Goal: Information Seeking & Learning: Learn about a topic

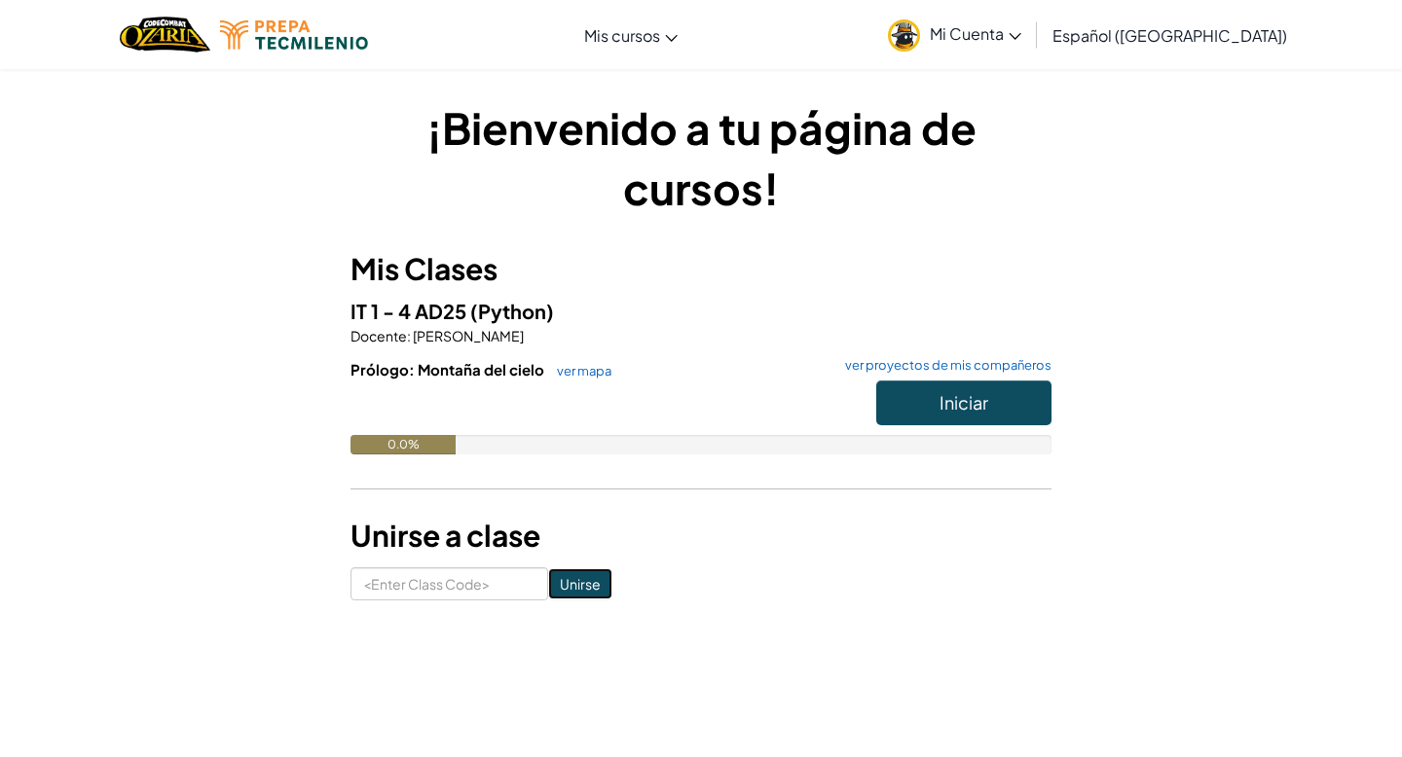
click at [554, 569] on input "Unirse" at bounding box center [580, 583] width 64 height 31
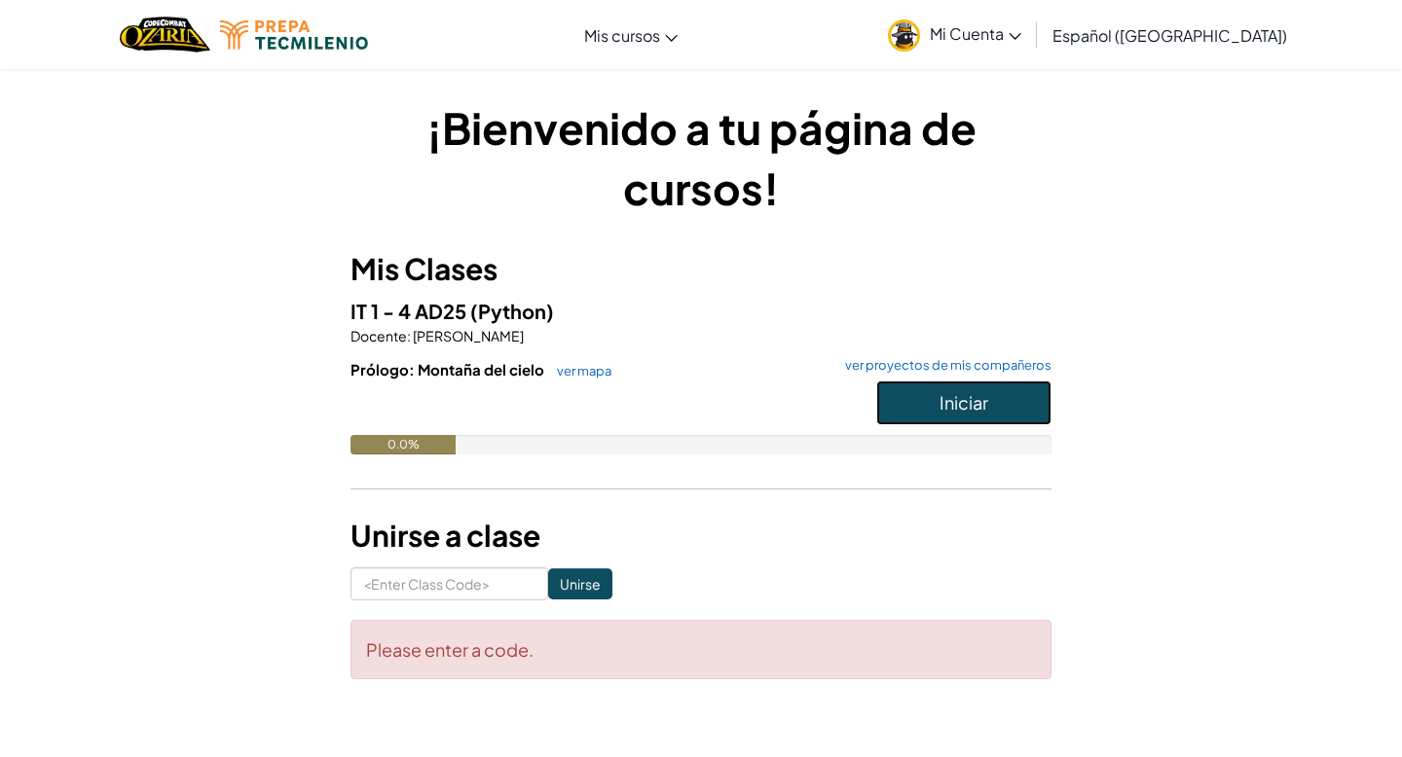
click at [1018, 389] on button "Iniciar" at bounding box center [963, 403] width 175 height 45
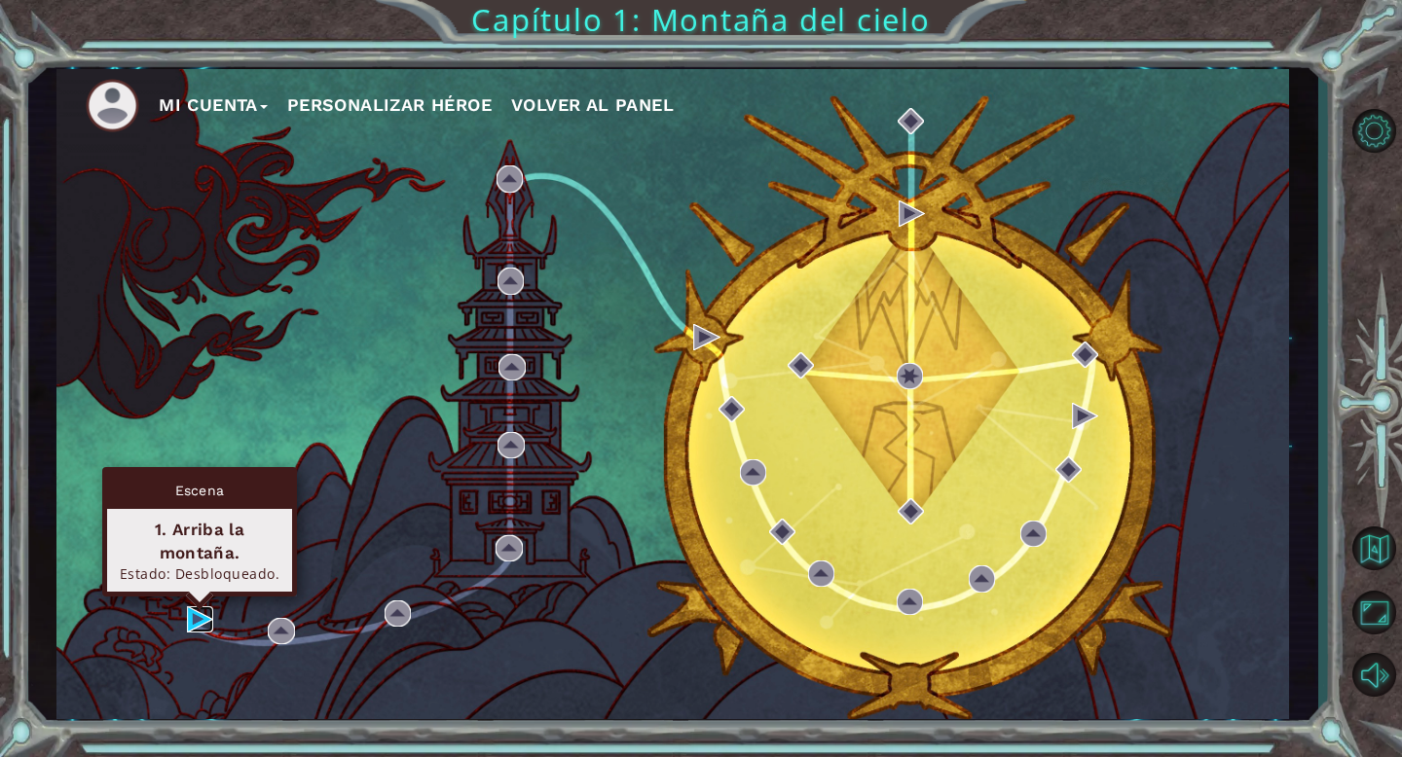
click at [201, 612] on img at bounding box center [200, 619] width 26 height 26
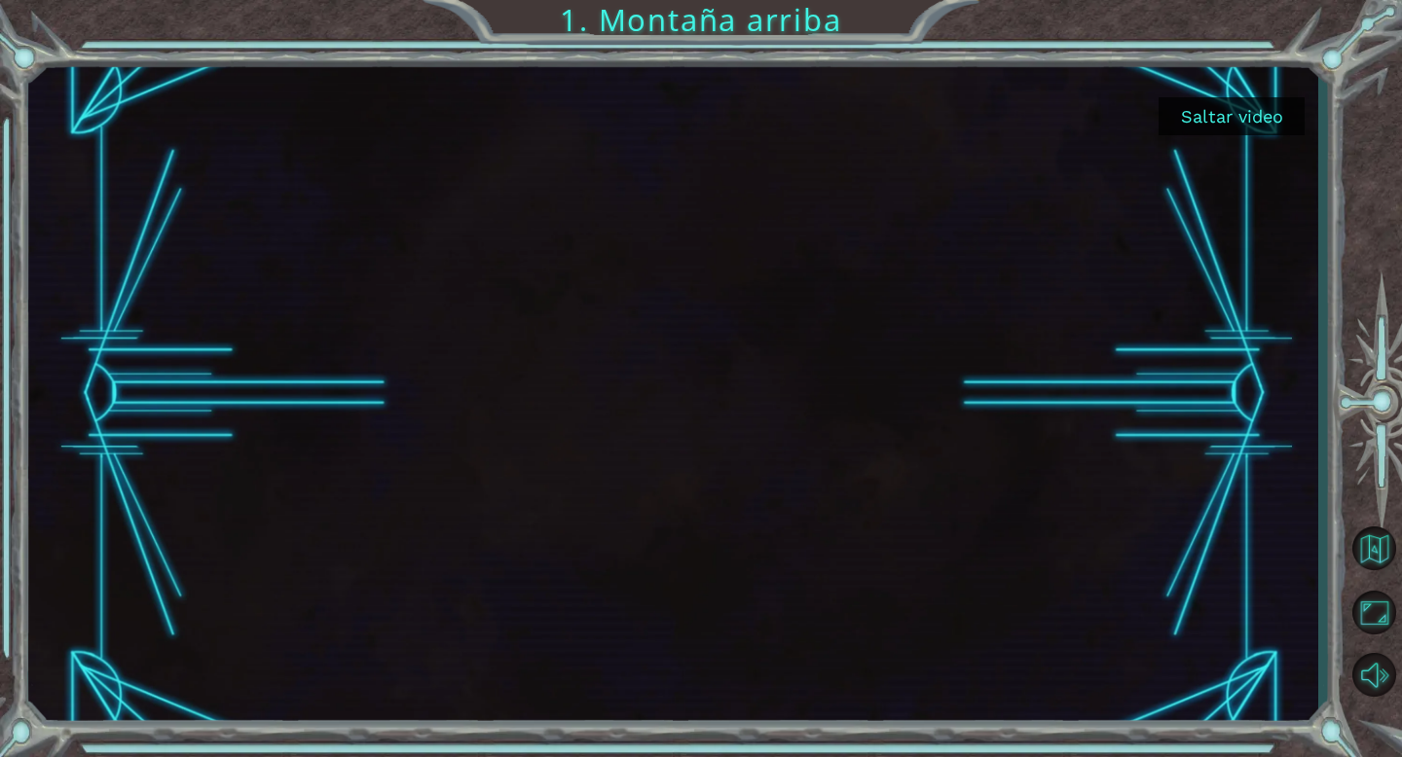
click at [1249, 124] on button "Saltar video" at bounding box center [1231, 116] width 146 height 38
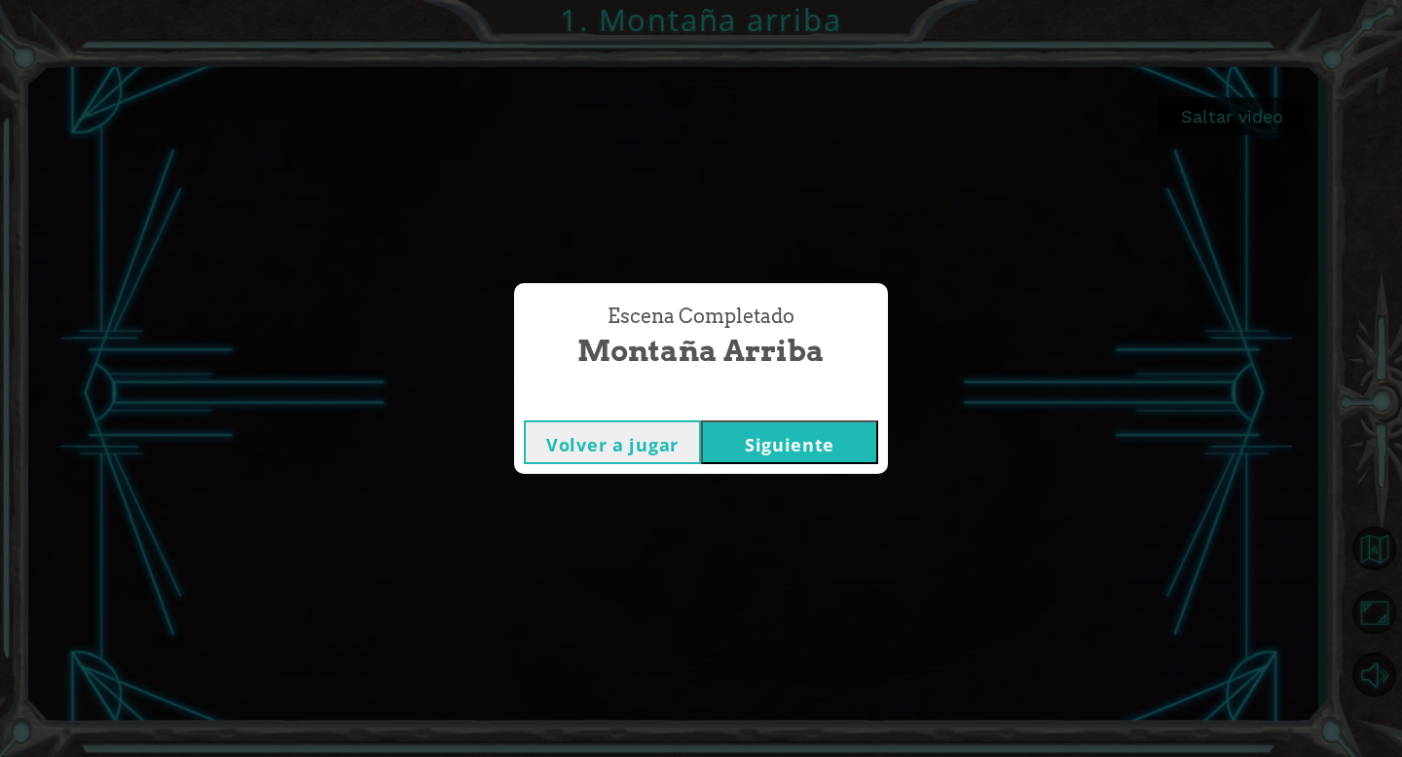
click at [729, 442] on button "Siguiente" at bounding box center [789, 442] width 177 height 44
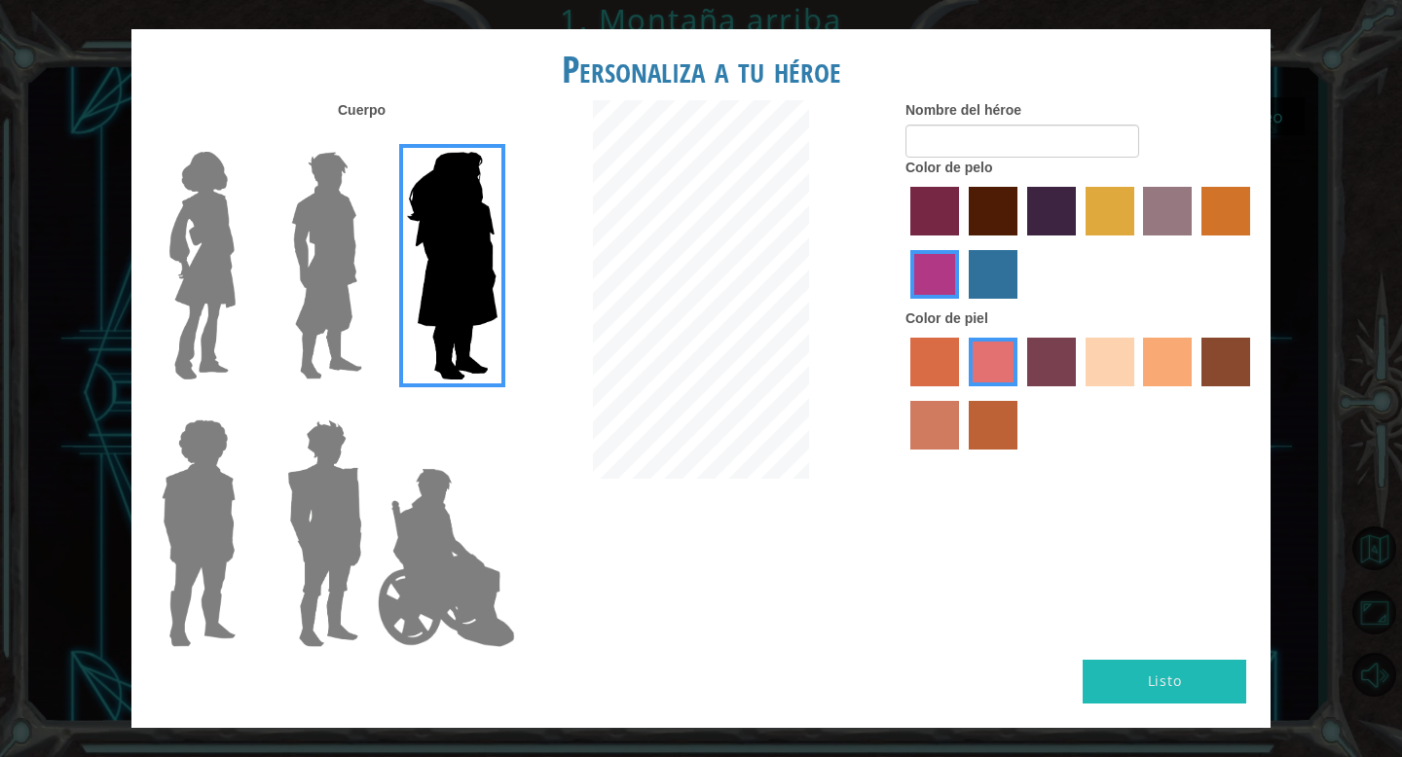
click at [180, 252] on img at bounding box center [203, 265] width 82 height 243
click at [243, 139] on input "Hero Connie" at bounding box center [243, 139] width 0 height 0
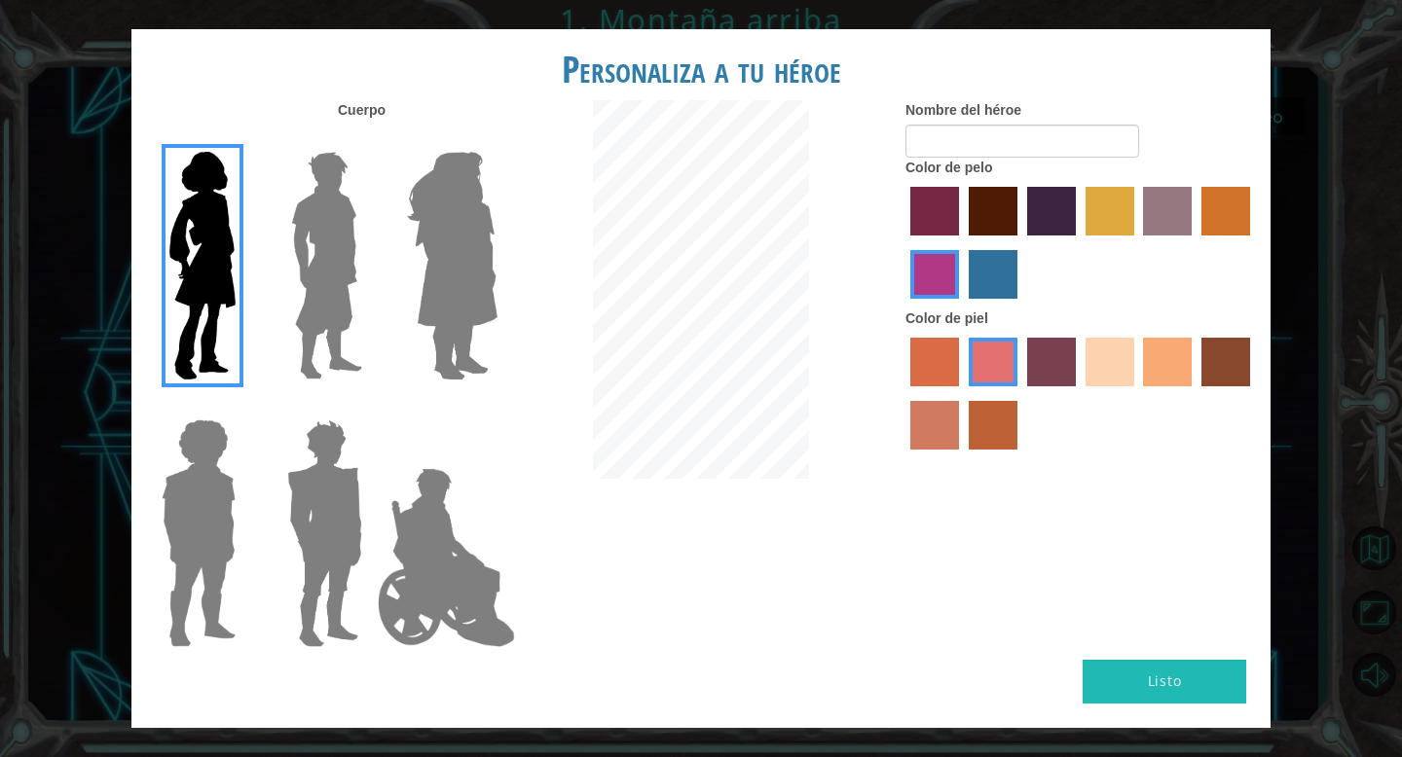
click at [987, 214] on label "maroon hair color" at bounding box center [992, 211] width 49 height 49
click at [962, 242] on input "maroon hair color" at bounding box center [962, 242] width 0 height 0
click at [1090, 369] on label "sandy beach skin color" at bounding box center [1109, 362] width 49 height 49
click at [1078, 393] on input "sandy beach skin color" at bounding box center [1078, 393] width 0 height 0
click at [937, 413] on label "burning sand skin color" at bounding box center [934, 425] width 49 height 49
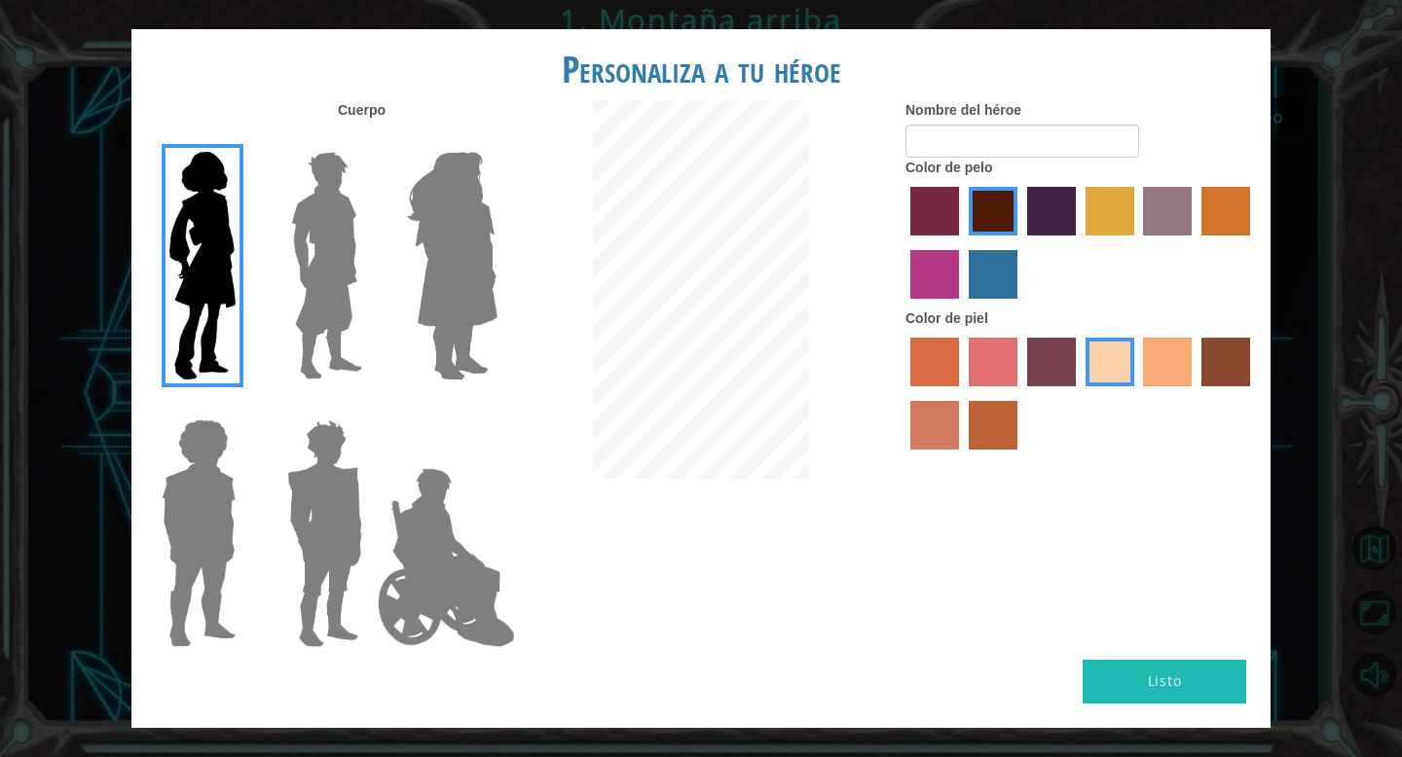
click at [1253, 393] on input "burning sand skin color" at bounding box center [1253, 393] width 0 height 0
click at [1148, 355] on label "tacao skin color" at bounding box center [1167, 362] width 49 height 49
click at [1137, 393] on input "tacao skin color" at bounding box center [1137, 393] width 0 height 0
click at [1162, 691] on button "Listo" at bounding box center [1164, 682] width 164 height 44
click at [966, 135] on input "Nombre del héroe" at bounding box center [1022, 141] width 234 height 33
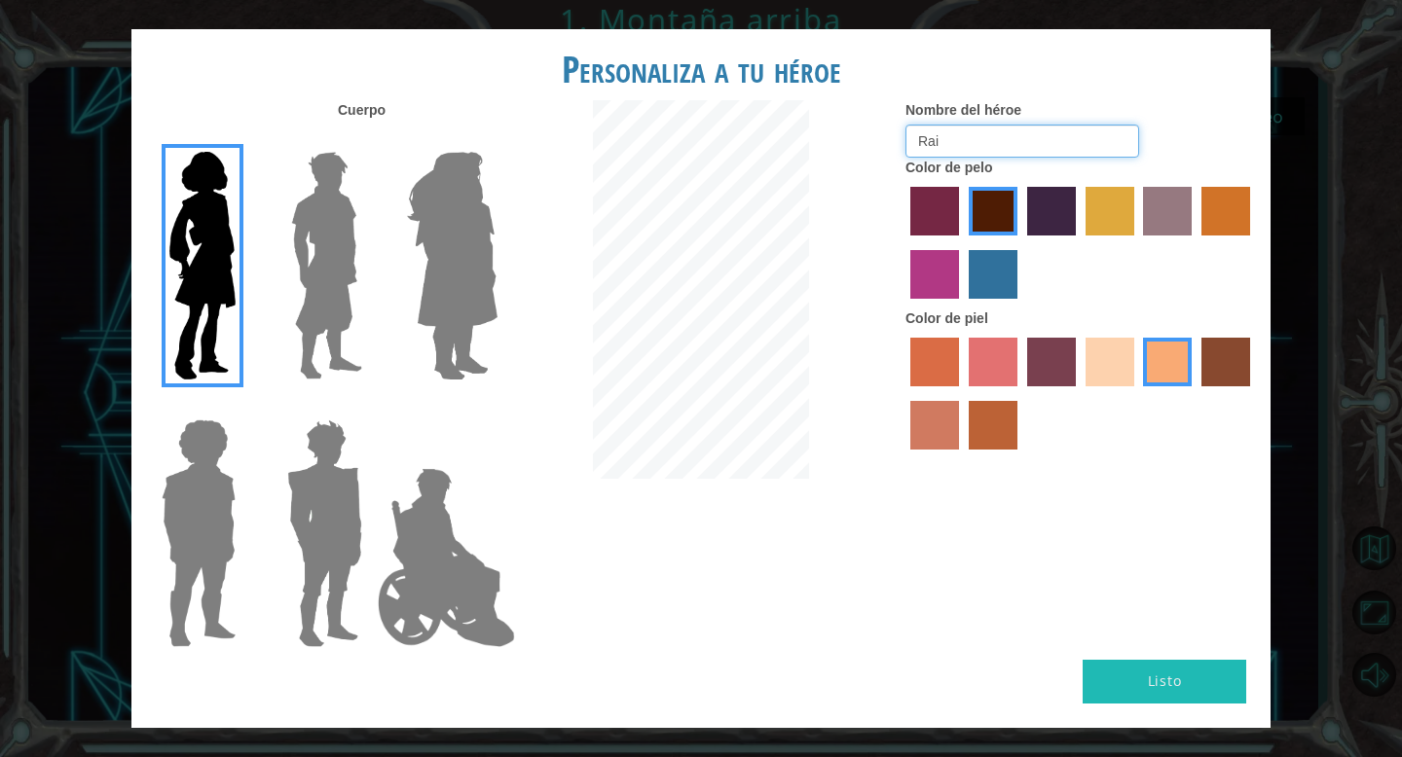
type input "Rai"
click at [1135, 687] on button "Listo" at bounding box center [1164, 682] width 164 height 44
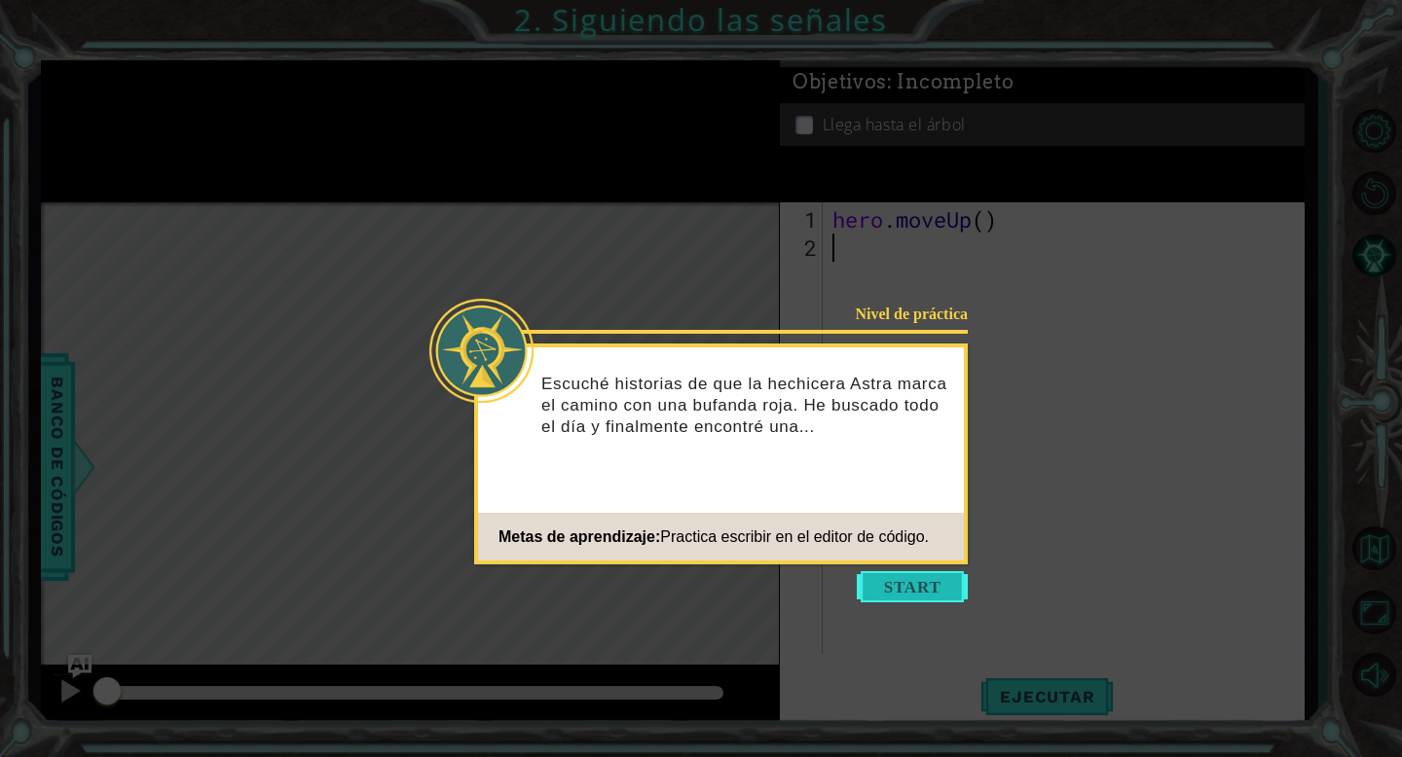
click at [908, 585] on button "Start" at bounding box center [912, 586] width 111 height 31
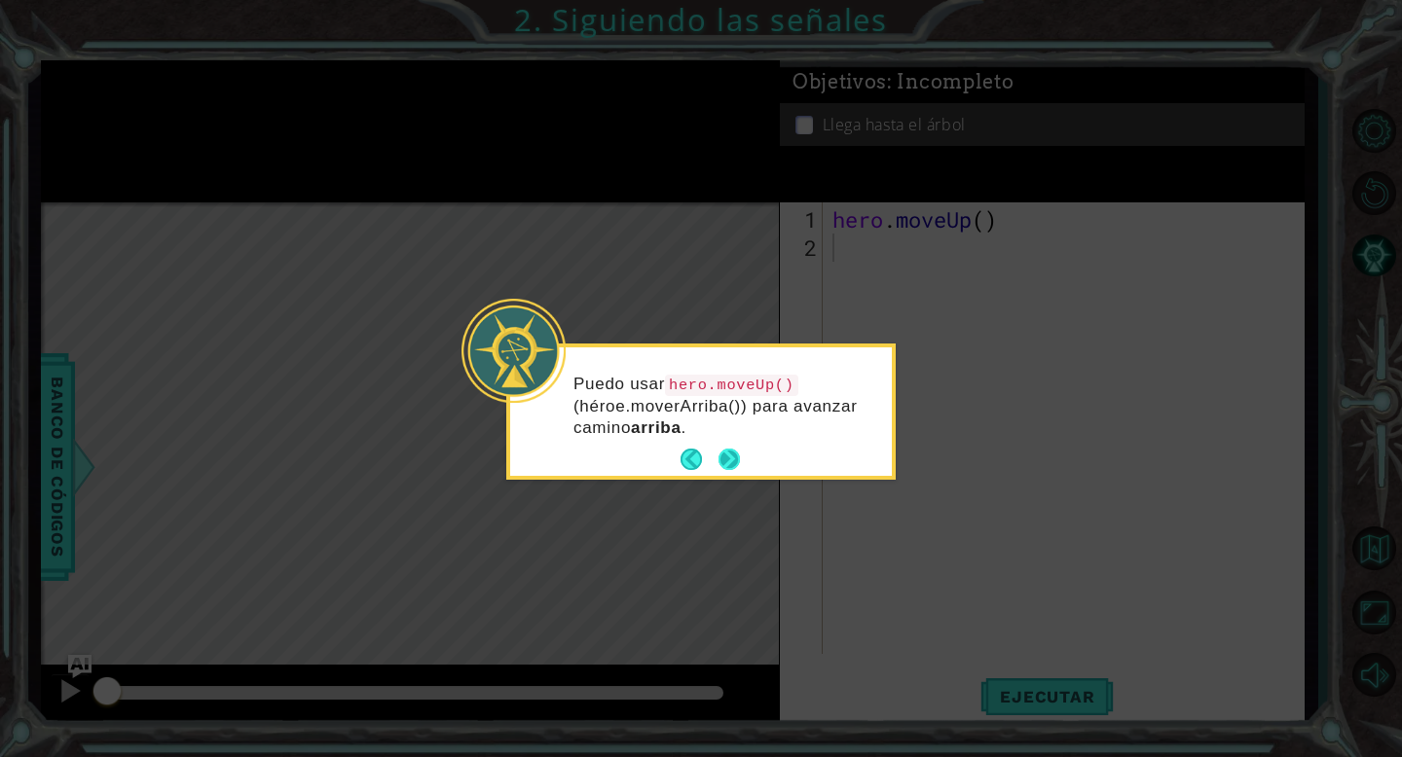
click at [735, 456] on button "Next" at bounding box center [729, 460] width 22 height 22
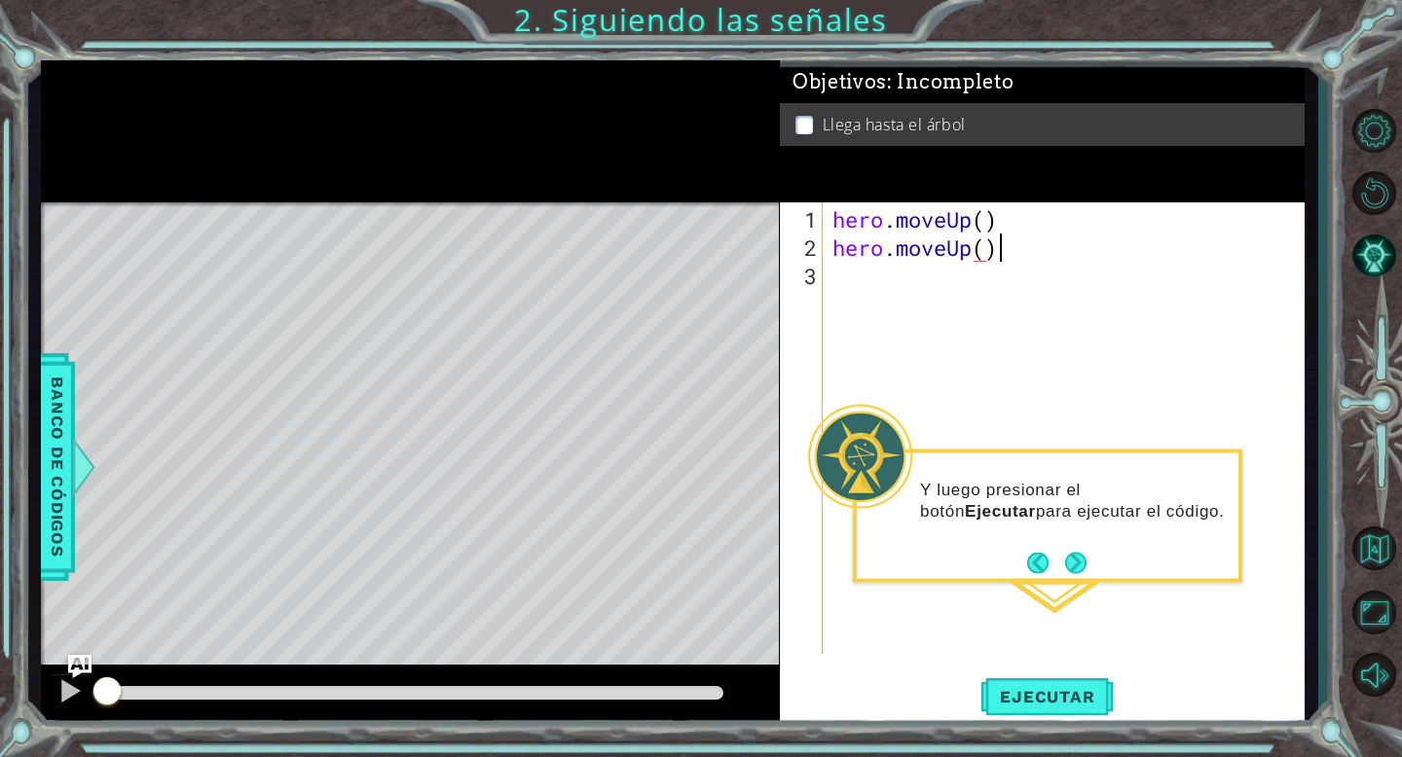
scroll to position [0, 6]
type textarea "hero.moveUp()"
click at [1051, 716] on button "Ejecutar" at bounding box center [1046, 697] width 133 height 53
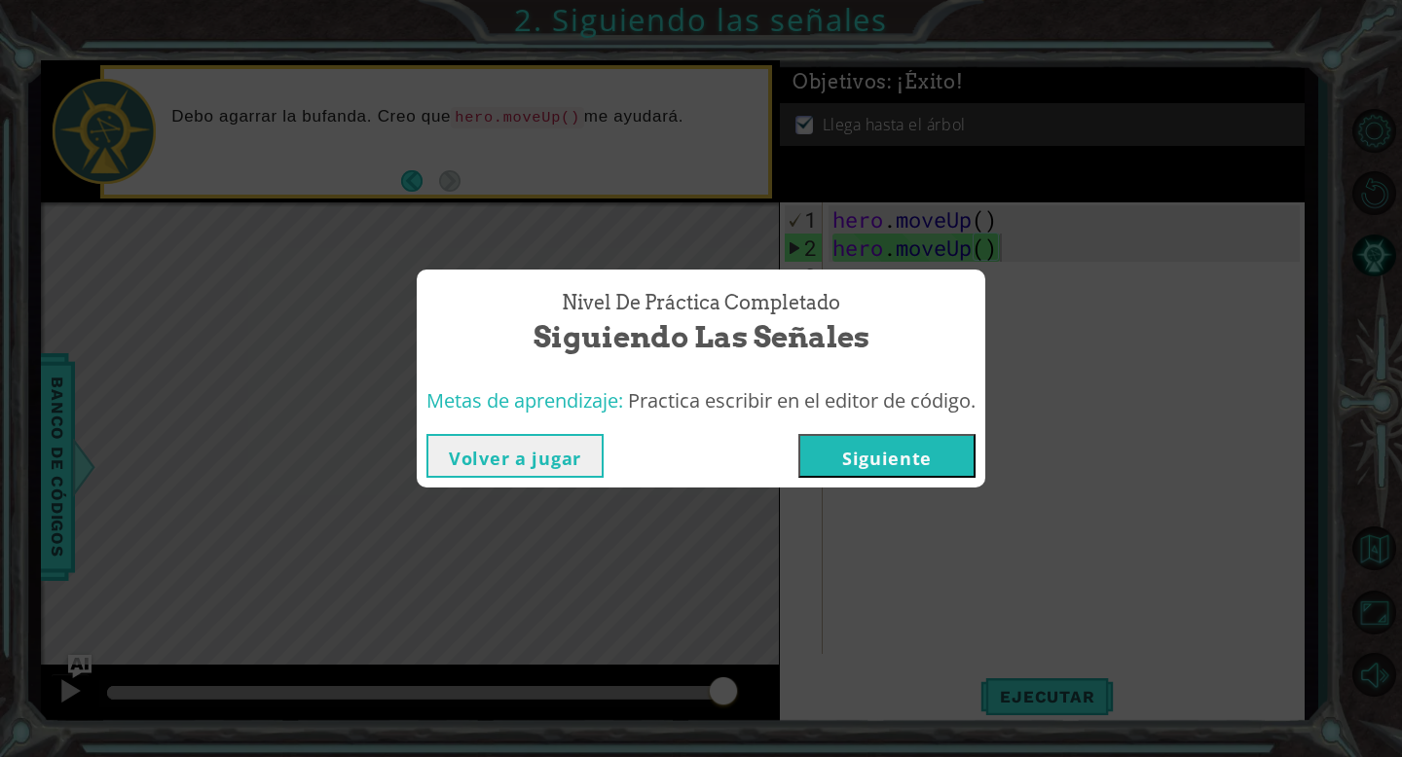
click at [872, 450] on button "Siguiente" at bounding box center [886, 456] width 177 height 44
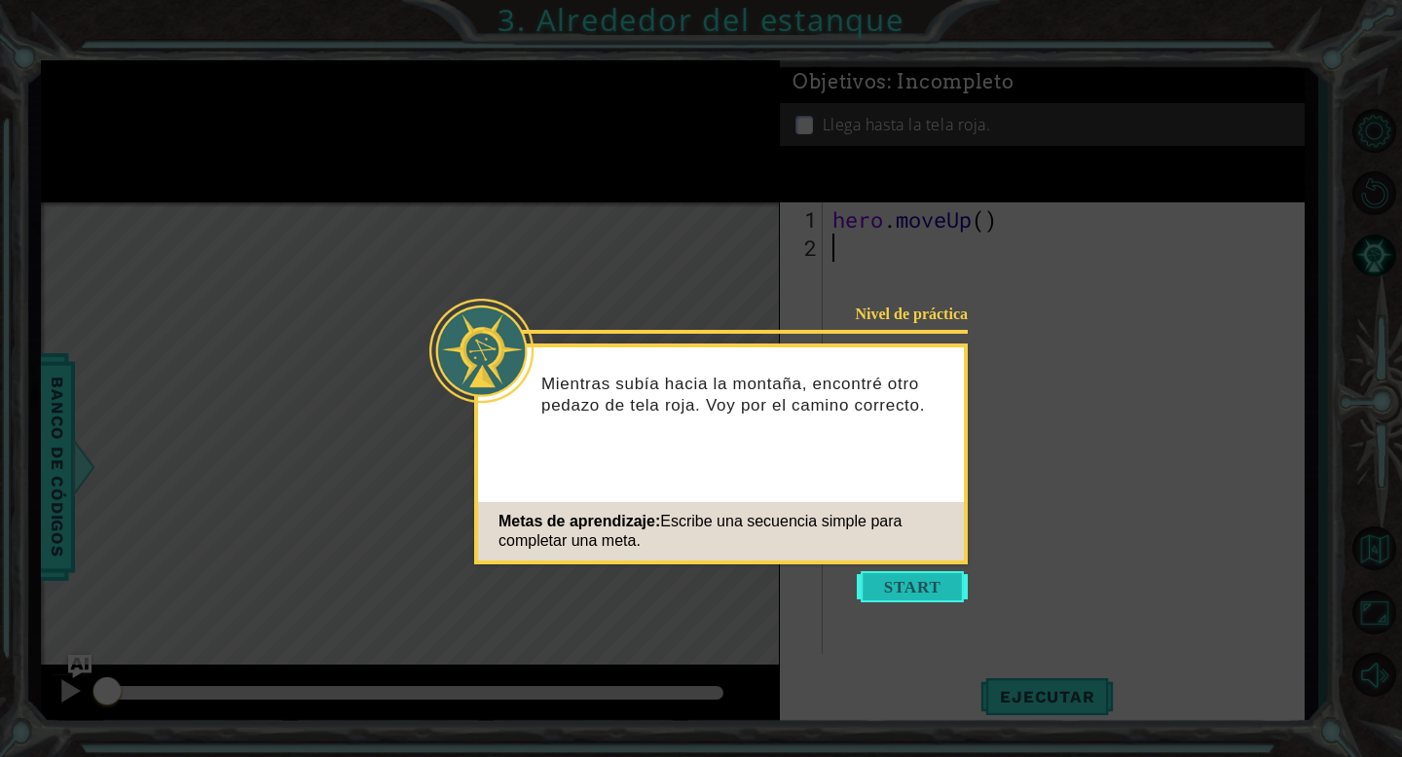
click at [929, 587] on button "Start" at bounding box center [912, 586] width 111 height 31
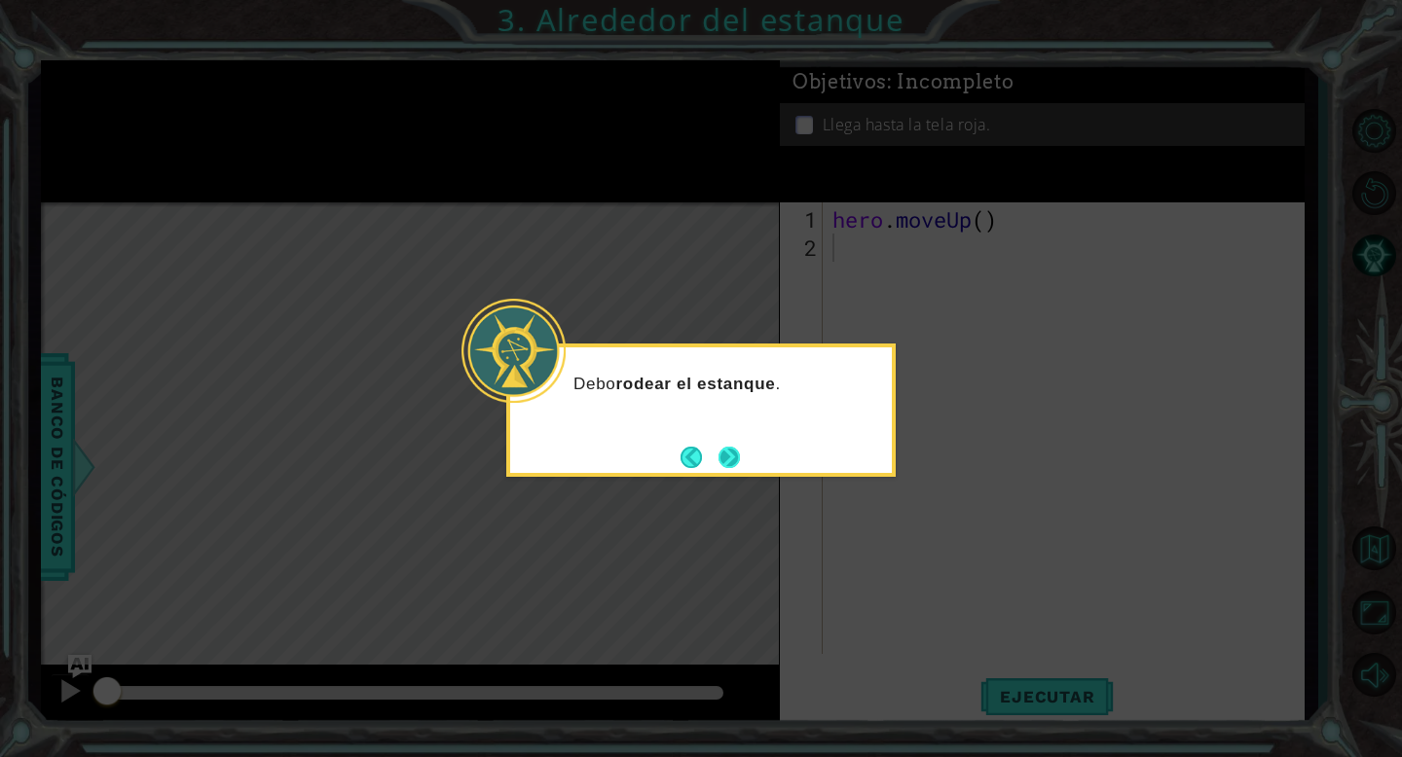
click at [727, 453] on button "Next" at bounding box center [728, 457] width 21 height 21
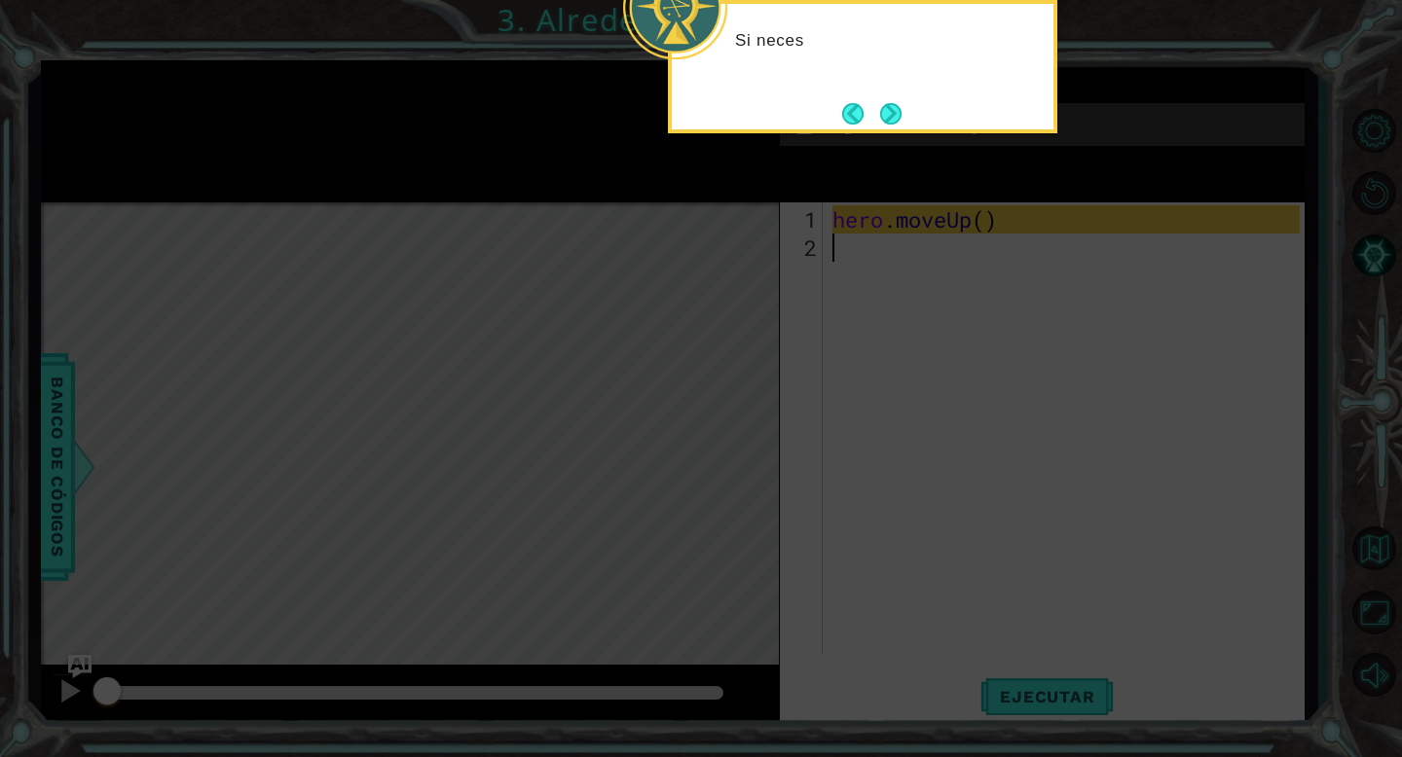
click at [929, 194] on icon at bounding box center [701, 114] width 1402 height 1288
click at [897, 118] on button "Next" at bounding box center [890, 113] width 21 height 21
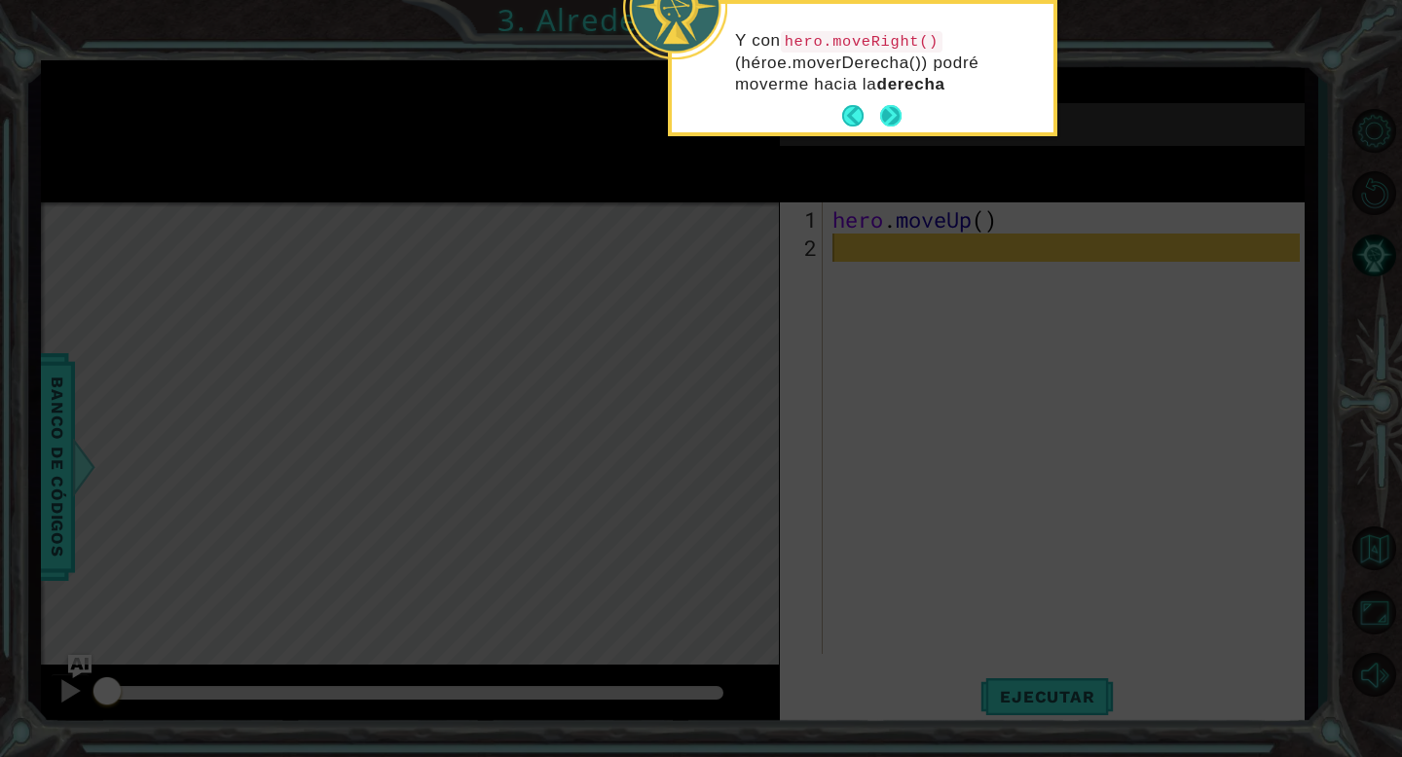
click at [897, 118] on button "Next" at bounding box center [890, 115] width 21 height 21
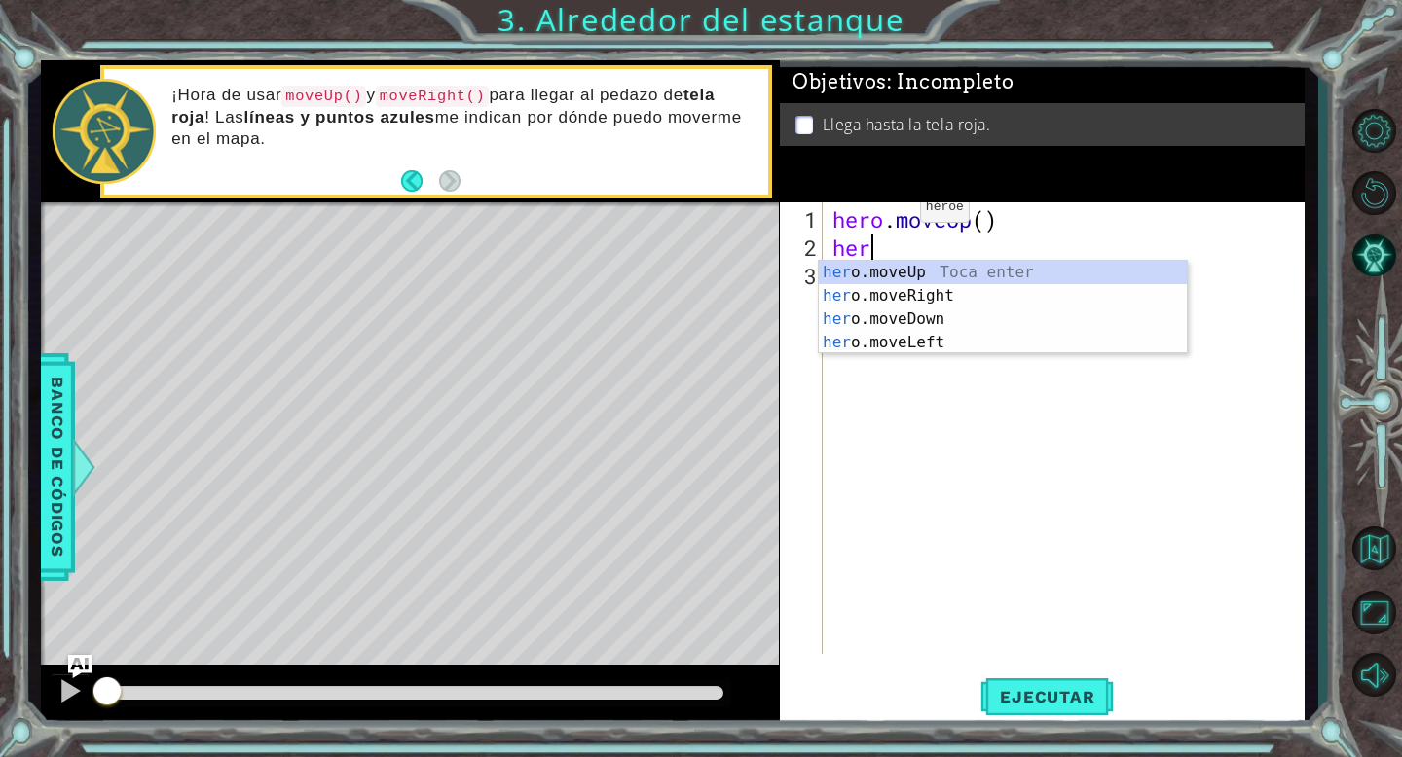
scroll to position [0, 1]
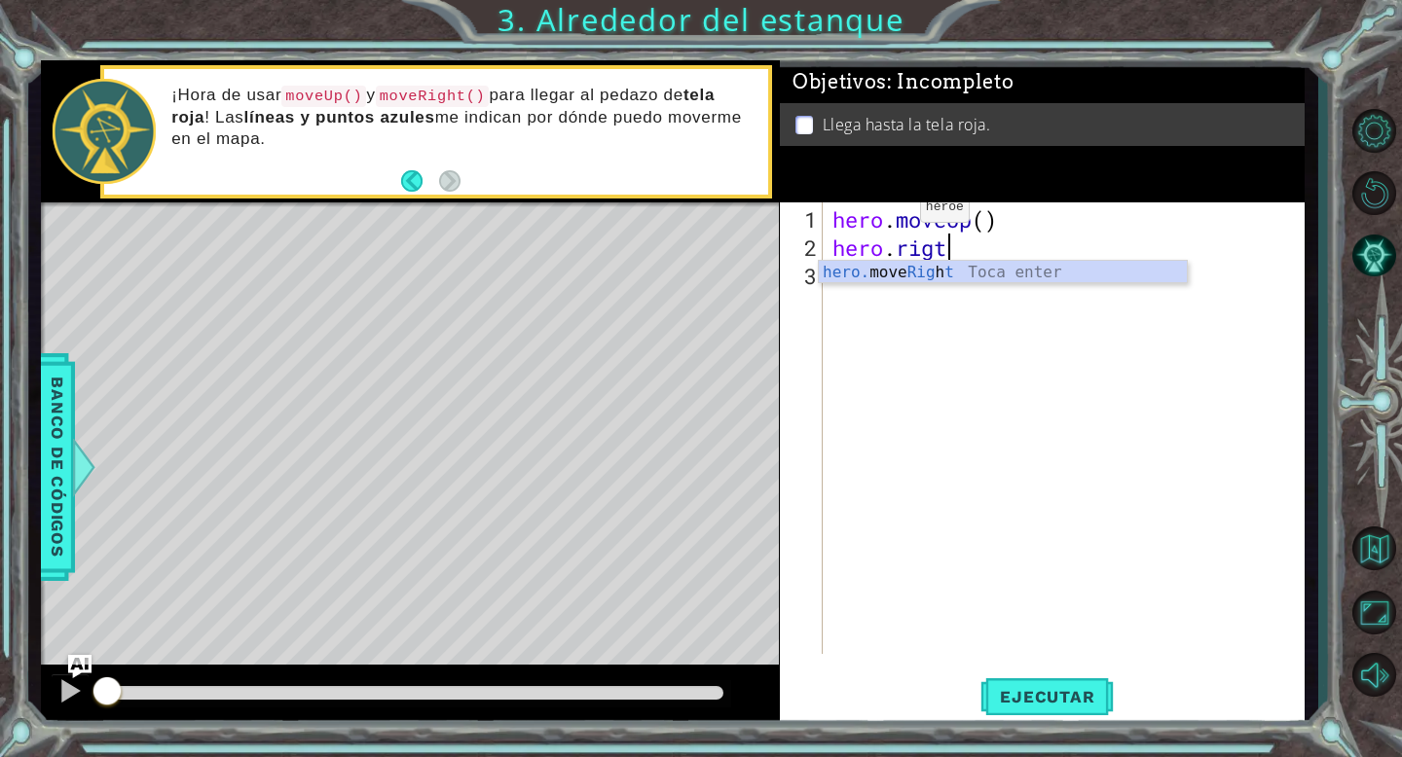
type textarea "hero.rigth"
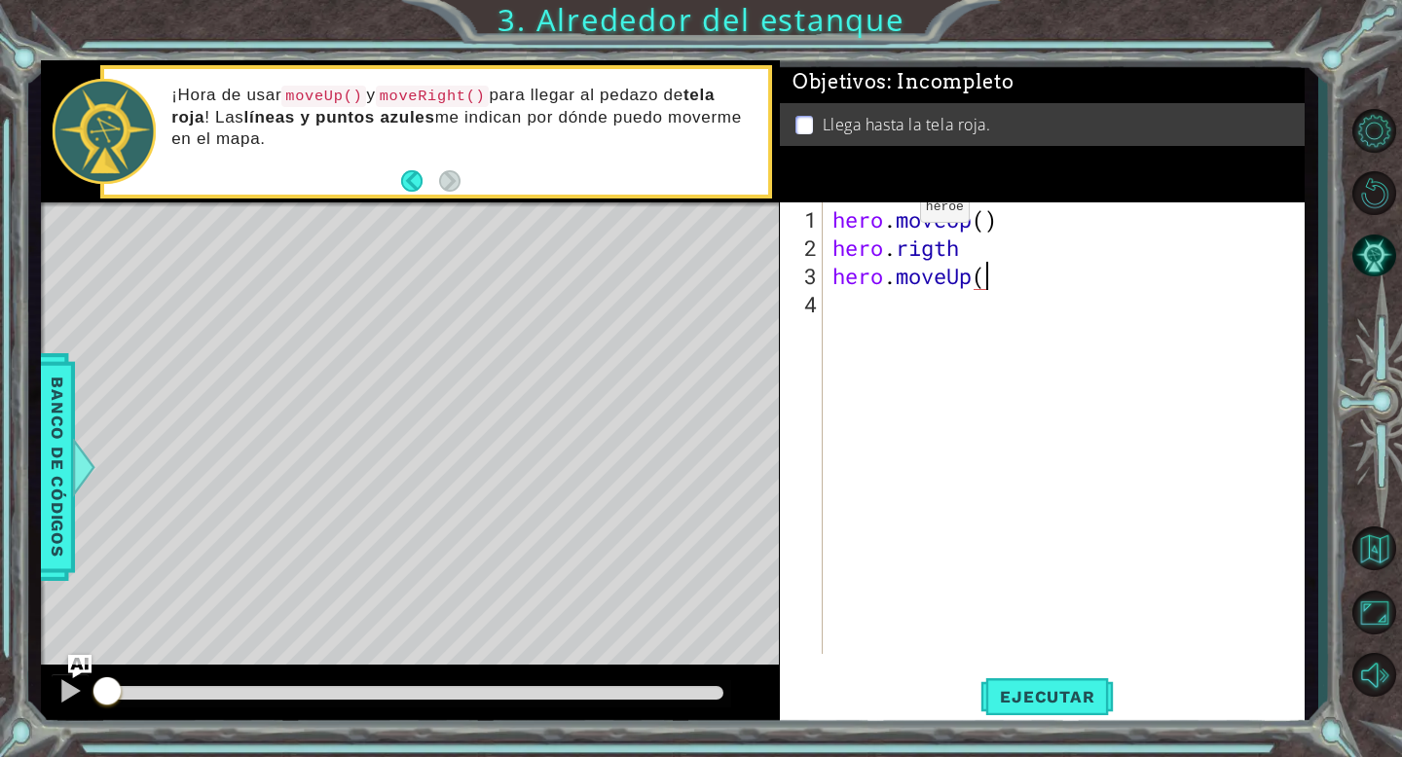
scroll to position [0, 6]
click at [873, 221] on div "hero . moveUp ( ) hero . rigth hero . moveUp ( )" at bounding box center [1068, 459] width 481 height 508
type textarea "hero.moveUp() hero.rigth"
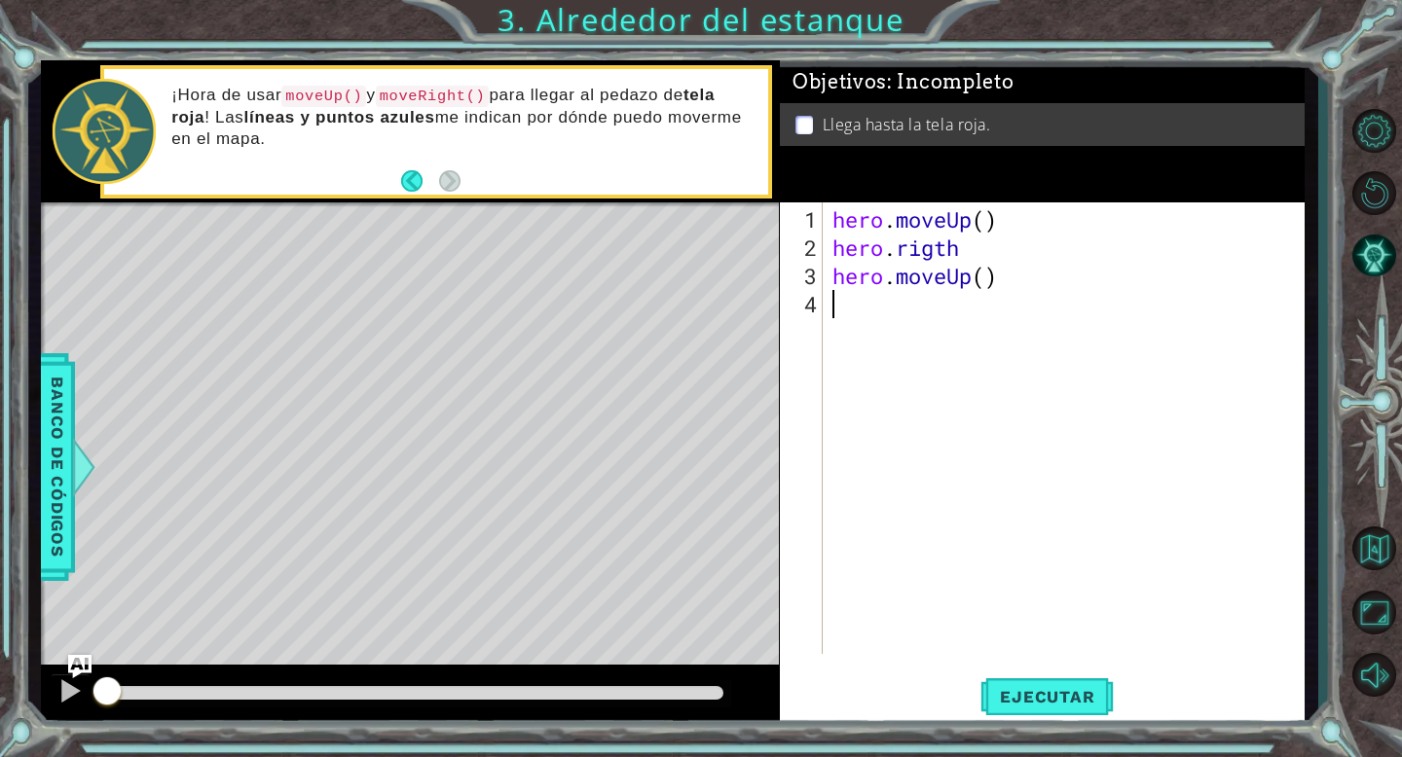
click at [871, 316] on div "hero . moveUp ( ) hero . rigth hero . moveUp ( )" at bounding box center [1068, 459] width 481 height 508
click at [1013, 675] on button "Ejecutar" at bounding box center [1046, 697] width 133 height 53
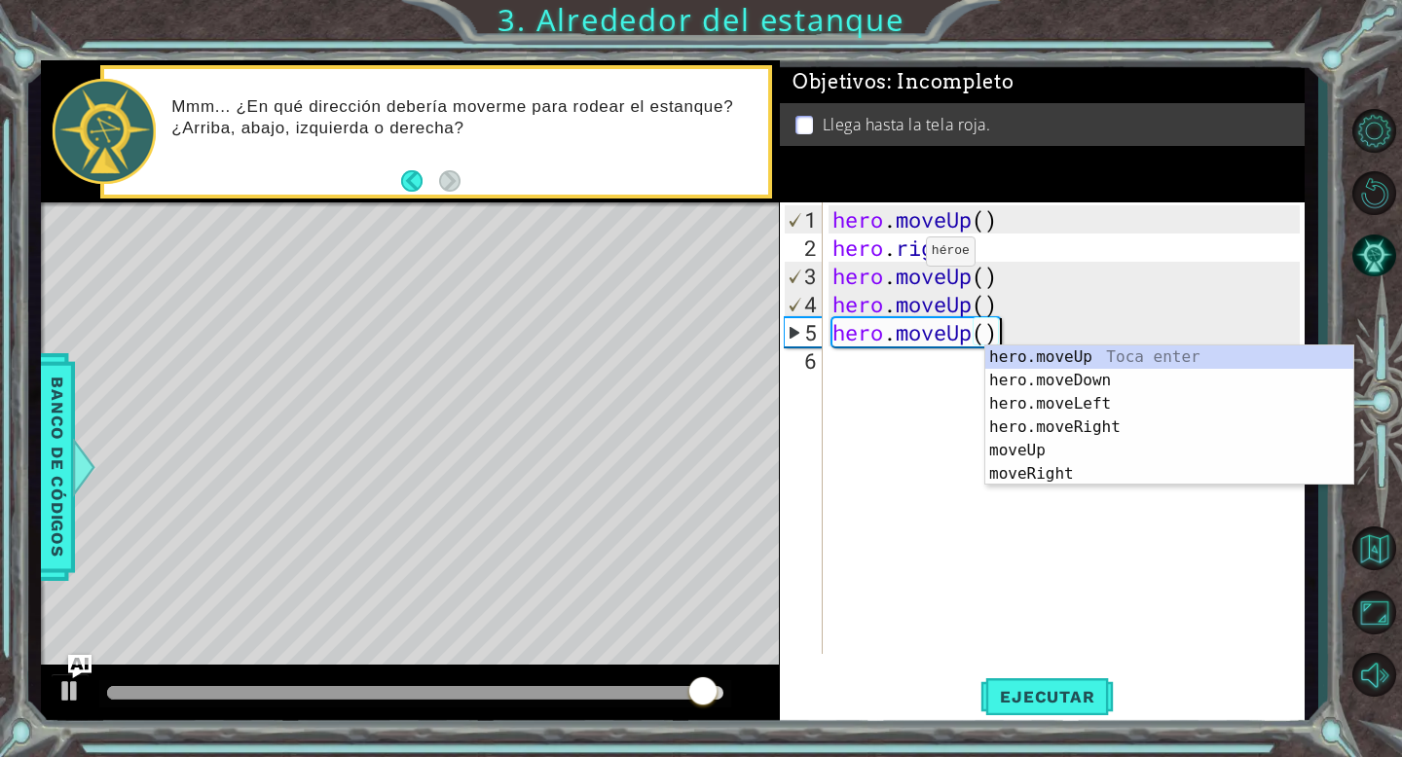
click at [898, 256] on div "hero . moveUp ( ) hero . rigth hero . moveUp ( ) hero . moveUp ( ) hero . moveU…" at bounding box center [1068, 459] width 481 height 508
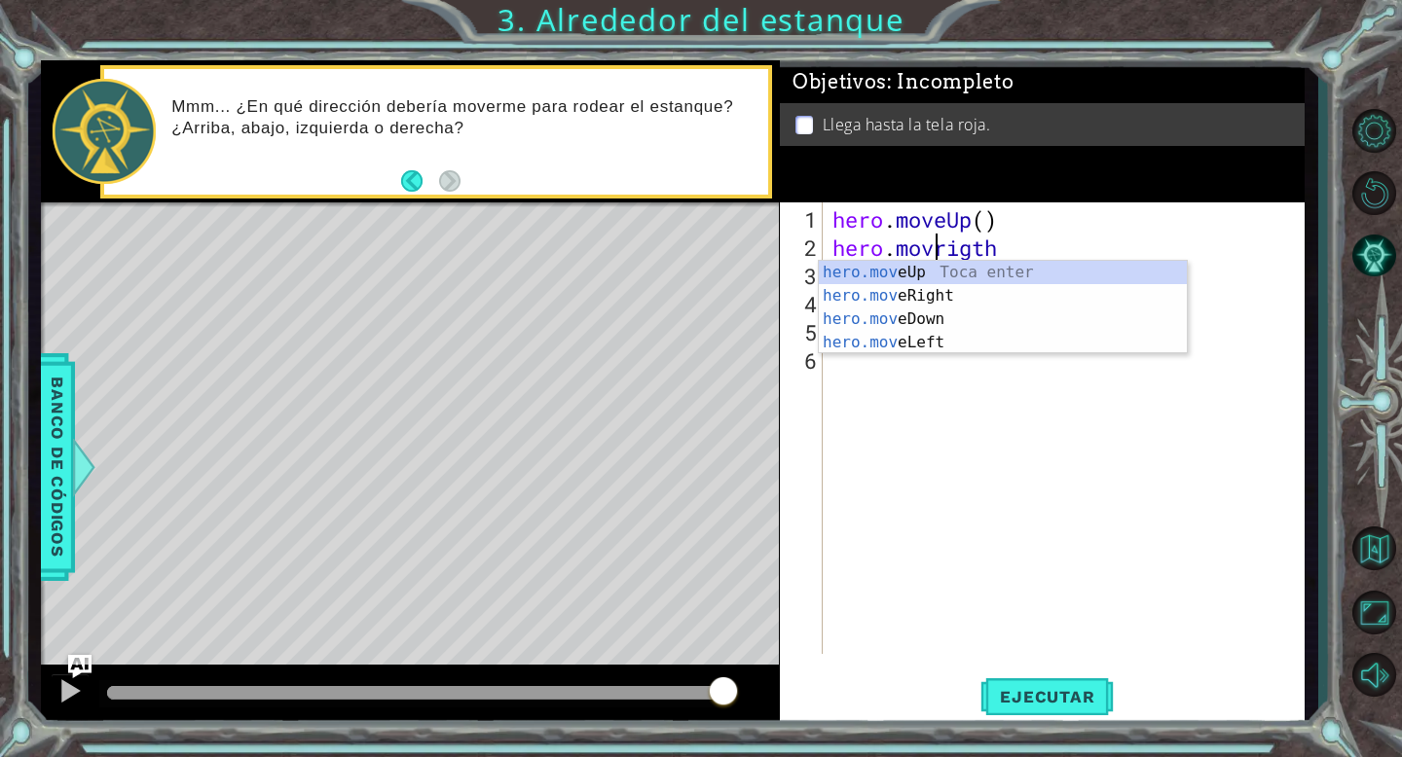
scroll to position [0, 5]
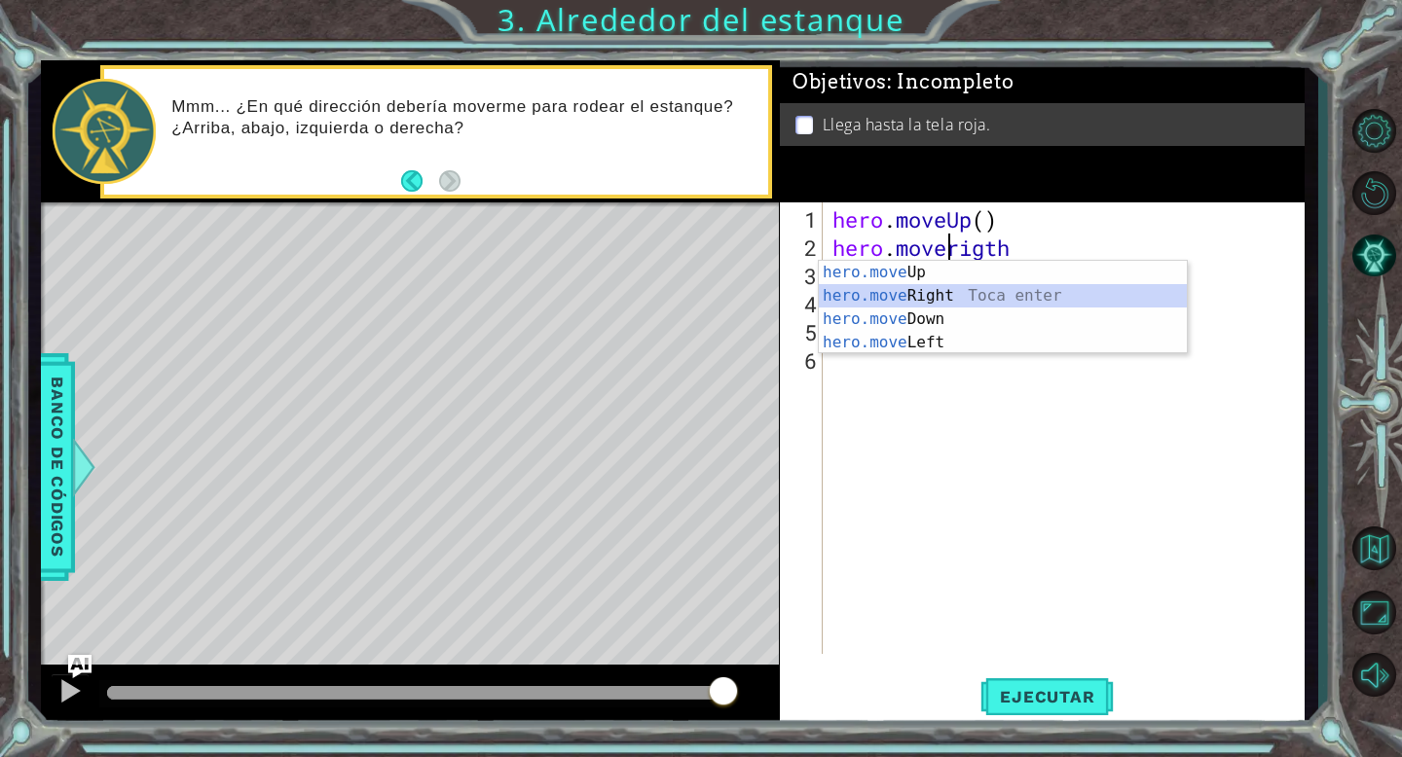
click at [966, 296] on div "hero.move Up Toca enter hero.move Right Toca enter hero.move Down Toca enter he…" at bounding box center [1003, 331] width 368 height 140
type textarea "hero.moveRight()"
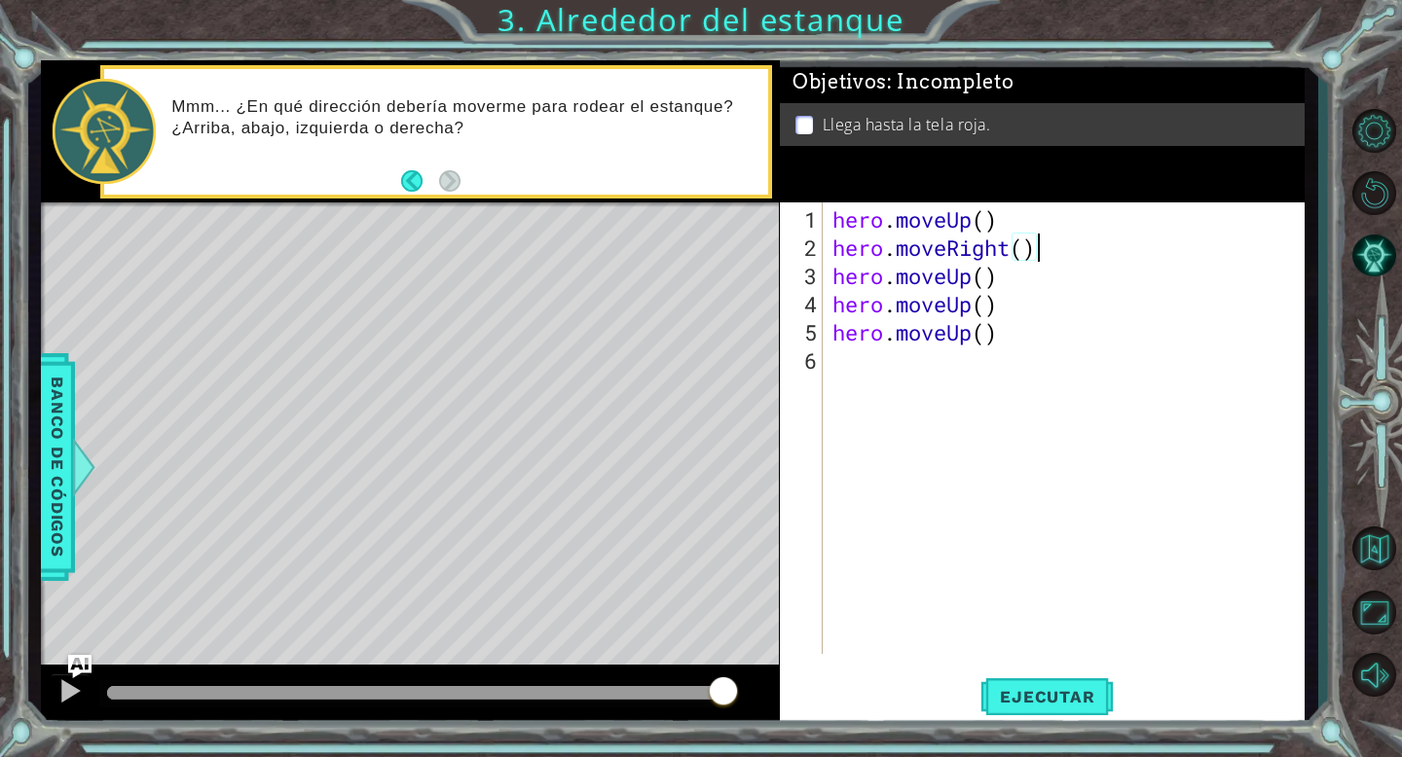
click at [829, 378] on div "hero . moveUp ( ) hero . moveRight ( ) hero . moveUp ( ) hero . moveUp ( ) hero…" at bounding box center [1068, 459] width 481 height 508
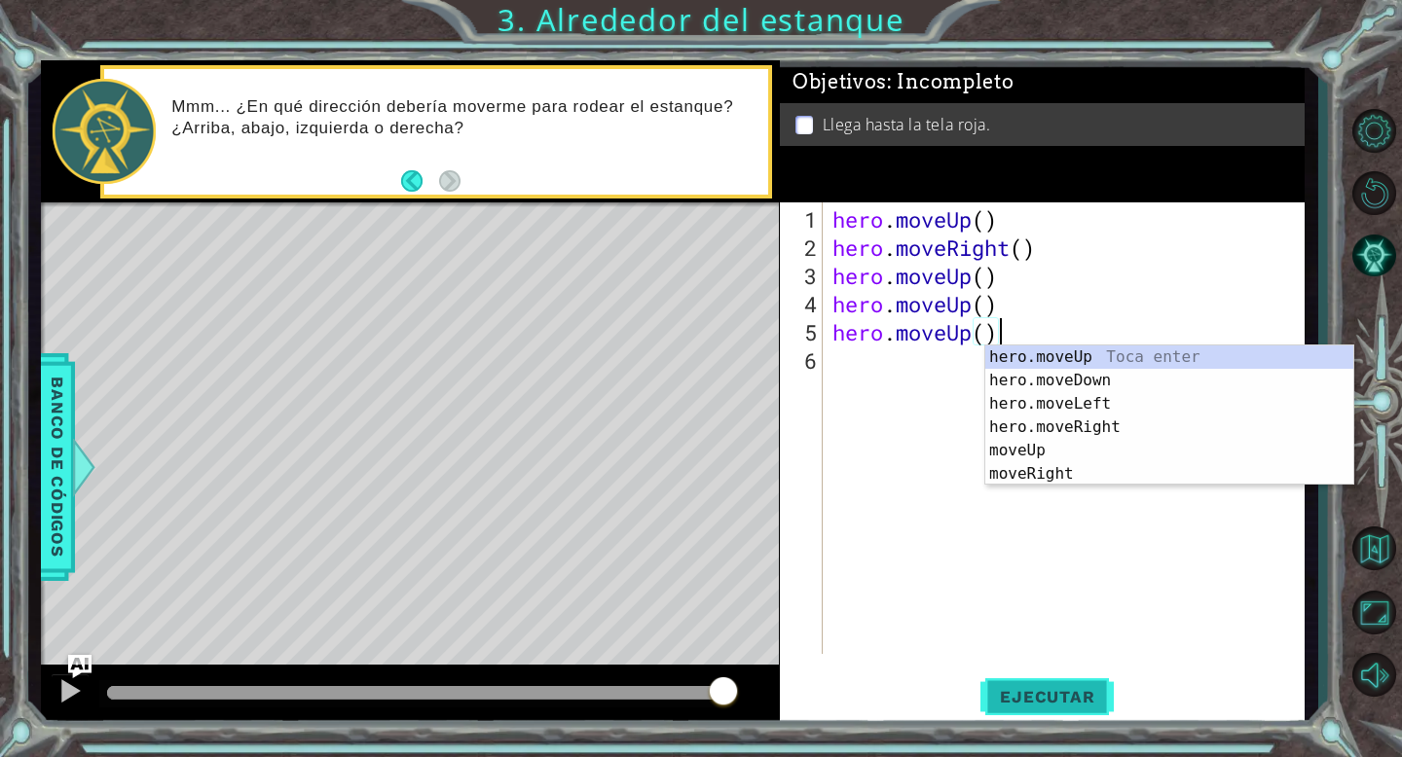
type textarea "hero.moveUp()"
click at [1061, 671] on button "Ejecutar" at bounding box center [1046, 697] width 133 height 53
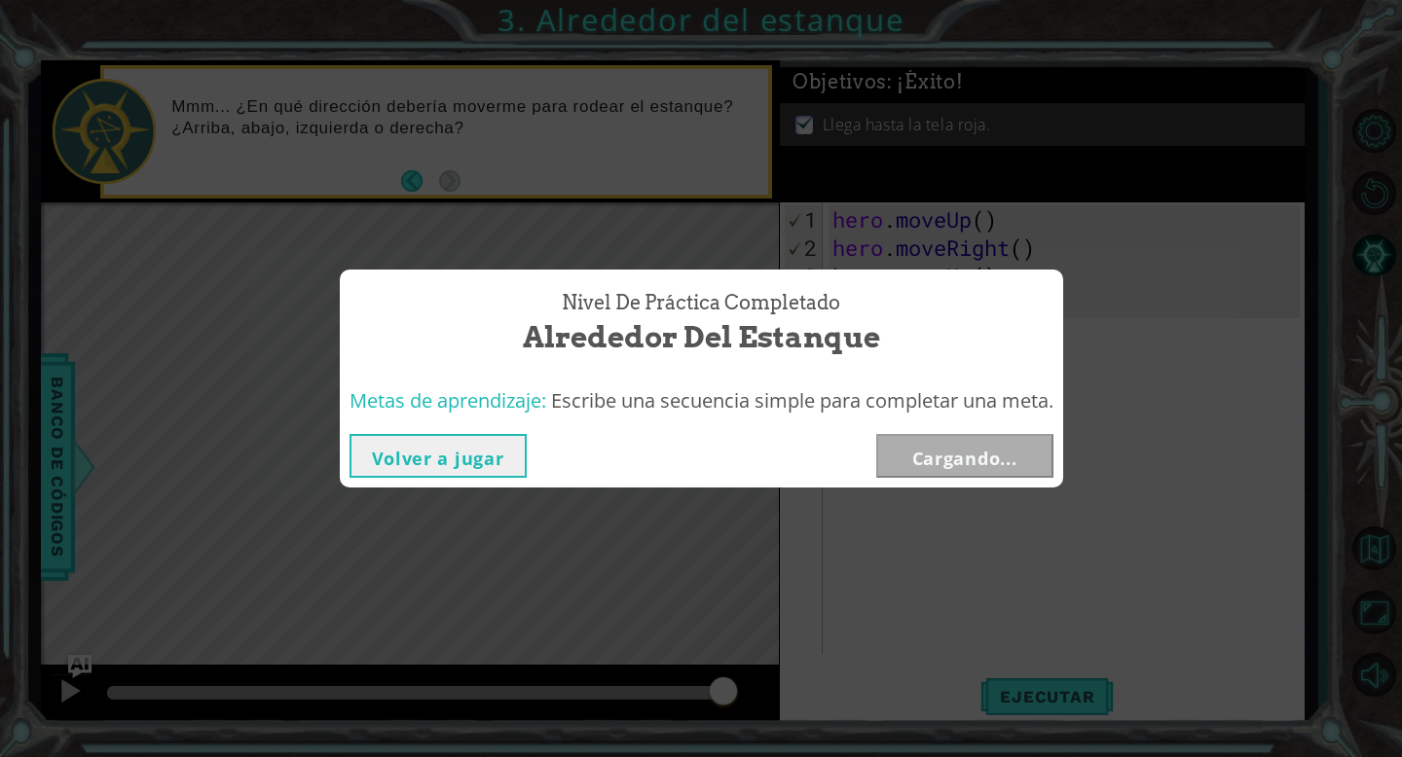
click at [456, 460] on button "Volver a jugar" at bounding box center [437, 456] width 177 height 44
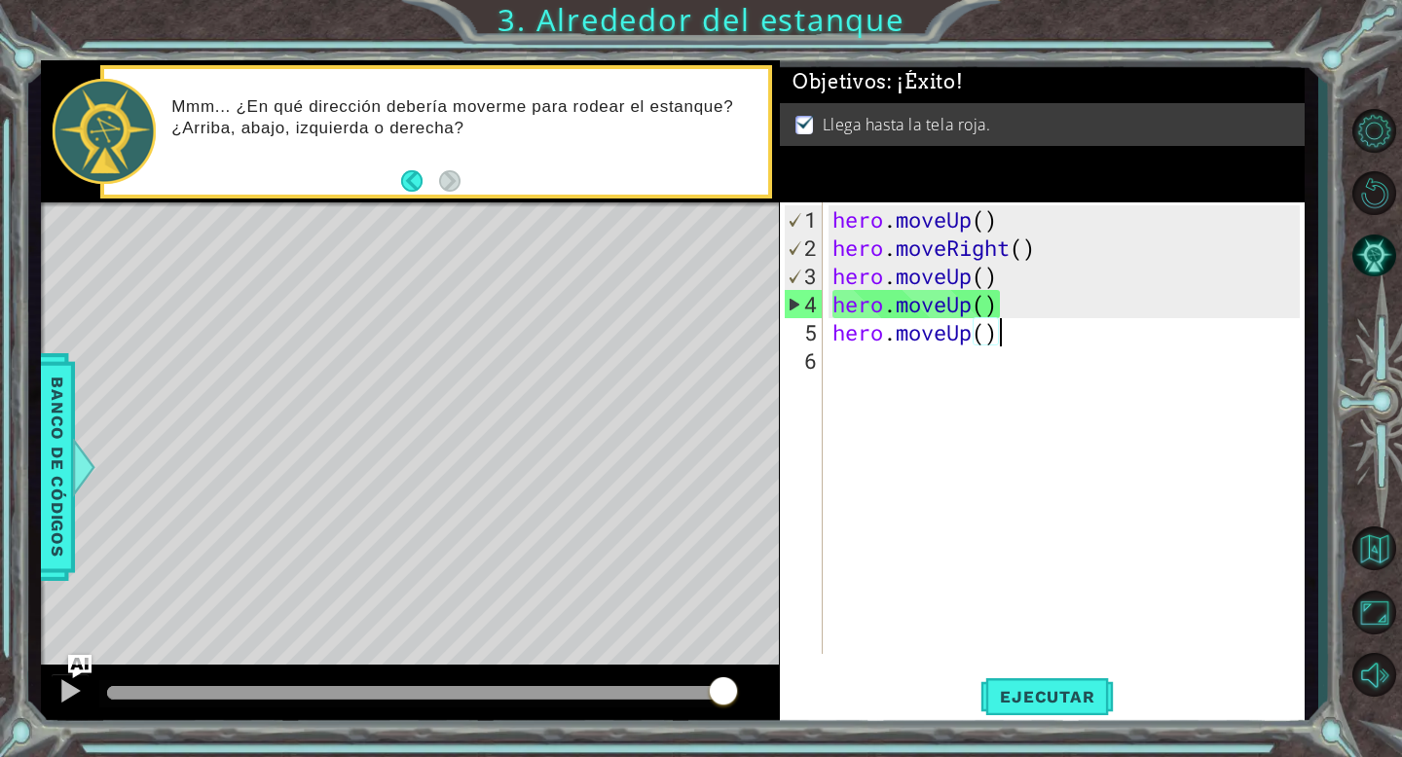
click at [912, 376] on div "hero . moveUp ( ) hero . moveRight ( ) hero . moveUp ( ) hero . moveUp ( ) hero…" at bounding box center [1068, 459] width 481 height 508
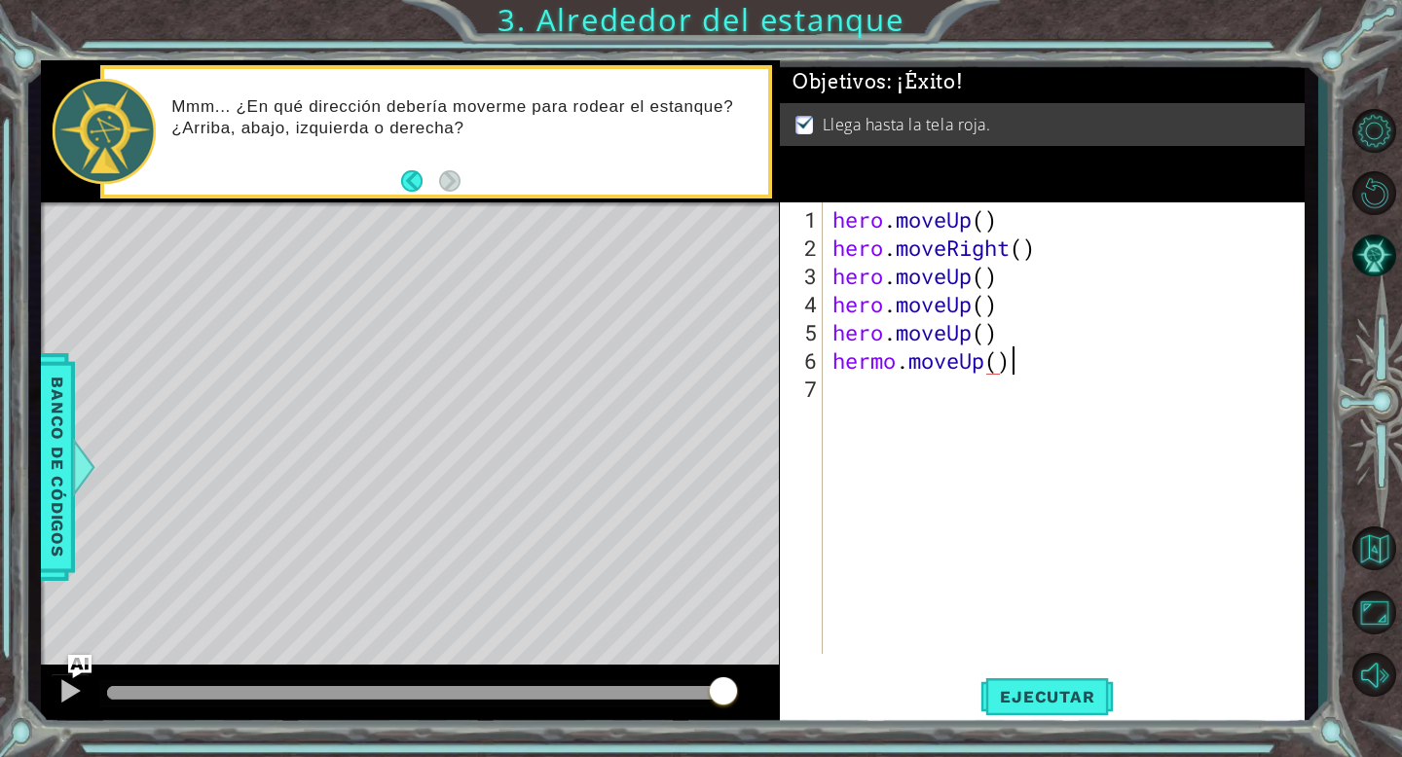
scroll to position [0, 7]
type textarea "hermo.moveUp()"
click at [1022, 687] on span "Ejecutar" at bounding box center [1046, 696] width 133 height 19
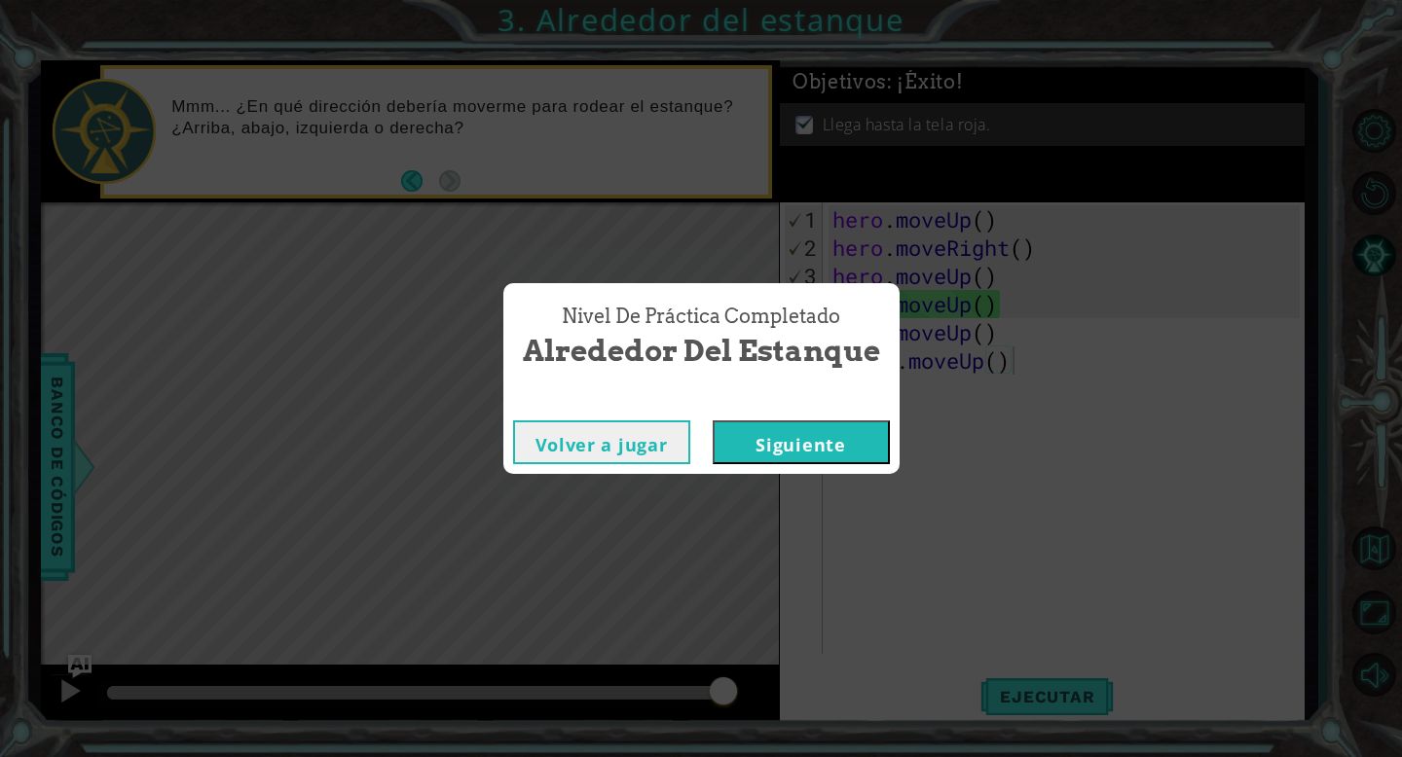
click at [821, 442] on button "Siguiente" at bounding box center [800, 442] width 177 height 44
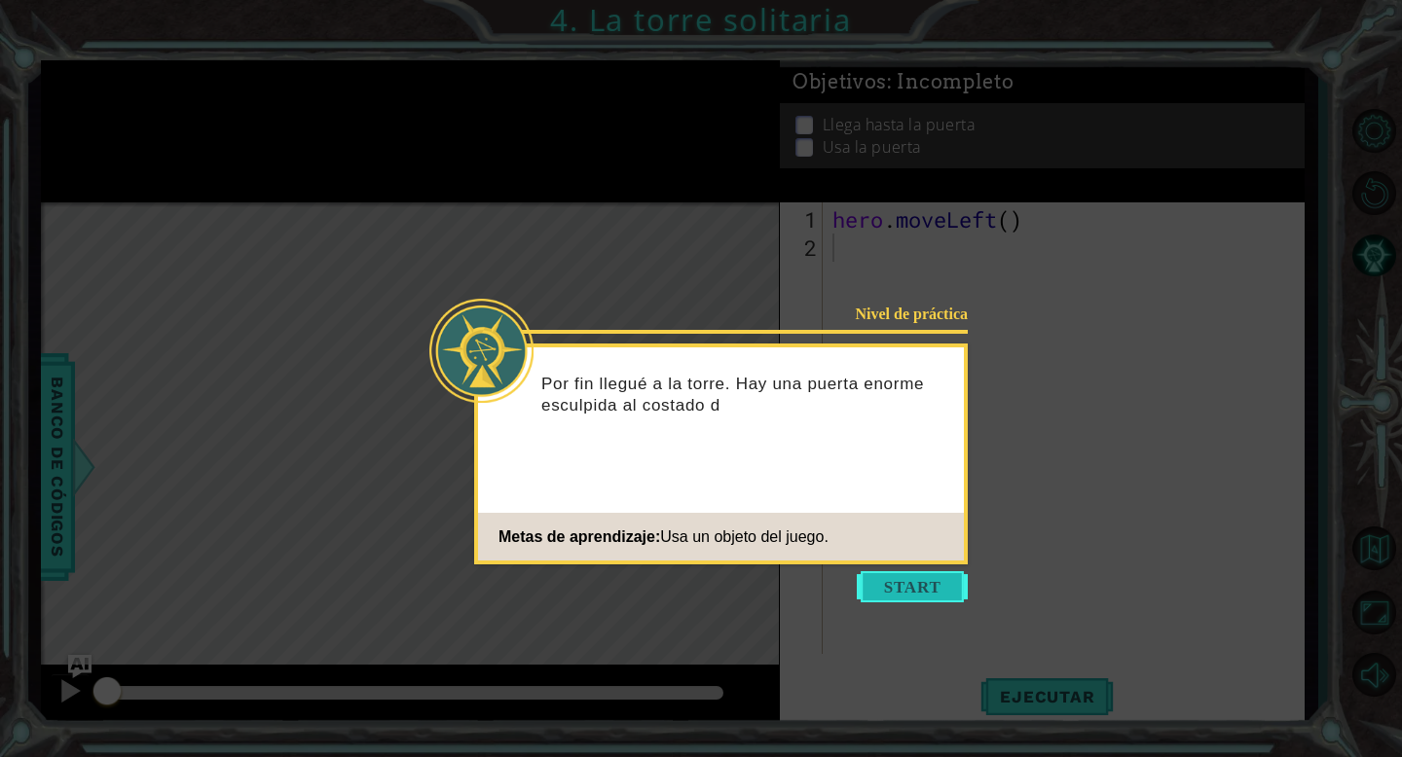
click at [931, 579] on button "Start" at bounding box center [912, 586] width 111 height 31
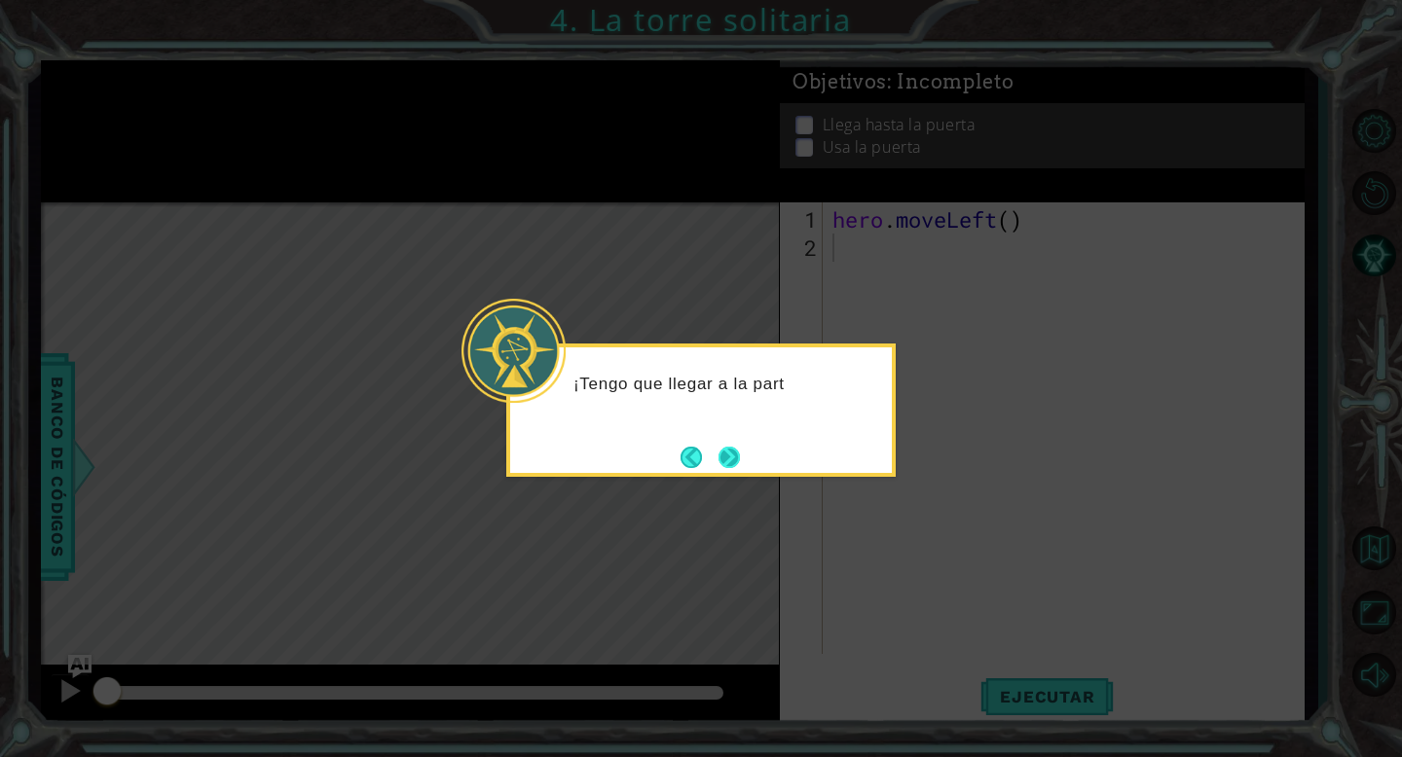
click at [731, 454] on button "Next" at bounding box center [728, 457] width 21 height 21
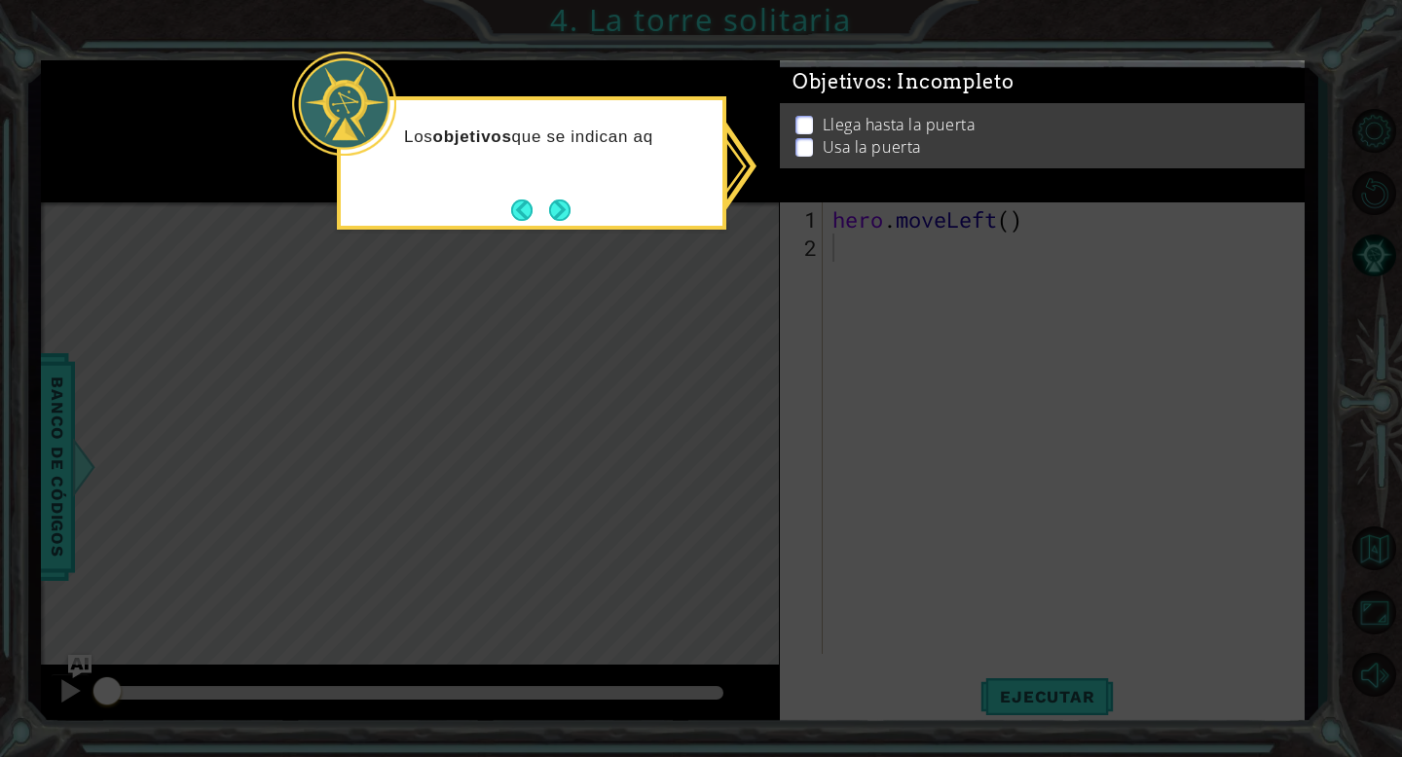
click at [857, 178] on div "Objetivos : Incompleto Llega hasta la [GEOGRAPHIC_DATA] la puerta" at bounding box center [1042, 131] width 525 height 142
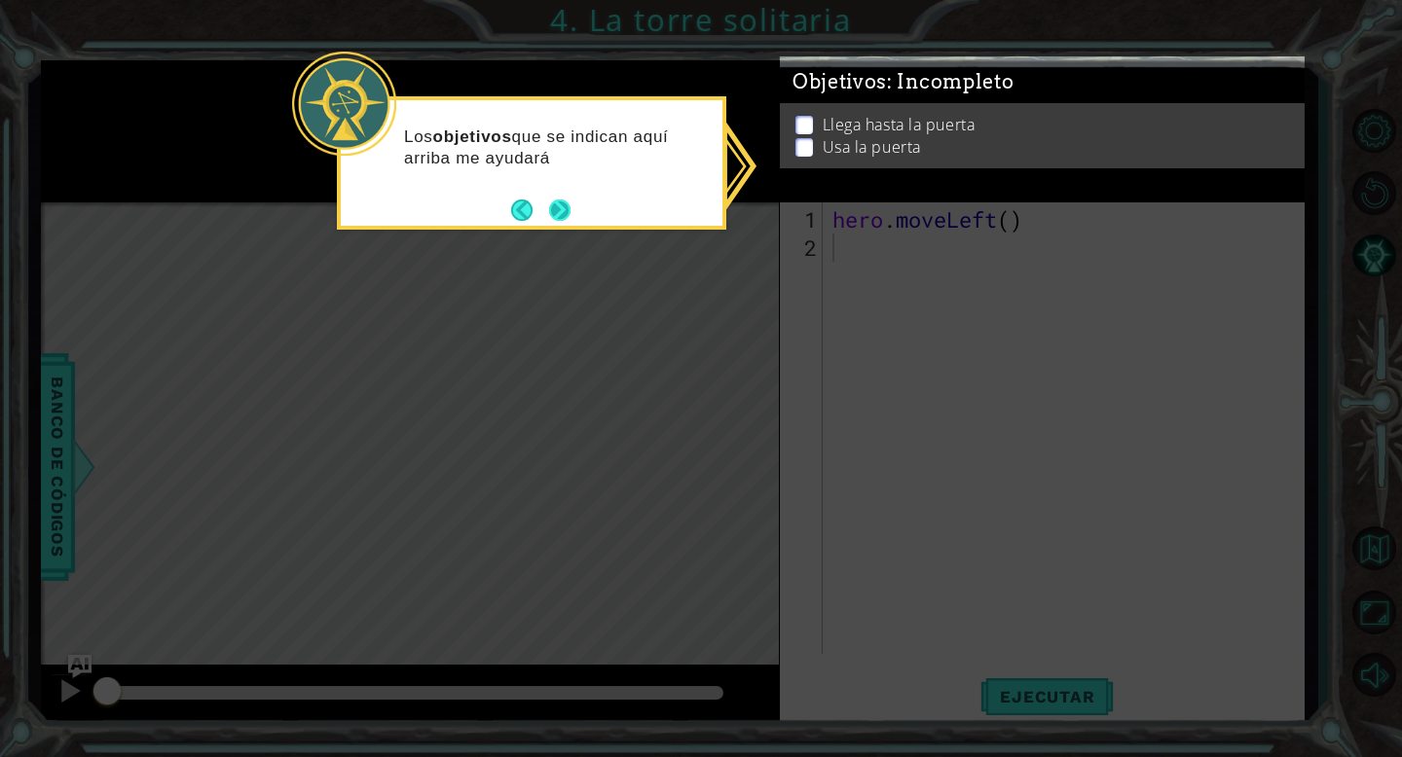
click at [566, 203] on button "Next" at bounding box center [559, 210] width 21 height 21
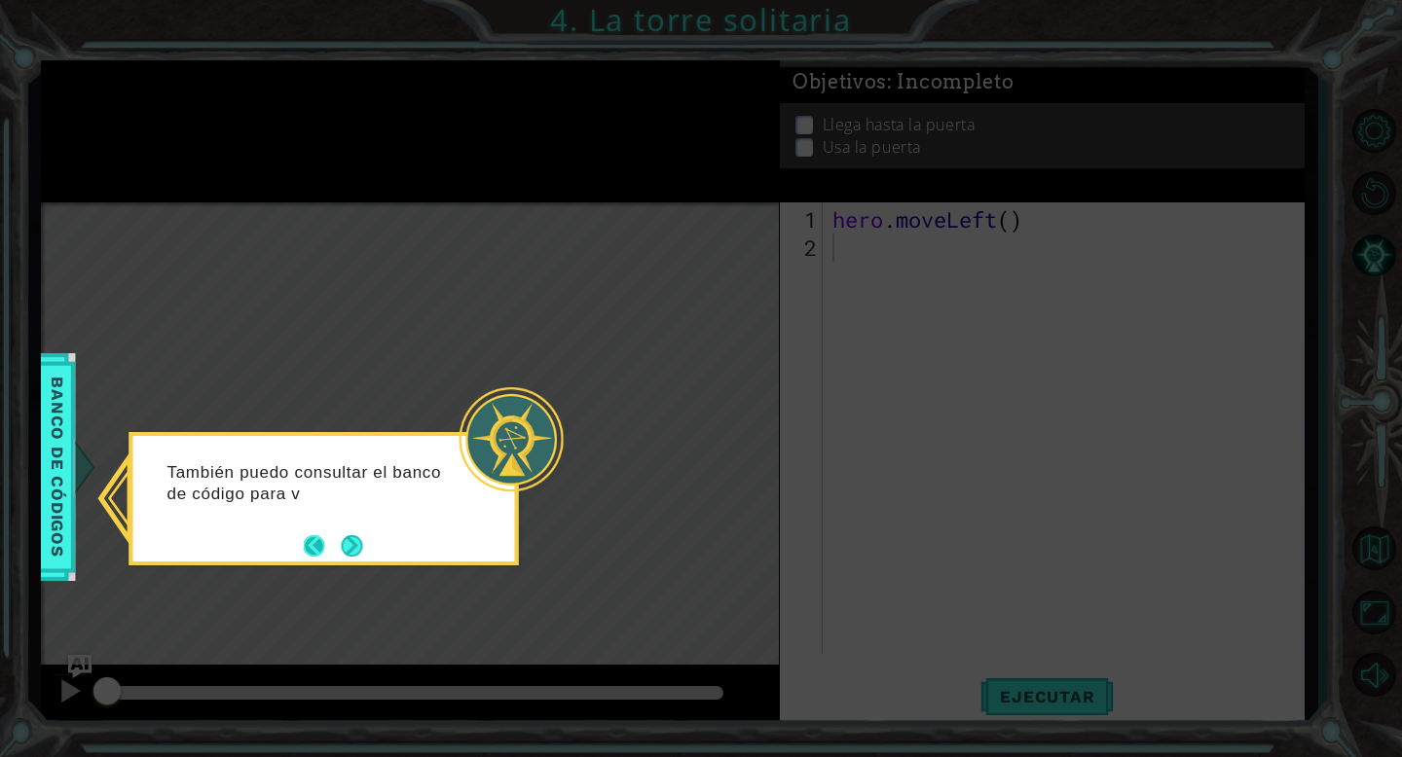
click at [311, 542] on button "Back" at bounding box center [323, 545] width 38 height 21
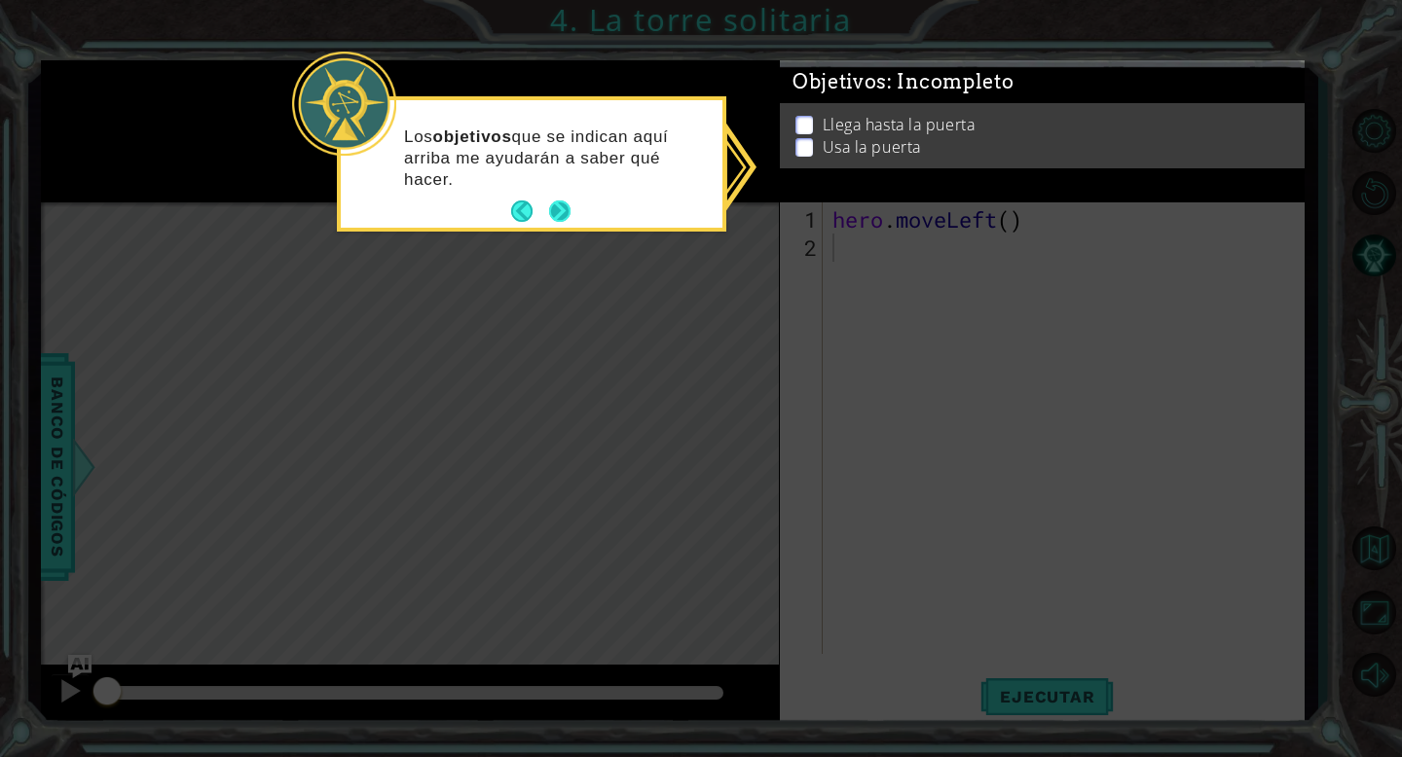
click at [549, 214] on button "Next" at bounding box center [559, 211] width 21 height 21
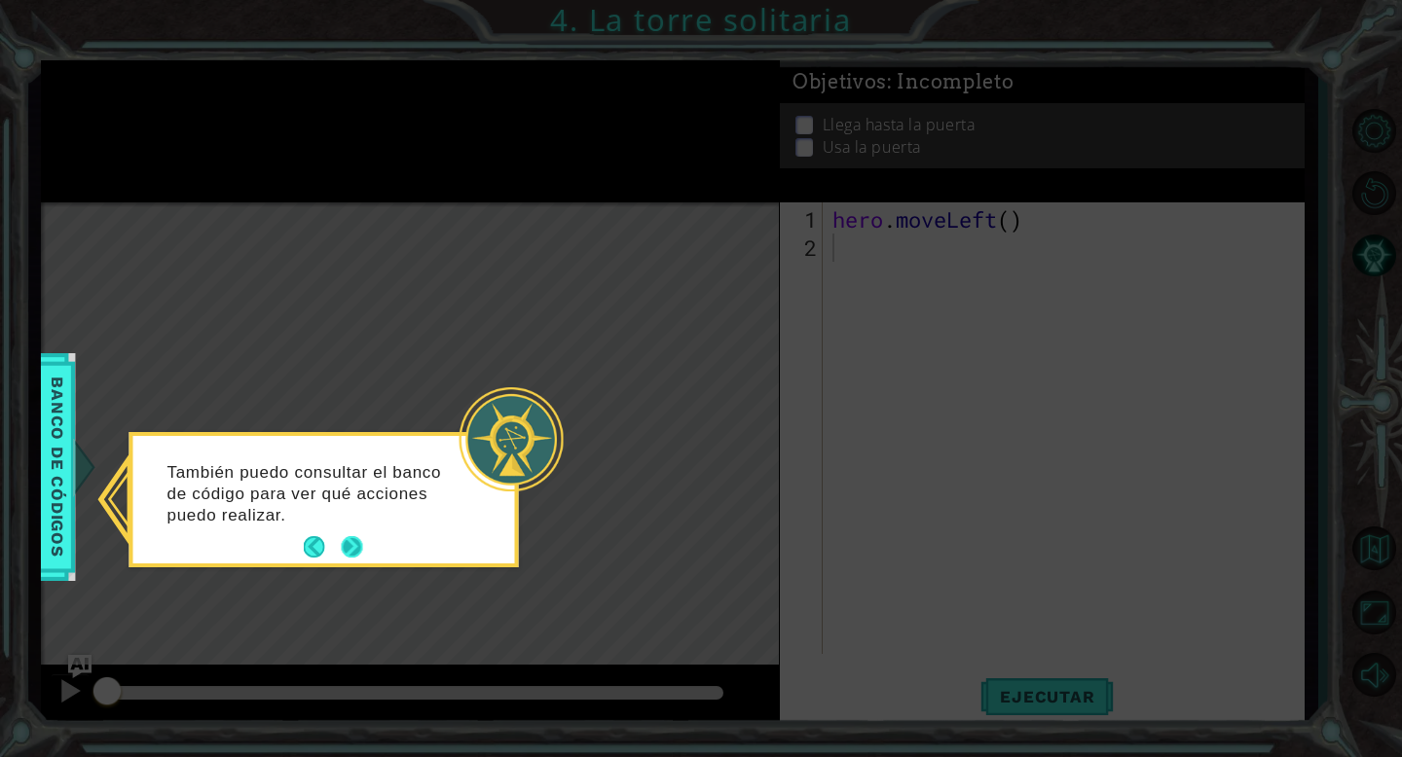
click at [357, 544] on button "Next" at bounding box center [351, 546] width 21 height 21
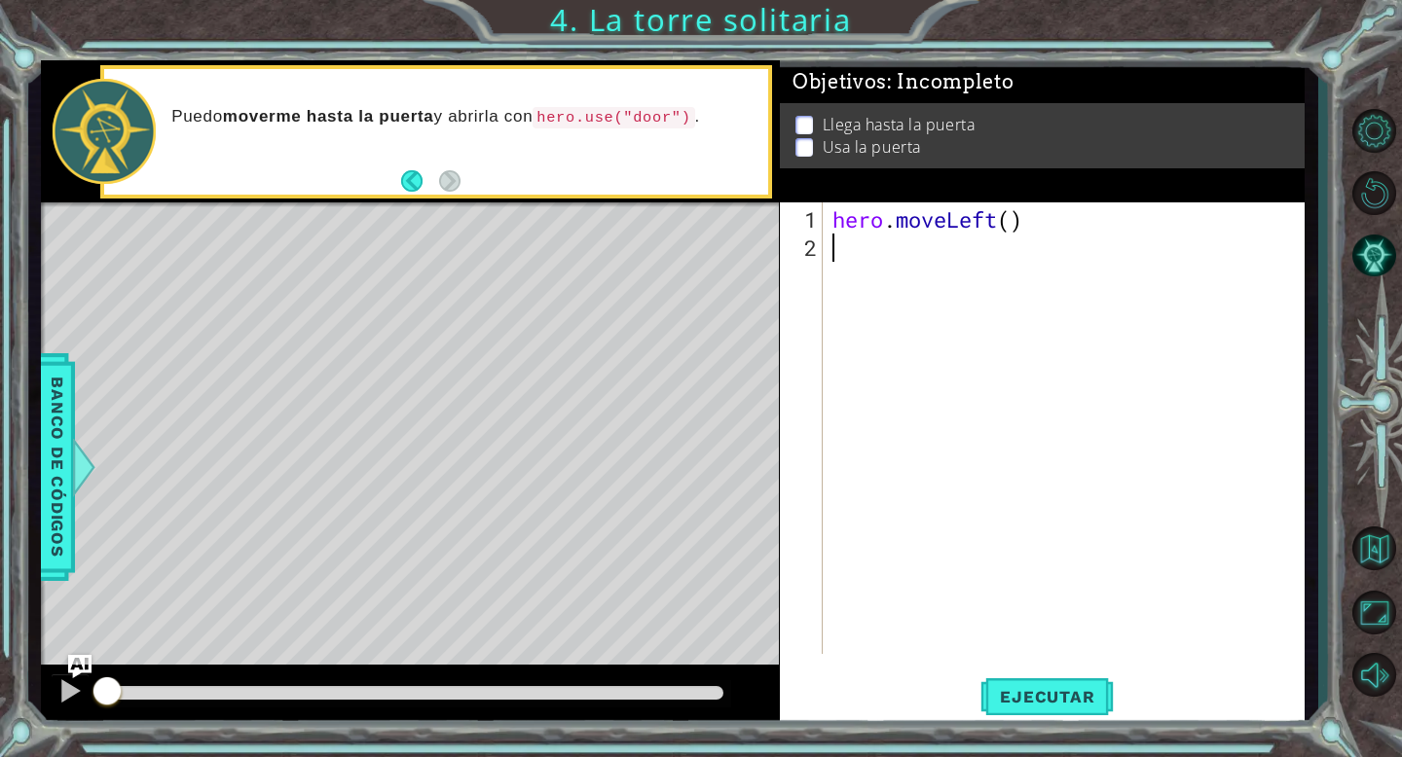
click at [979, 235] on div "hero . moveLeft ( )" at bounding box center [1068, 459] width 481 height 508
click at [945, 221] on div "hero . moveLeft ( )" at bounding box center [1068, 459] width 481 height 508
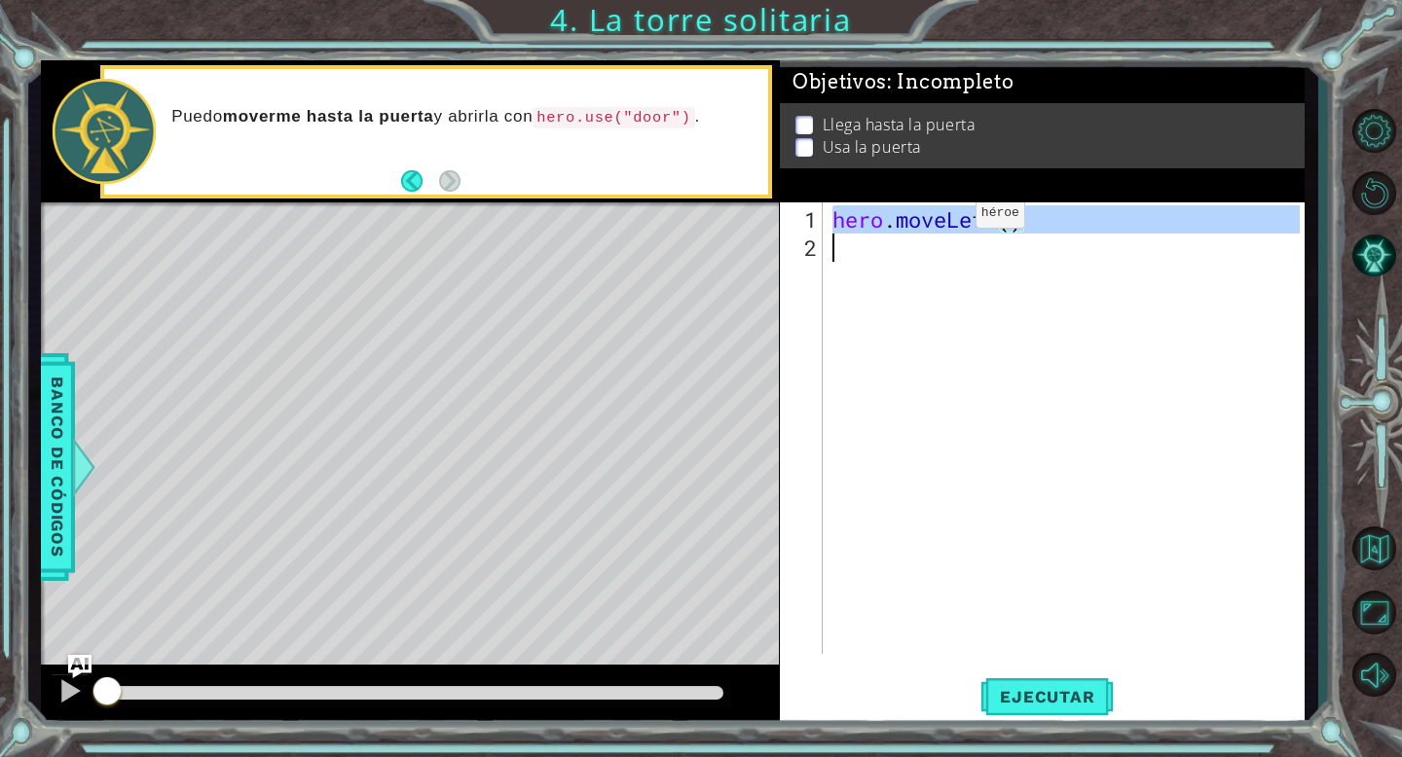
click at [945, 221] on div "hero . moveLeft ( )" at bounding box center [1068, 459] width 481 height 508
type textarea "hero.moveLeft()"
click at [889, 257] on div "hero . moveLeft ( )" at bounding box center [1068, 459] width 481 height 508
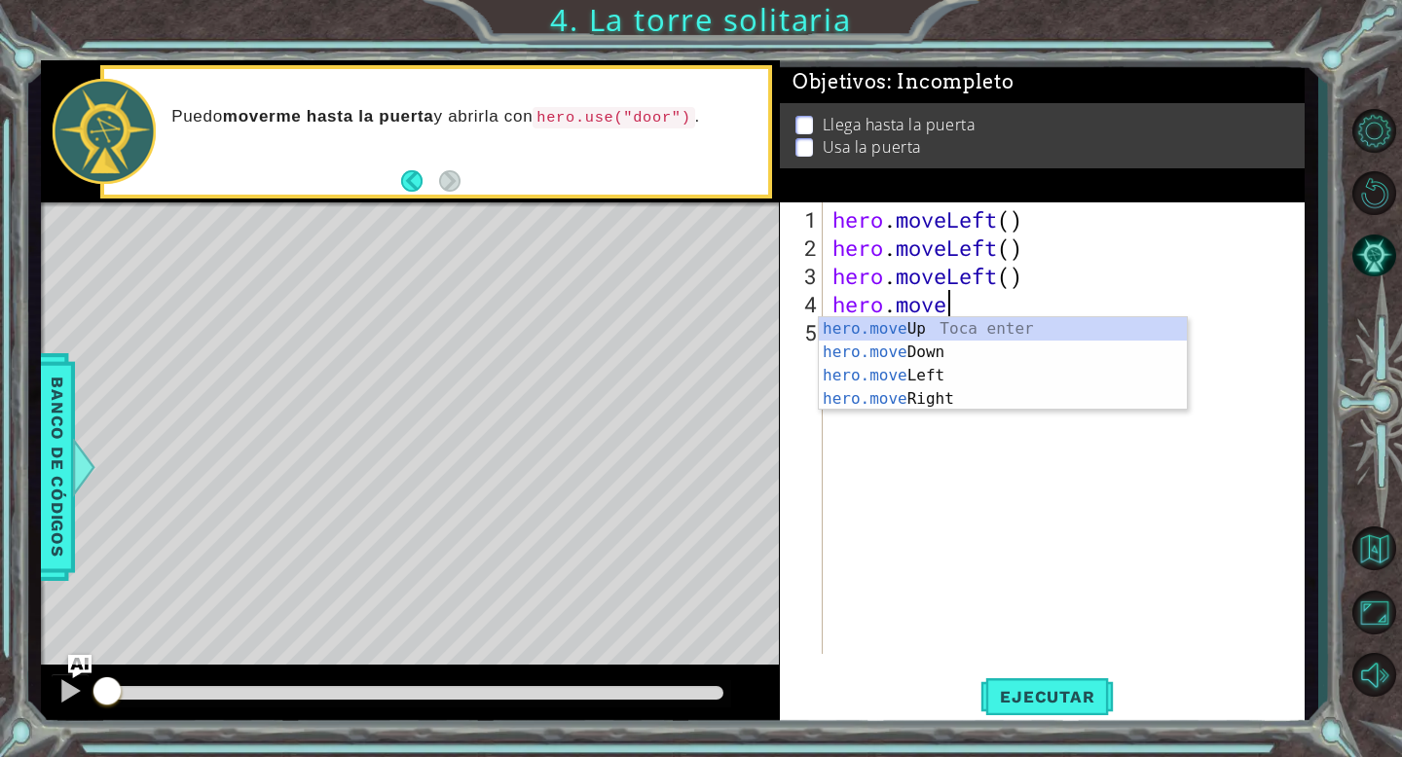
scroll to position [0, 4]
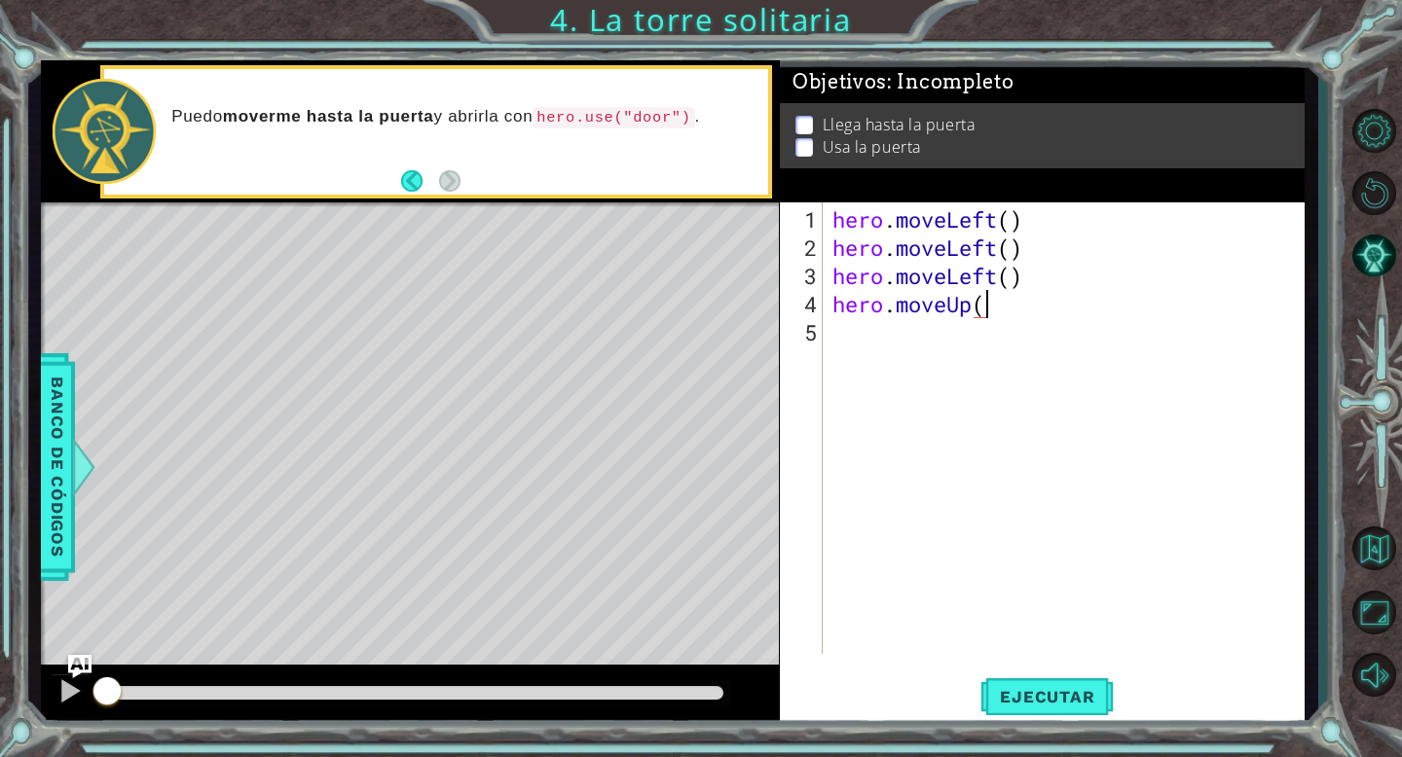
type textarea "hero.moveUp()"
click at [950, 320] on div "hero . moveLeft ( ) hero . moveLeft ( ) hero . moveLeft ( ) hero . moveUp ( )" at bounding box center [1068, 459] width 481 height 508
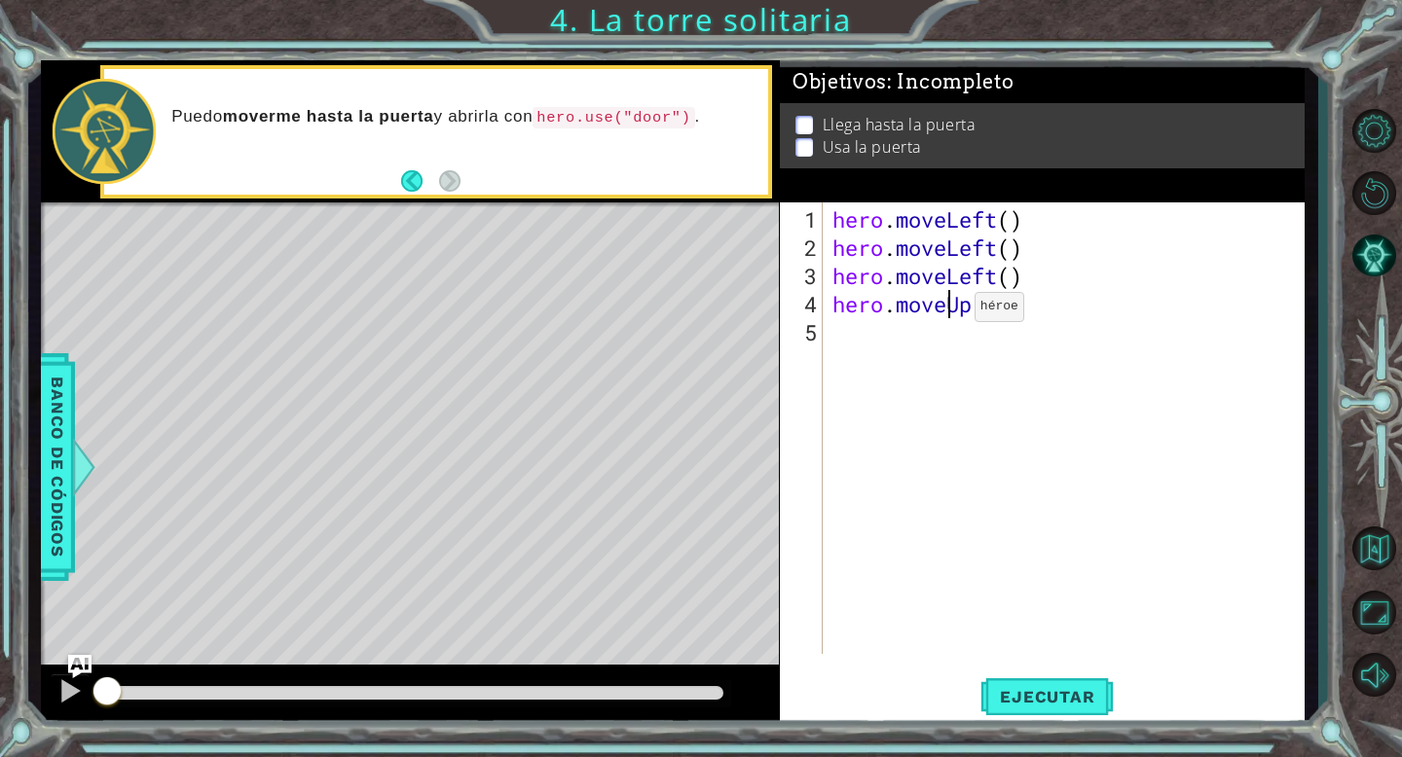
click at [944, 314] on div "hero . moveLeft ( ) hero . moveLeft ( ) hero . moveLeft ( ) hero . moveUp ( )" at bounding box center [1068, 459] width 481 height 508
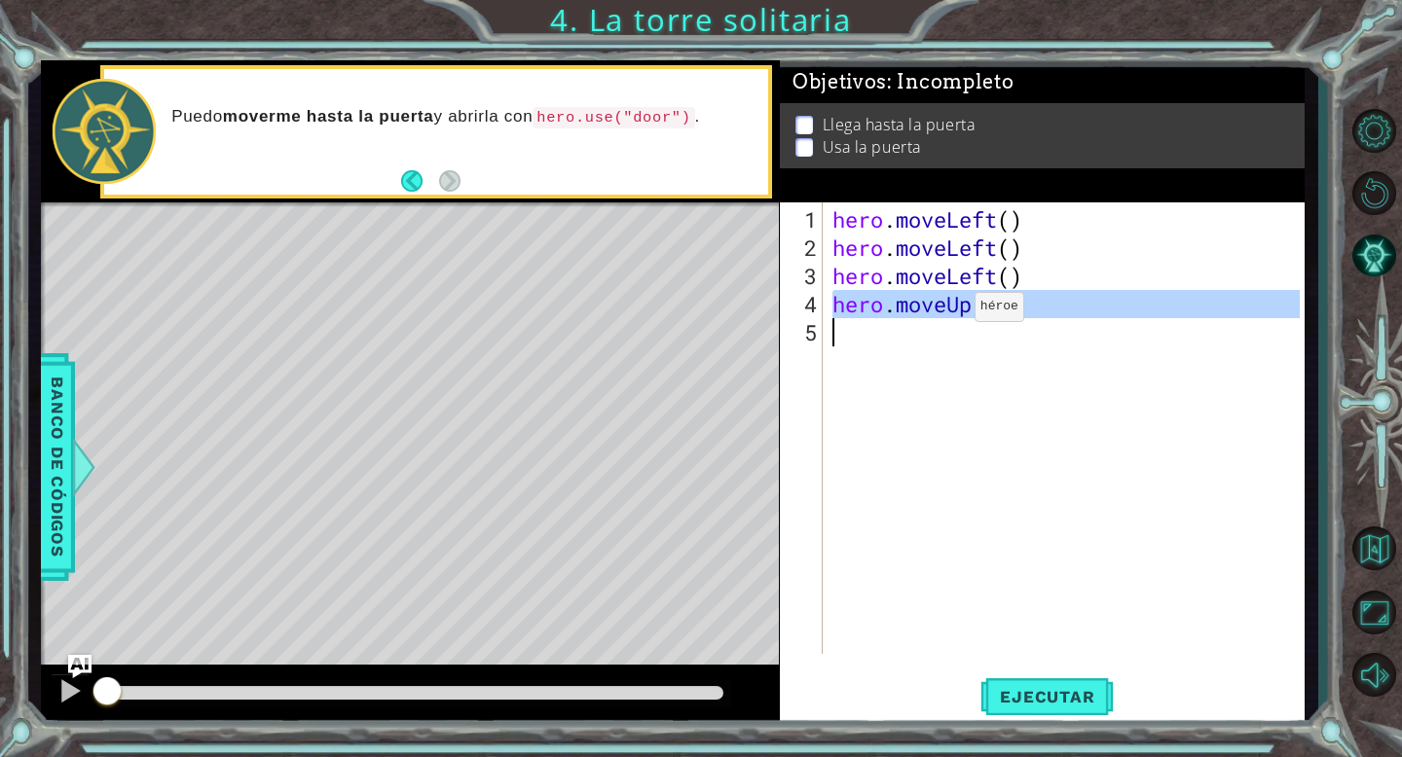
click at [944, 314] on div "hero . moveLeft ( ) hero . moveLeft ( ) hero . moveLeft ( ) hero . moveUp ( )" at bounding box center [1068, 459] width 481 height 508
type textarea "hero.moveUp()"
click at [869, 340] on div "hero . moveLeft ( ) hero . moveLeft ( ) hero . moveLeft ( ) hero . moveUp ( )" at bounding box center [1068, 459] width 481 height 508
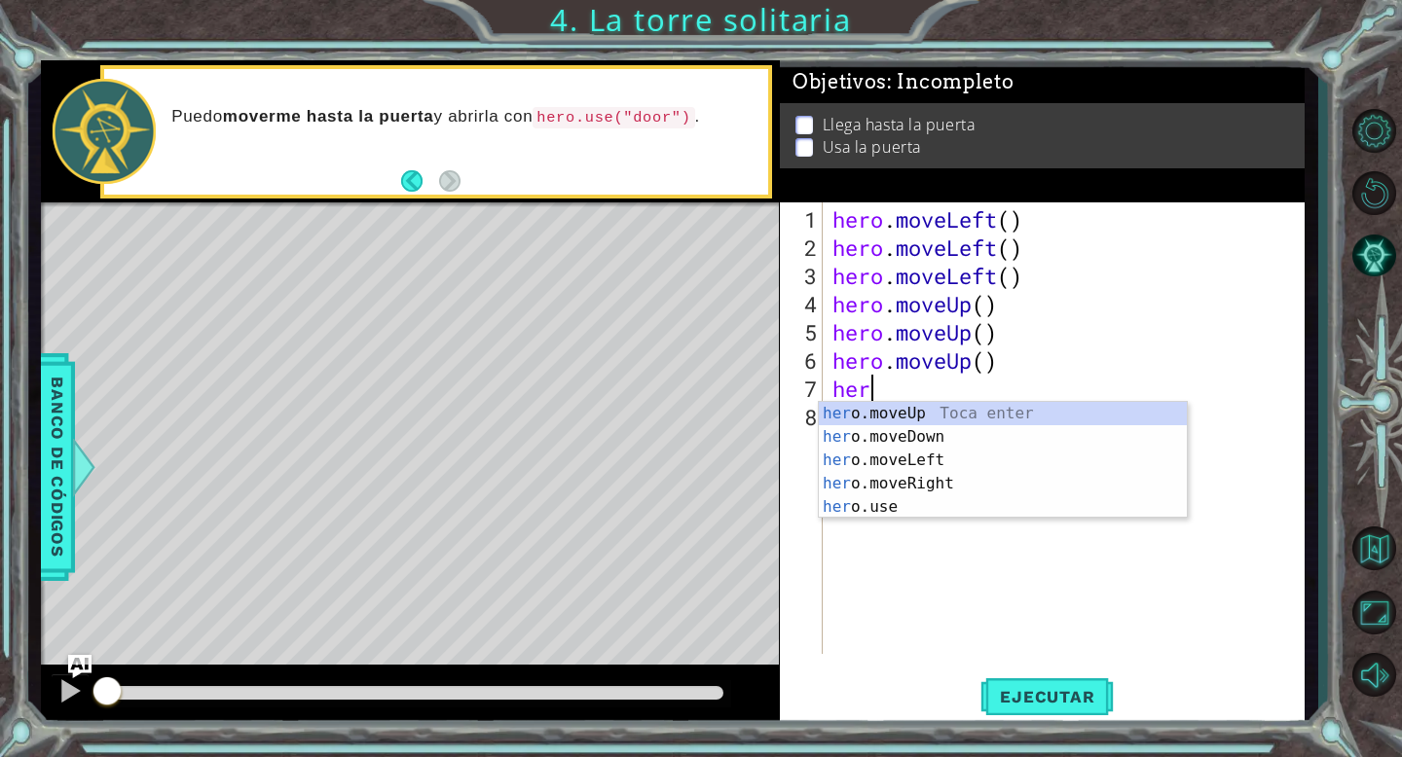
type textarea "hero"
click at [918, 488] on div "hero .moveUp Toca enter hero .moveDown Toca enter hero .moveLeft Toca enter her…" at bounding box center [1003, 484] width 368 height 164
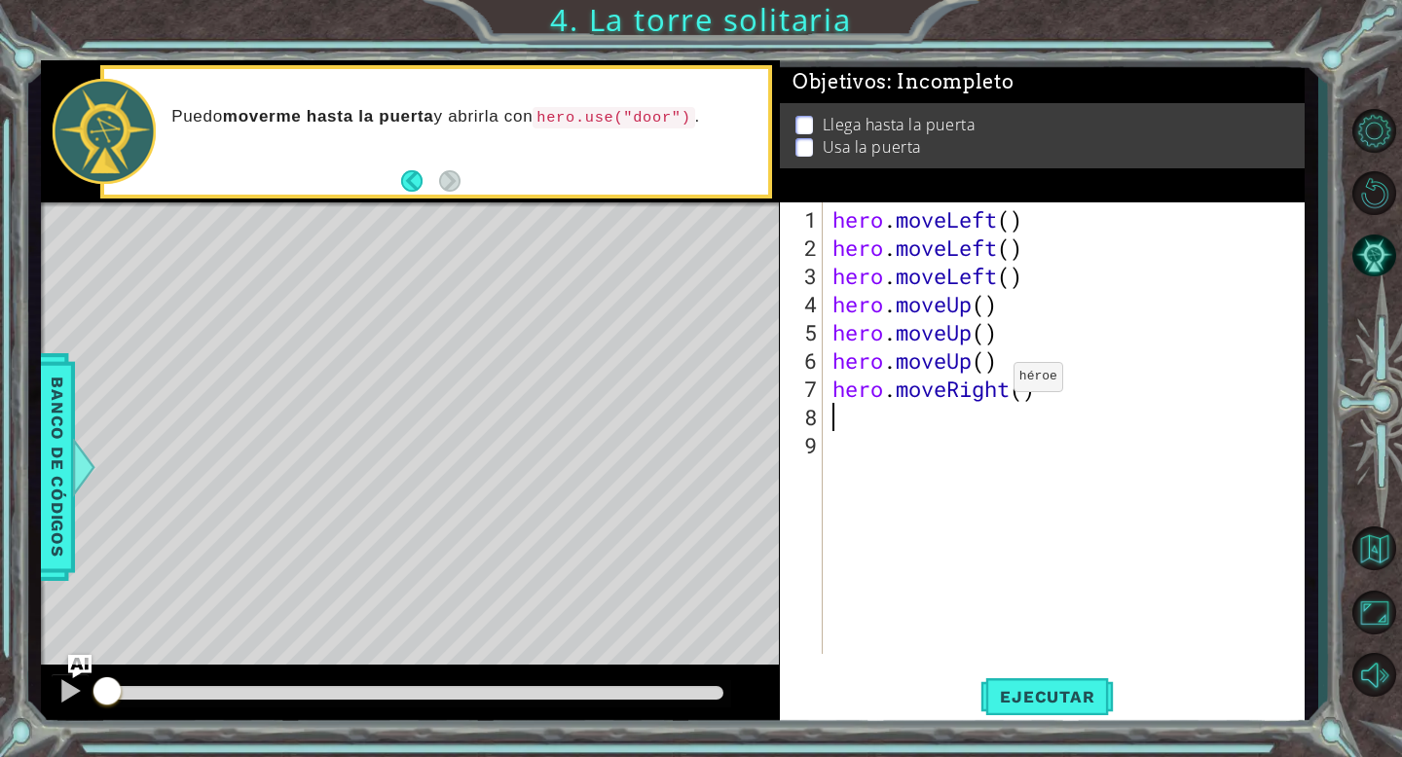
scroll to position [0, 0]
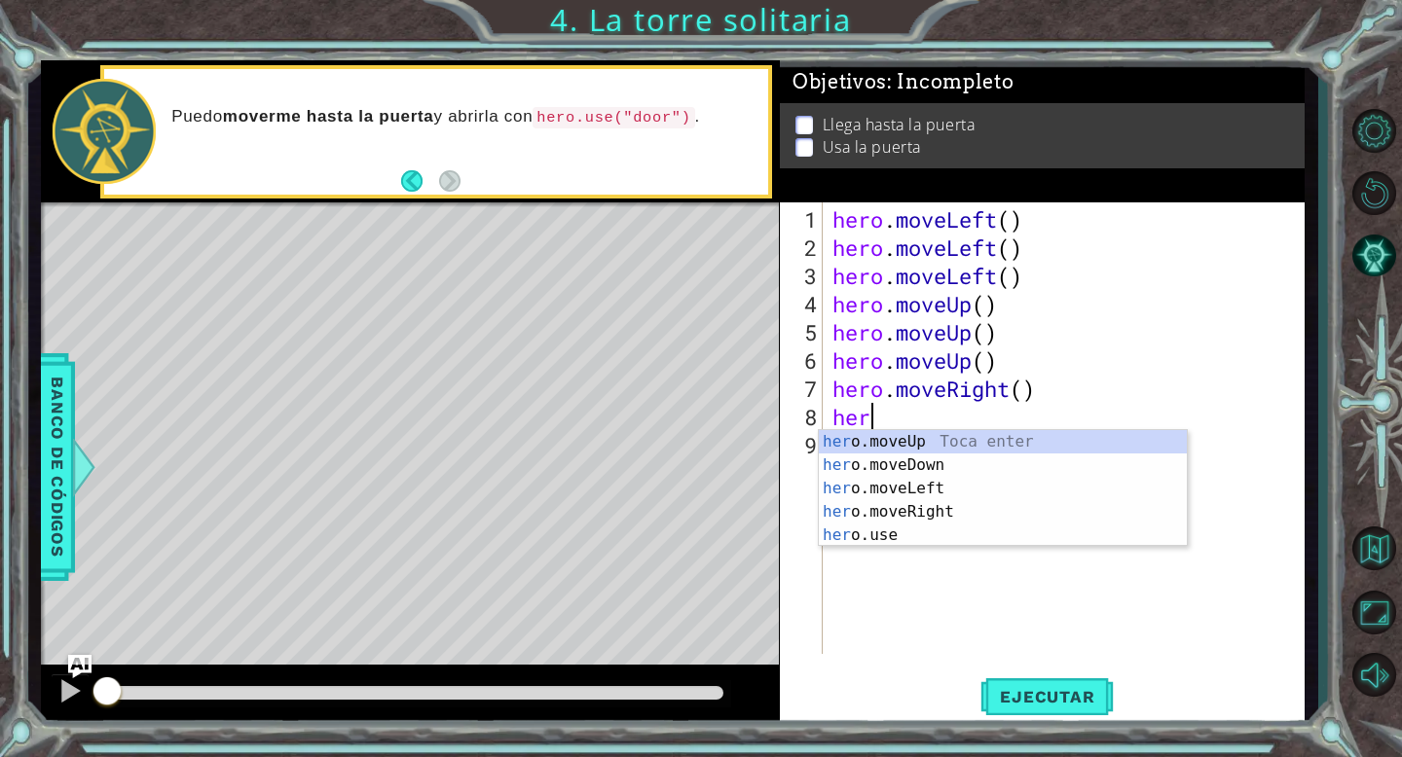
type textarea "hero"
click at [890, 506] on div "hero .moveUp Toca enter hero .moveDown Toca enter hero .moveLeft Toca enter her…" at bounding box center [1003, 512] width 368 height 164
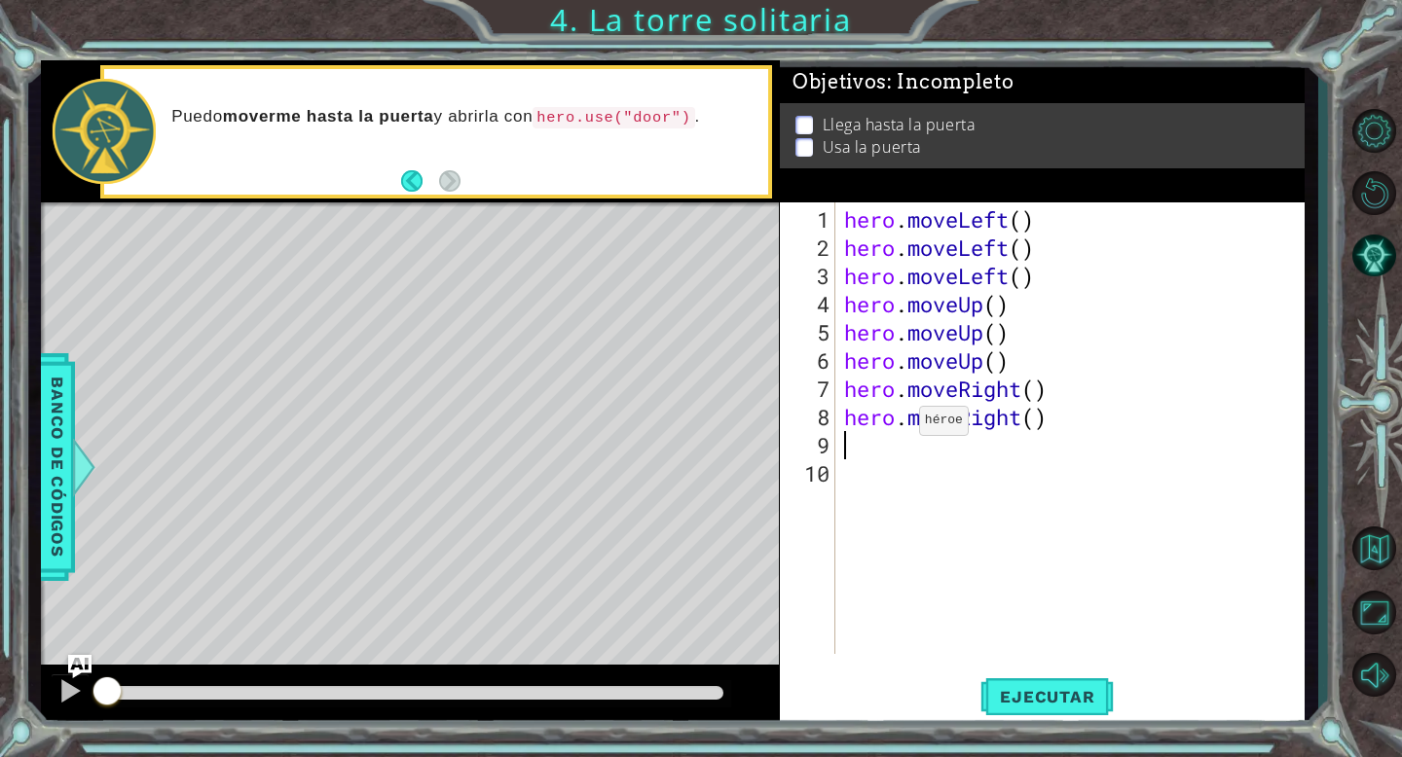
scroll to position [0, 0]
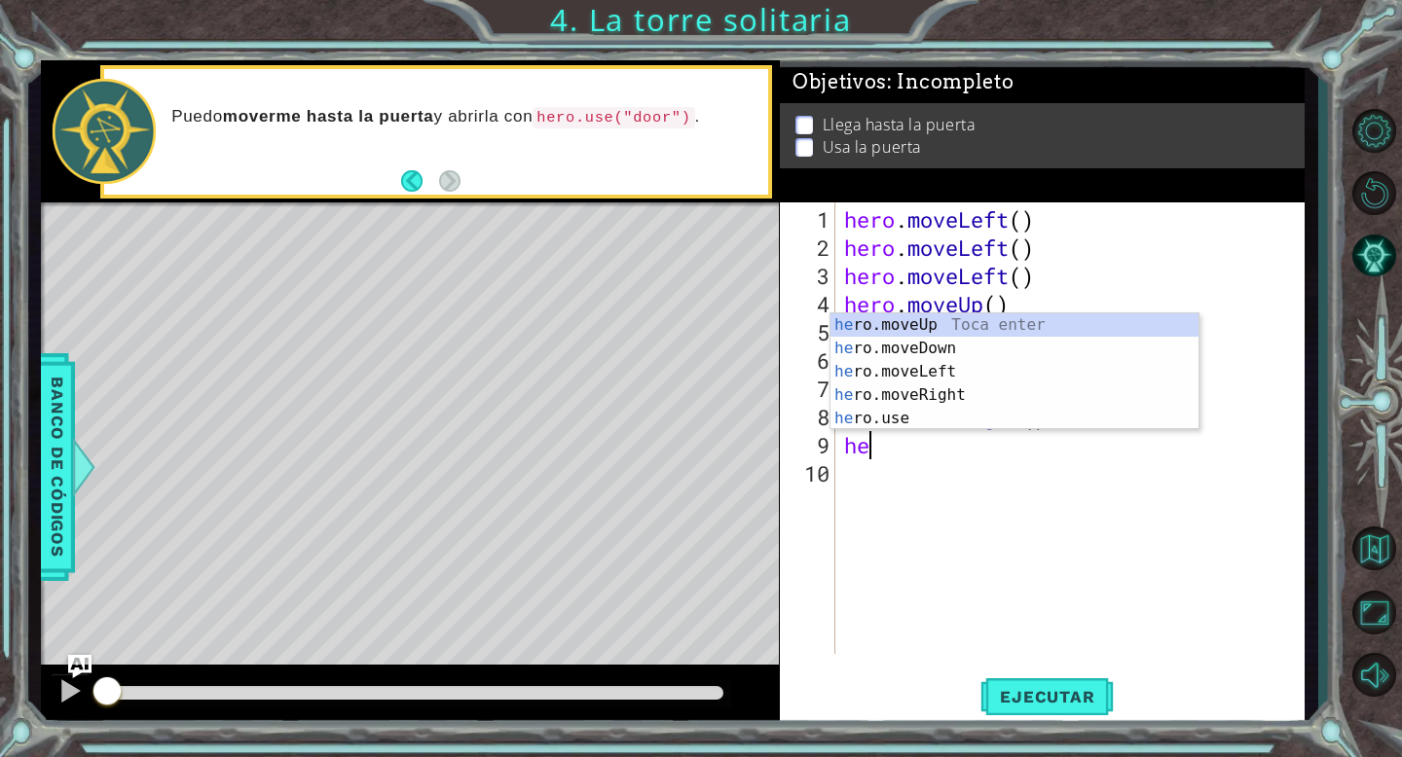
type textarea "hero"
click at [943, 392] on div "hero .moveUp Toca enter hero .moveDown Toca enter hero .moveLeft Toca enter her…" at bounding box center [1014, 395] width 368 height 164
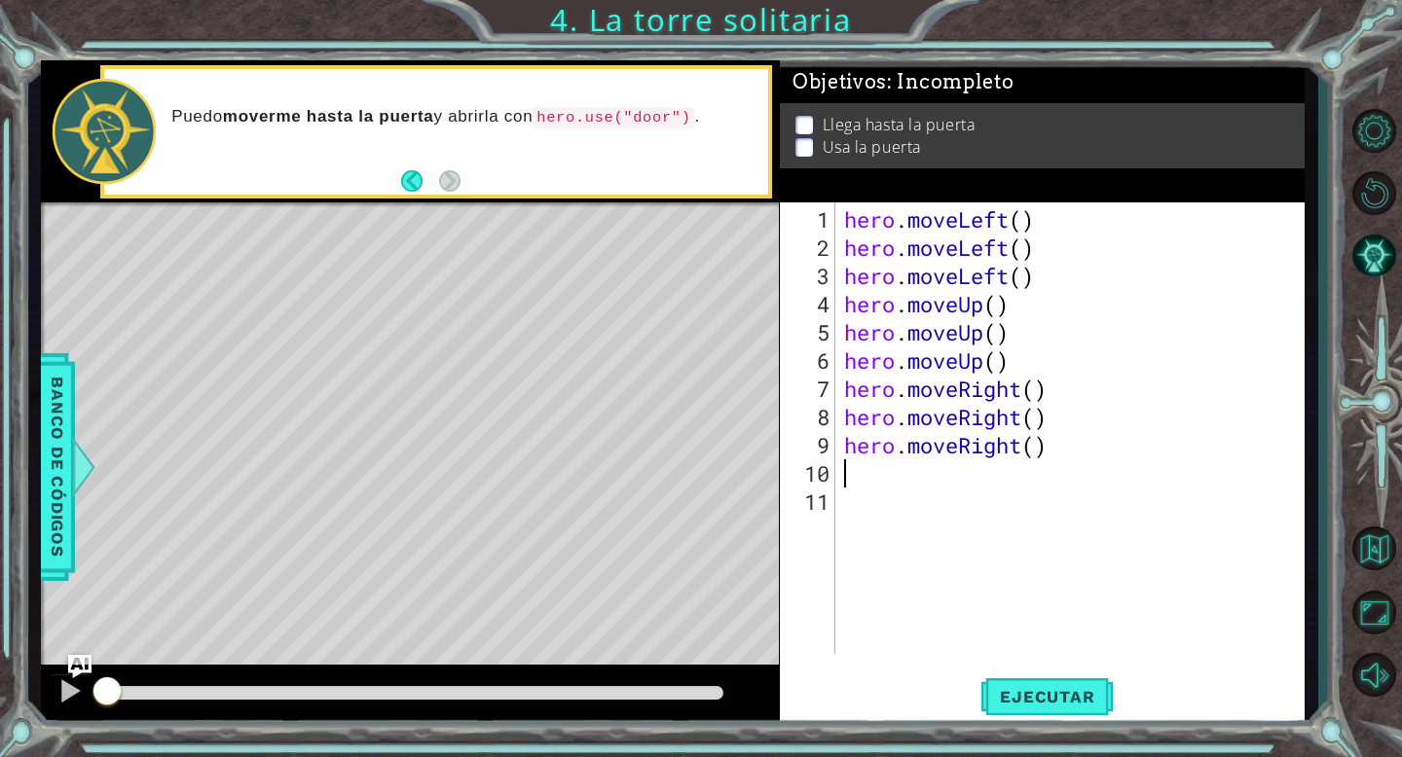
click at [853, 479] on div "hero . moveLeft ( ) hero . moveLeft ( ) hero . moveLeft ( ) hero . moveUp ( ) h…" at bounding box center [1074, 459] width 469 height 508
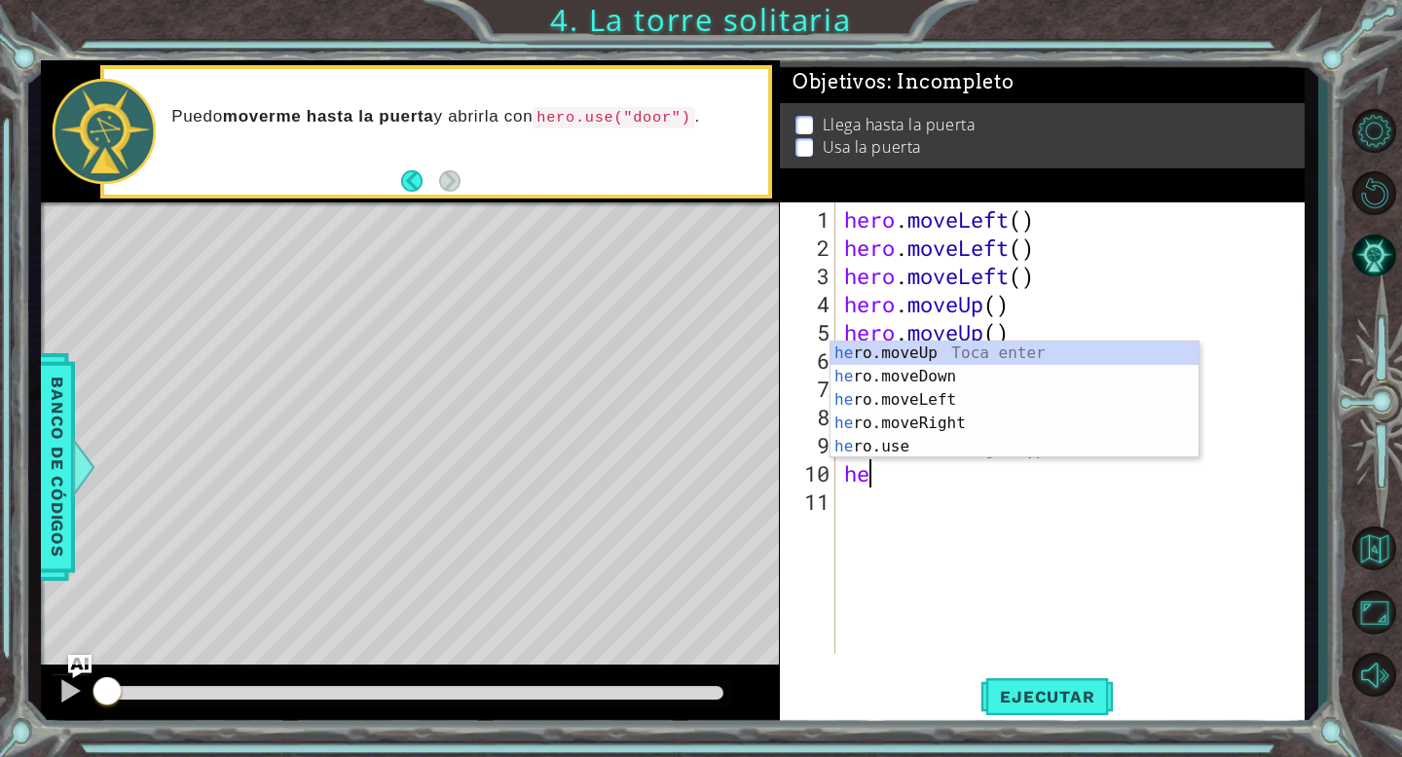
scroll to position [0, 1]
click at [879, 446] on div "hero .moveUp Toca enter hero .moveDown Toca enter hero .moveLeft Toca enter her…" at bounding box center [1014, 424] width 368 height 164
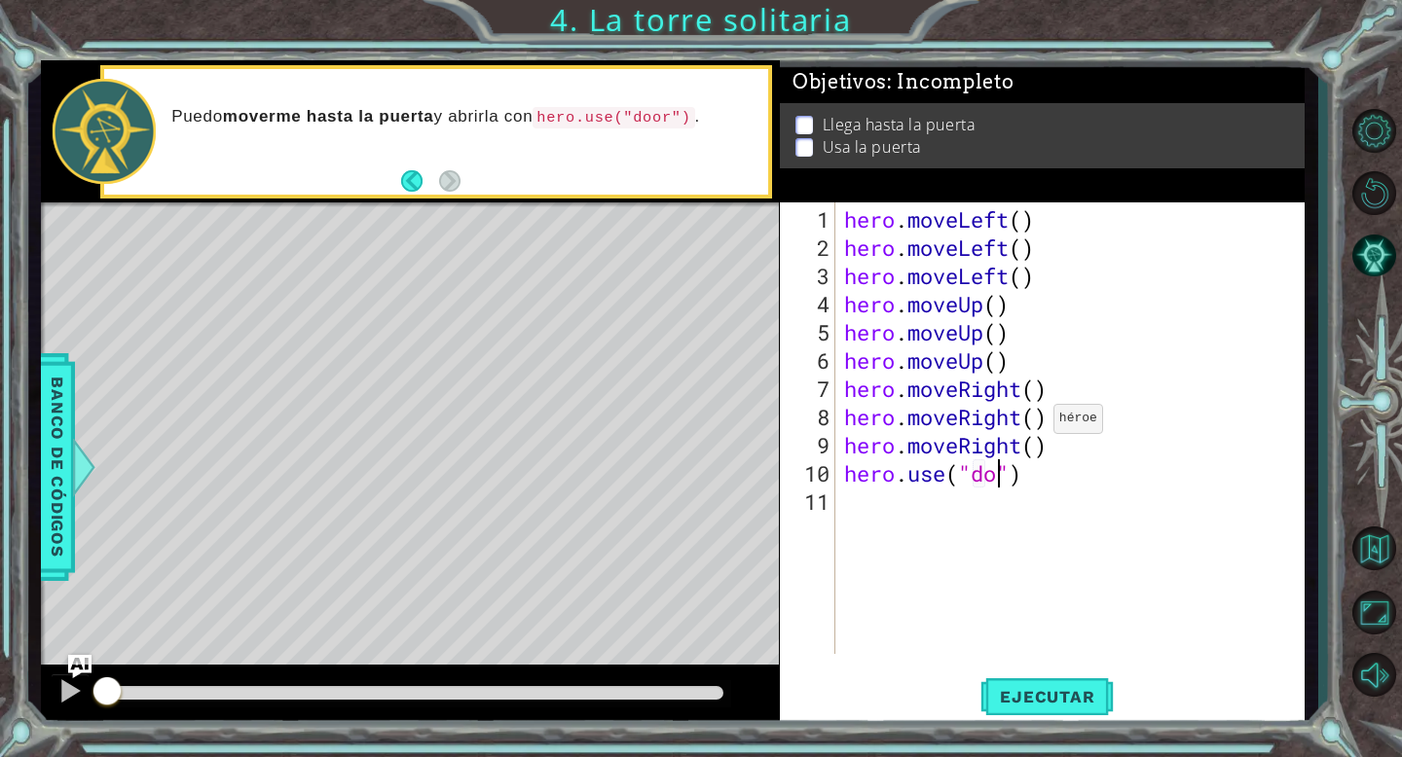
scroll to position [0, 8]
type textarea "hero.use("door")"
click at [1039, 713] on button "Ejecutar" at bounding box center [1046, 697] width 133 height 53
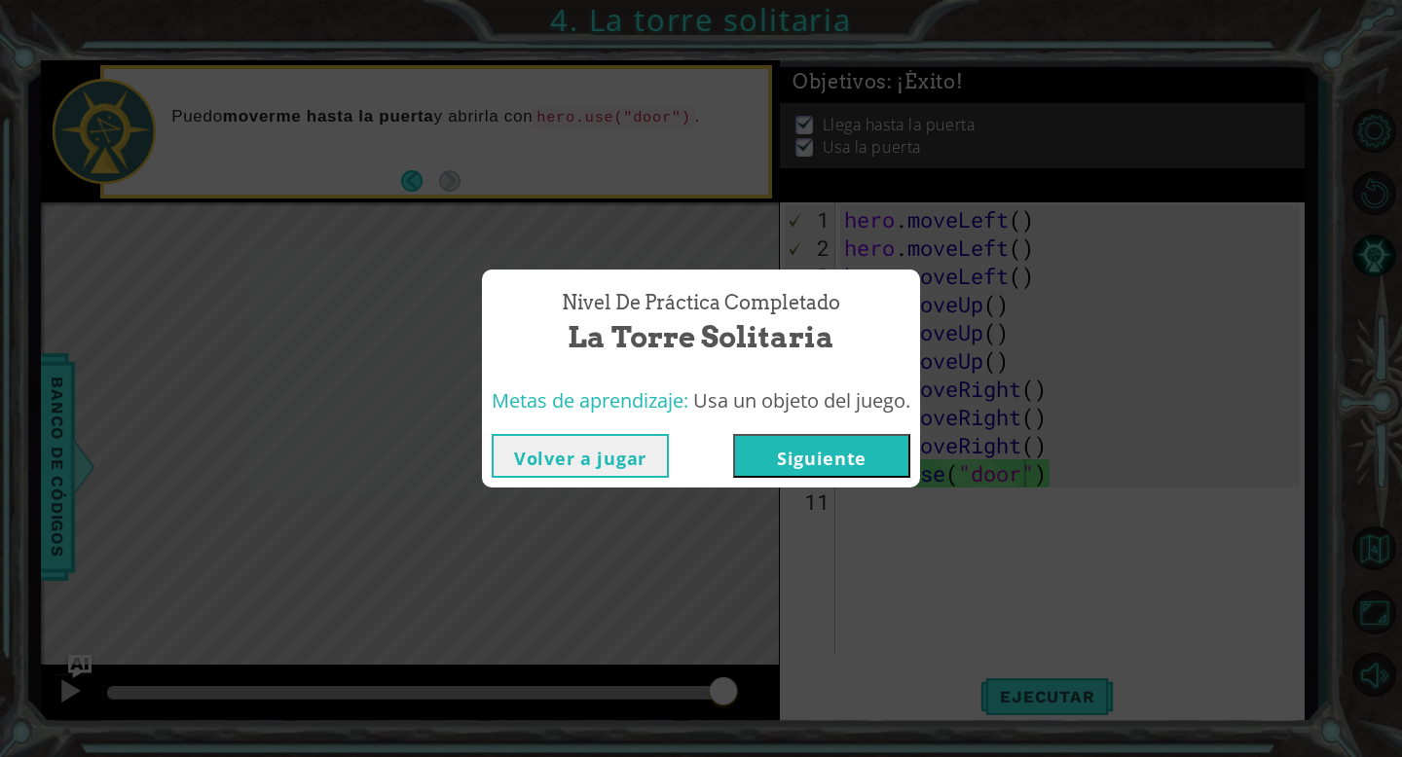
click at [799, 479] on div "Volver a jugar [GEOGRAPHIC_DATA]" at bounding box center [701, 455] width 438 height 63
click at [784, 459] on button "Siguiente" at bounding box center [821, 456] width 177 height 44
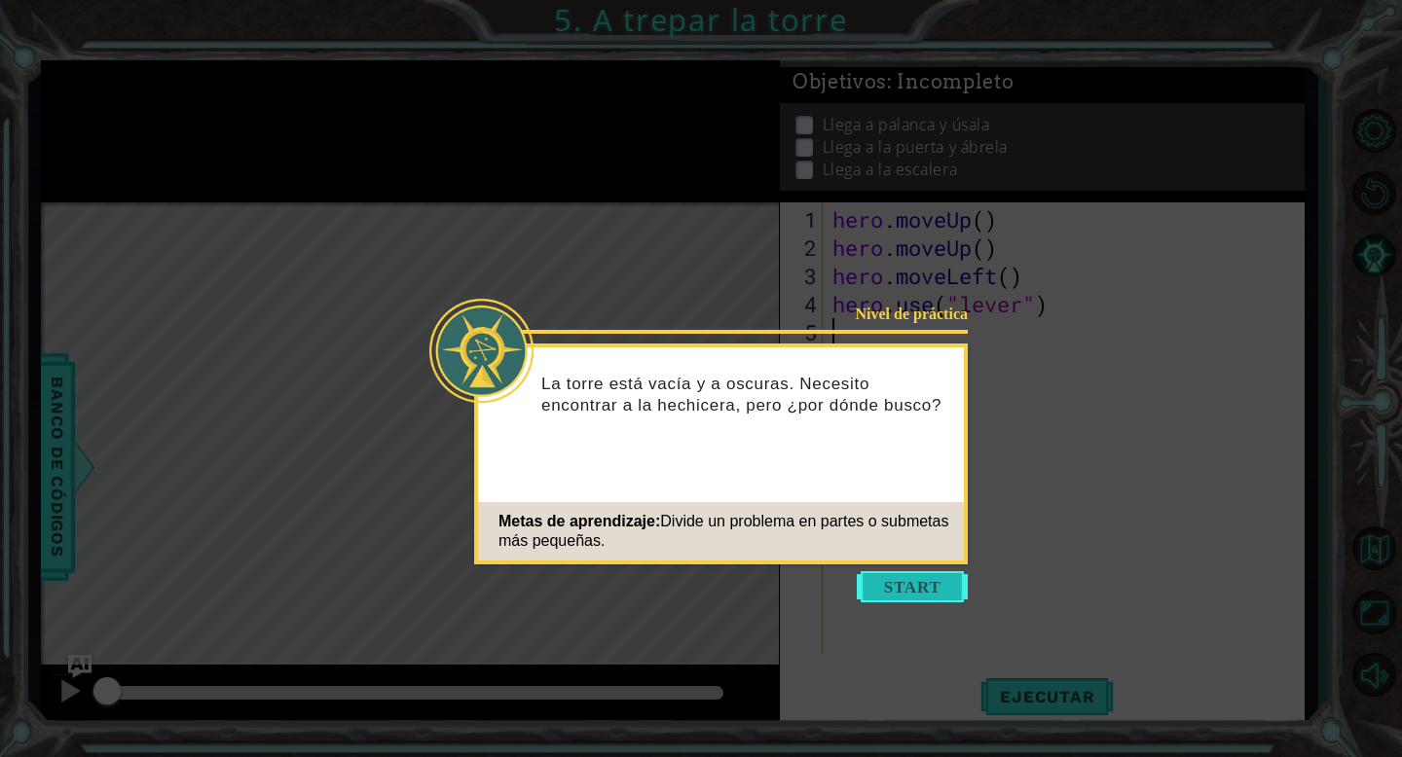
click at [908, 594] on button "Start" at bounding box center [912, 586] width 111 height 31
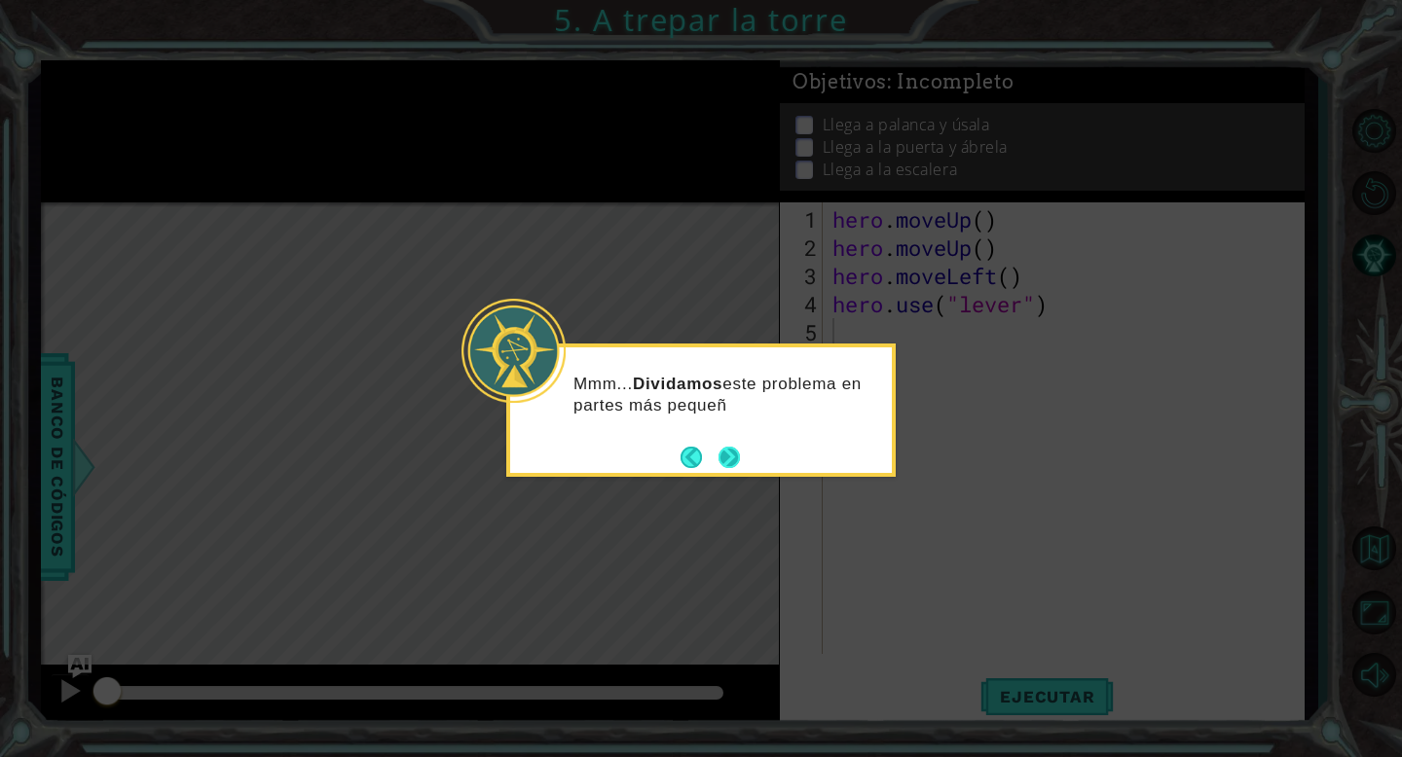
click at [740, 460] on button "Next" at bounding box center [728, 457] width 21 height 21
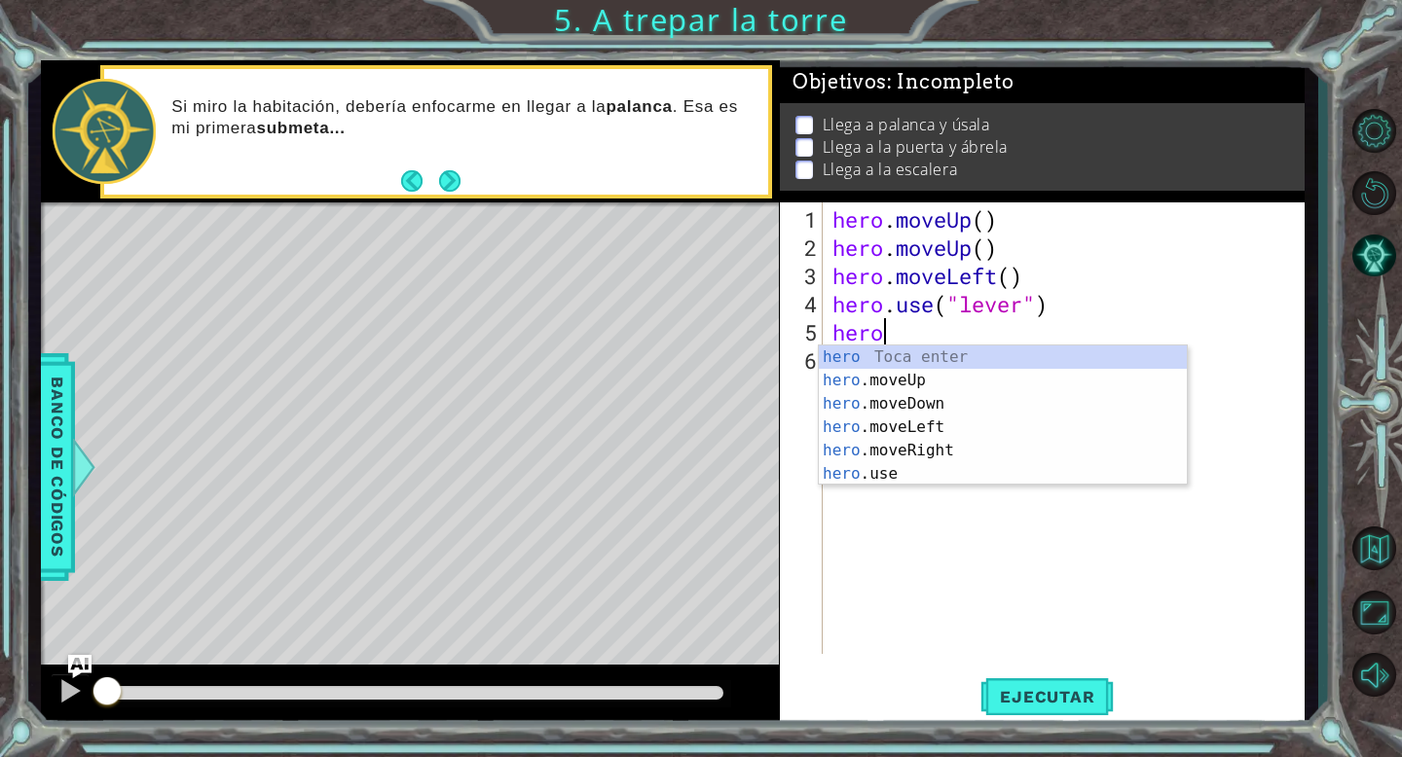
type textarea "hero."
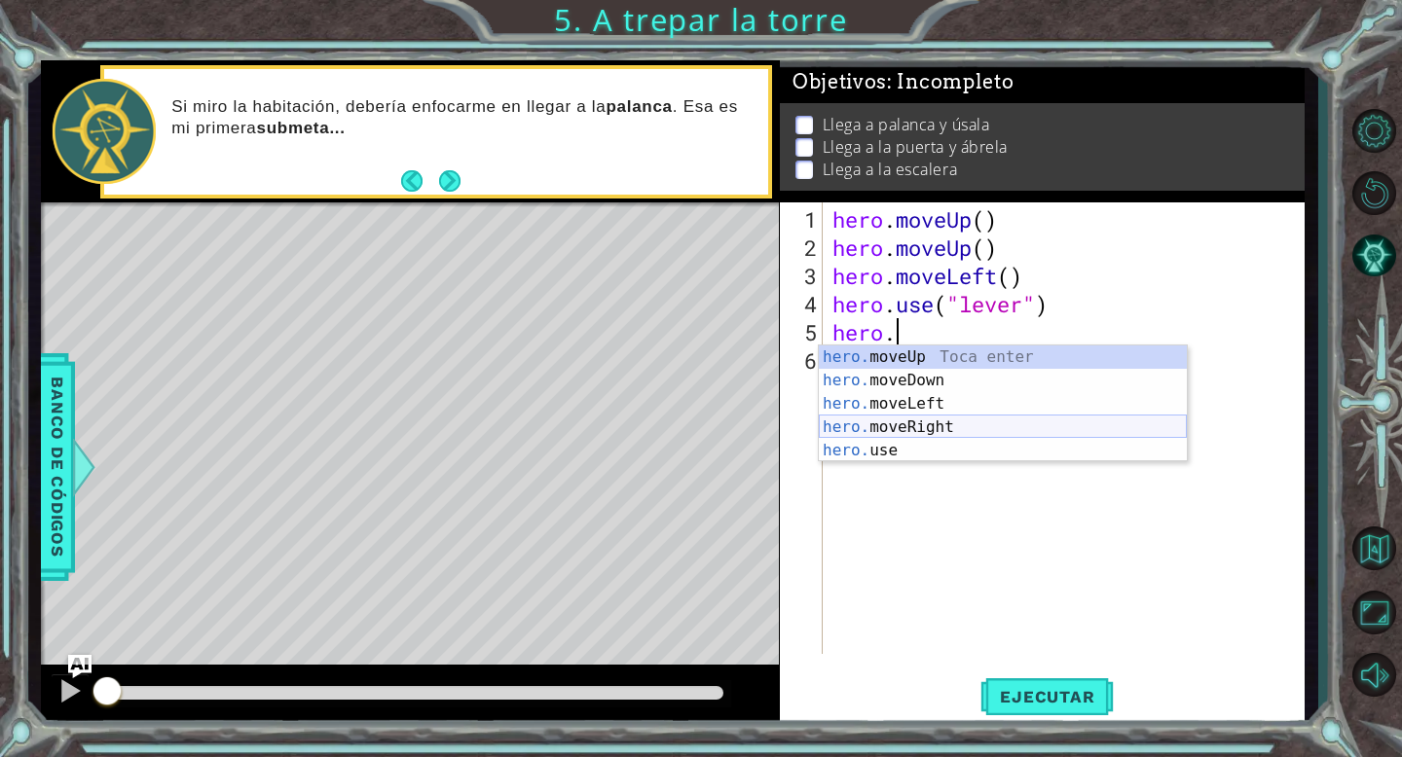
click at [951, 431] on div "hero. moveUp Toca enter hero. moveDown Toca enter hero. moveLeft Toca enter her…" at bounding box center [1003, 428] width 368 height 164
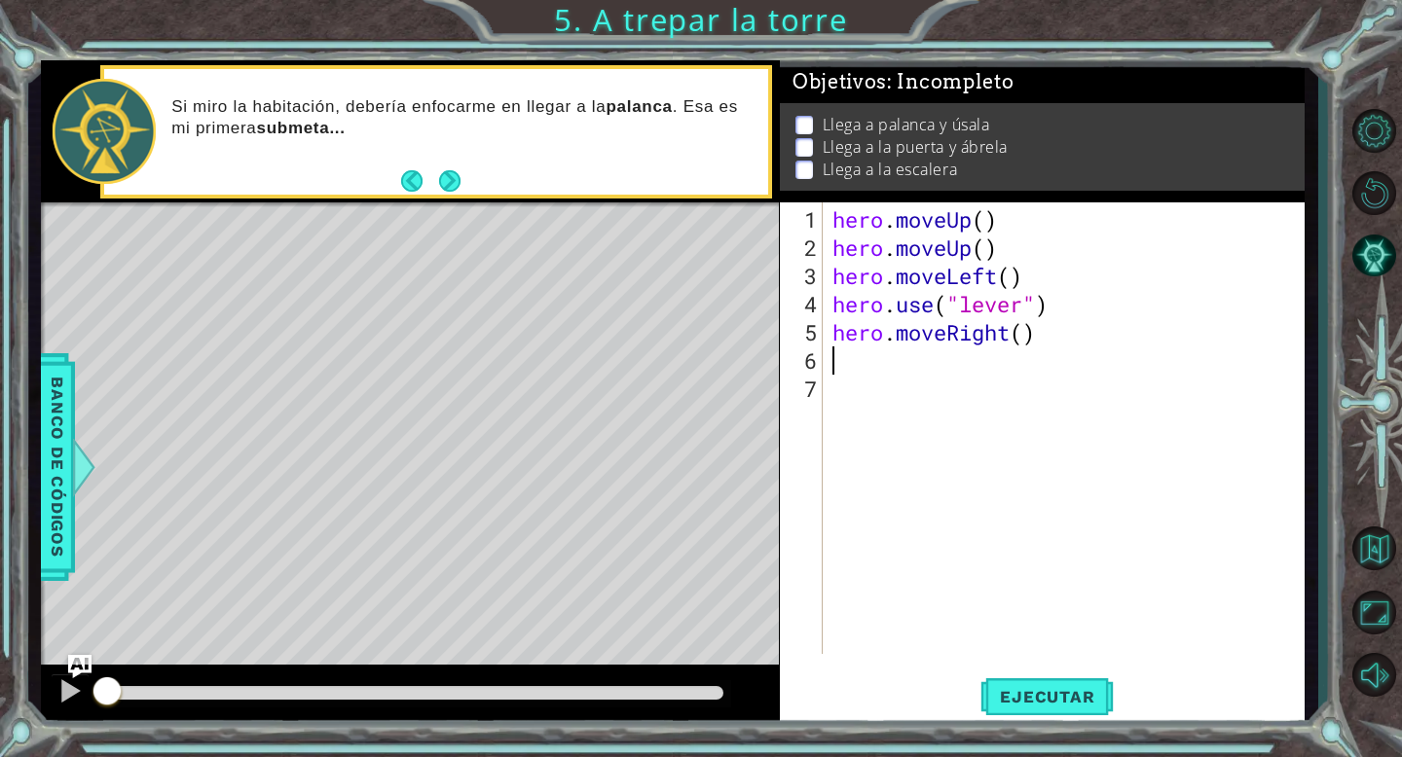
scroll to position [0, 0]
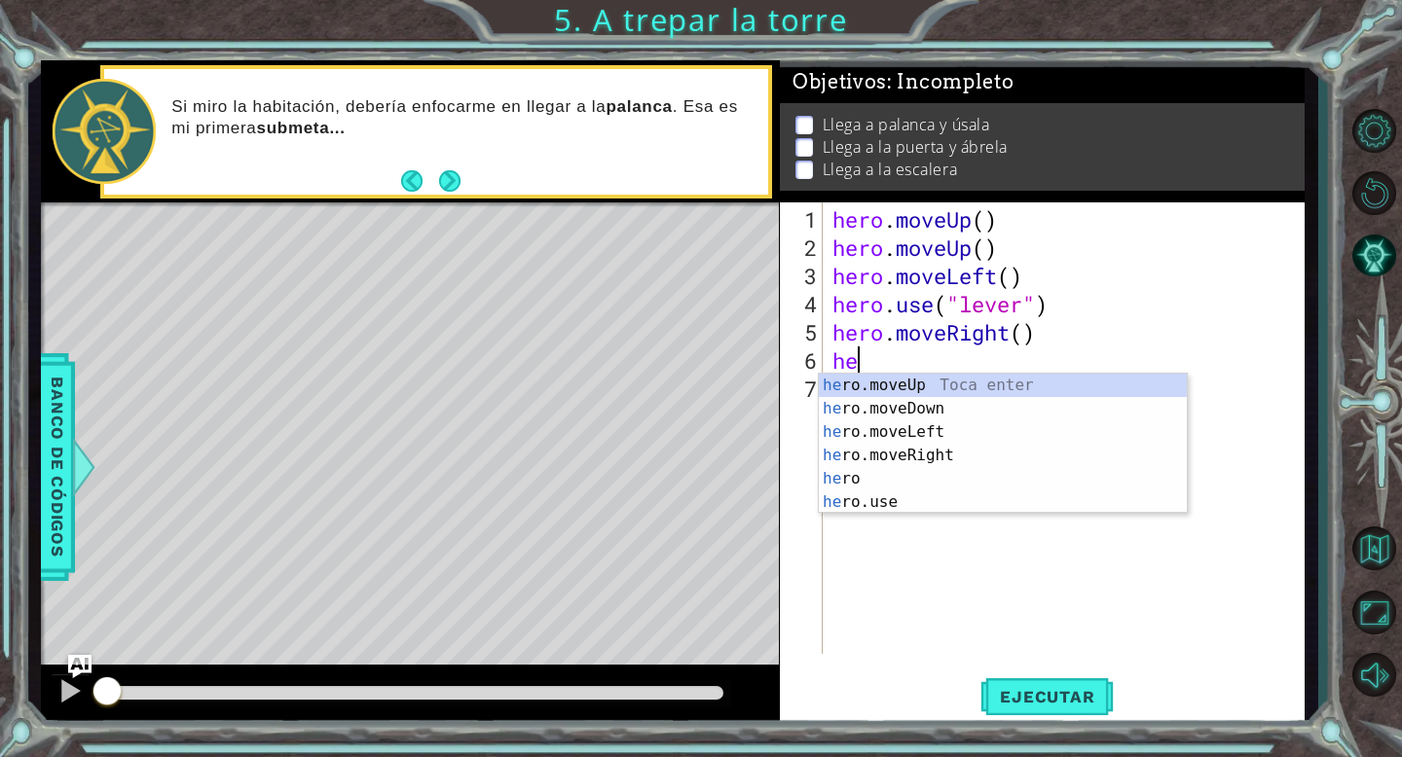
type textarea "hero"
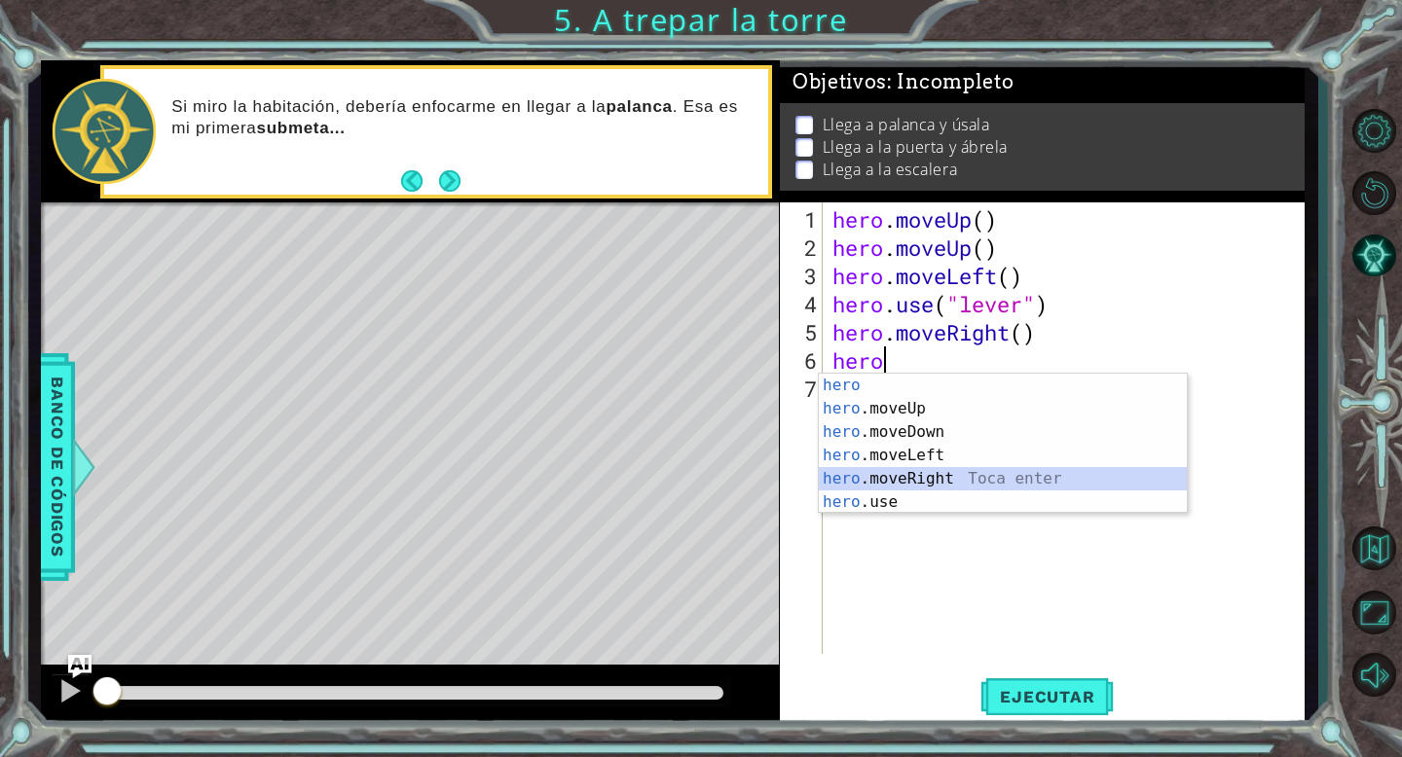
click at [940, 476] on div "hero Toca enter hero .moveUp Toca enter hero .moveDown Toca enter hero .moveLef…" at bounding box center [1003, 467] width 368 height 187
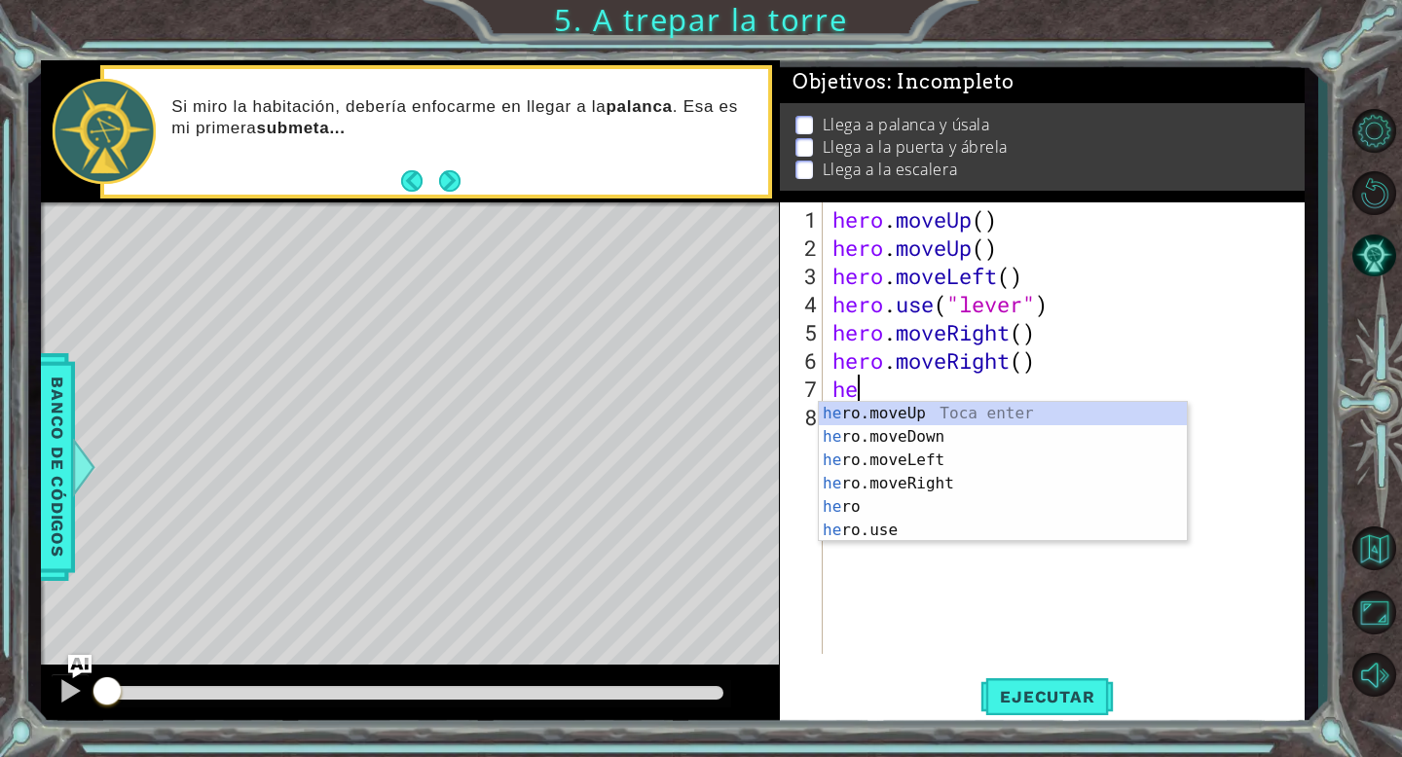
type textarea "hero"
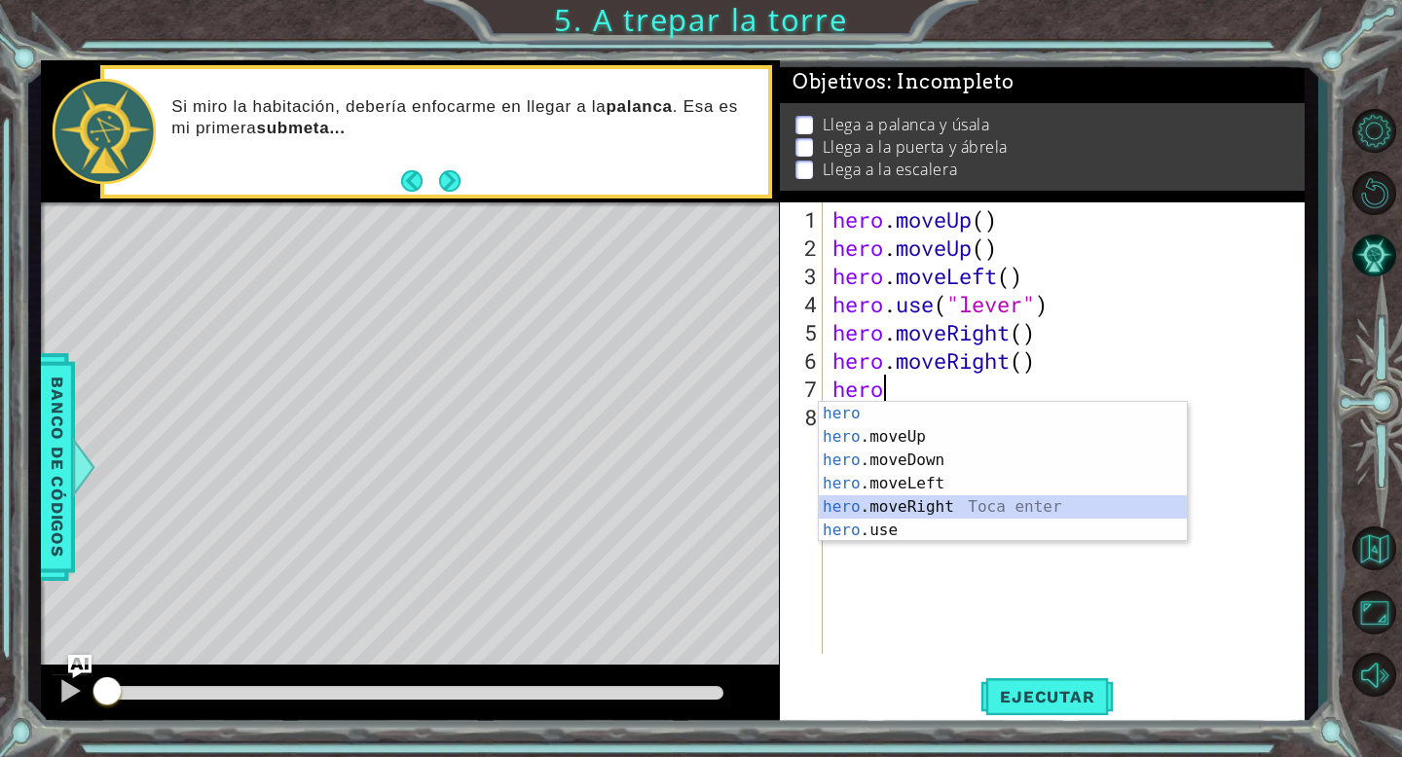
click at [931, 510] on div "hero Toca enter hero .moveUp Toca enter hero .moveDown Toca enter hero .moveLef…" at bounding box center [1003, 495] width 368 height 187
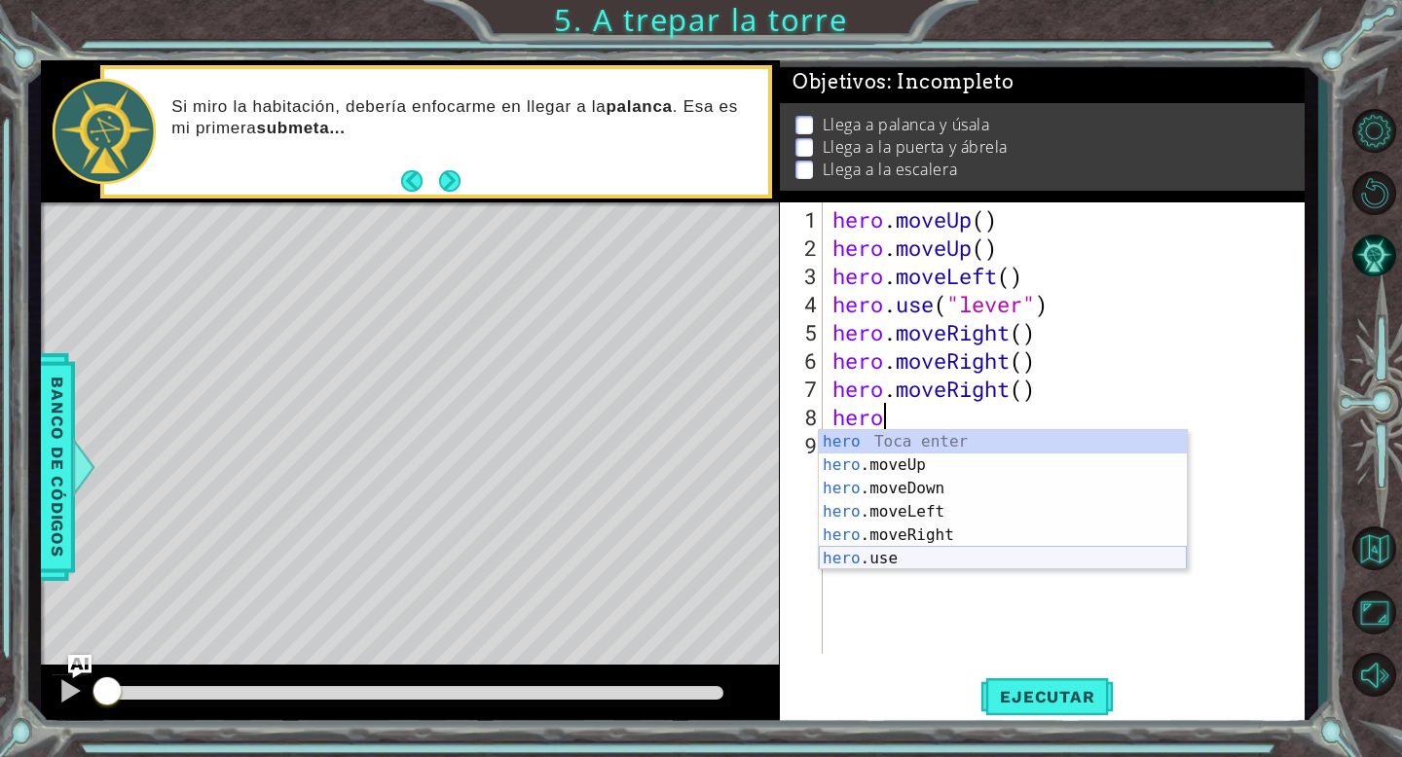
click at [889, 562] on div "hero Toca enter hero .moveUp Toca enter hero .moveDown Toca enter hero .moveLef…" at bounding box center [1003, 523] width 368 height 187
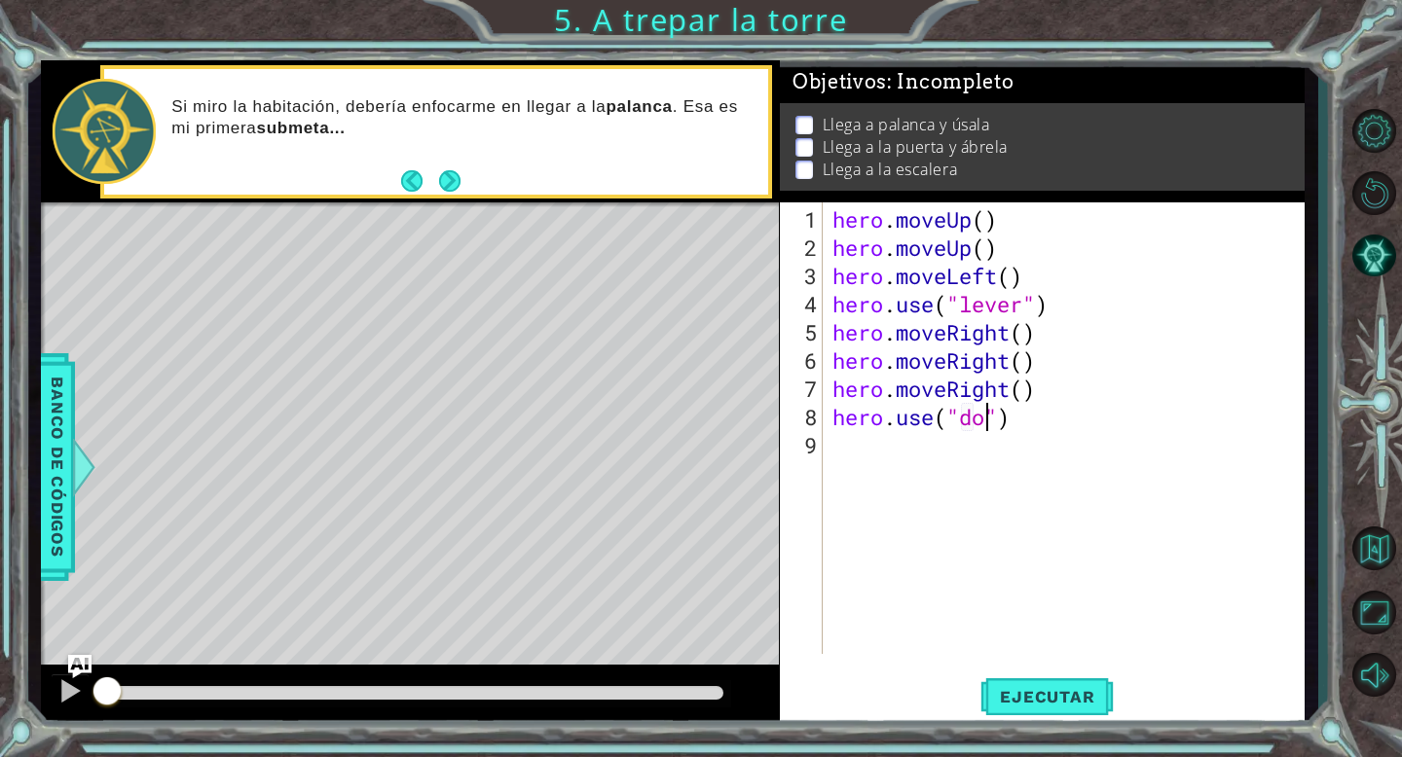
type textarea "hero.use("door")"
click at [942, 461] on div "hero . moveUp ( ) hero . moveUp ( ) hero . moveLeft ( ) hero . use ( "lever" ) …" at bounding box center [1068, 459] width 481 height 508
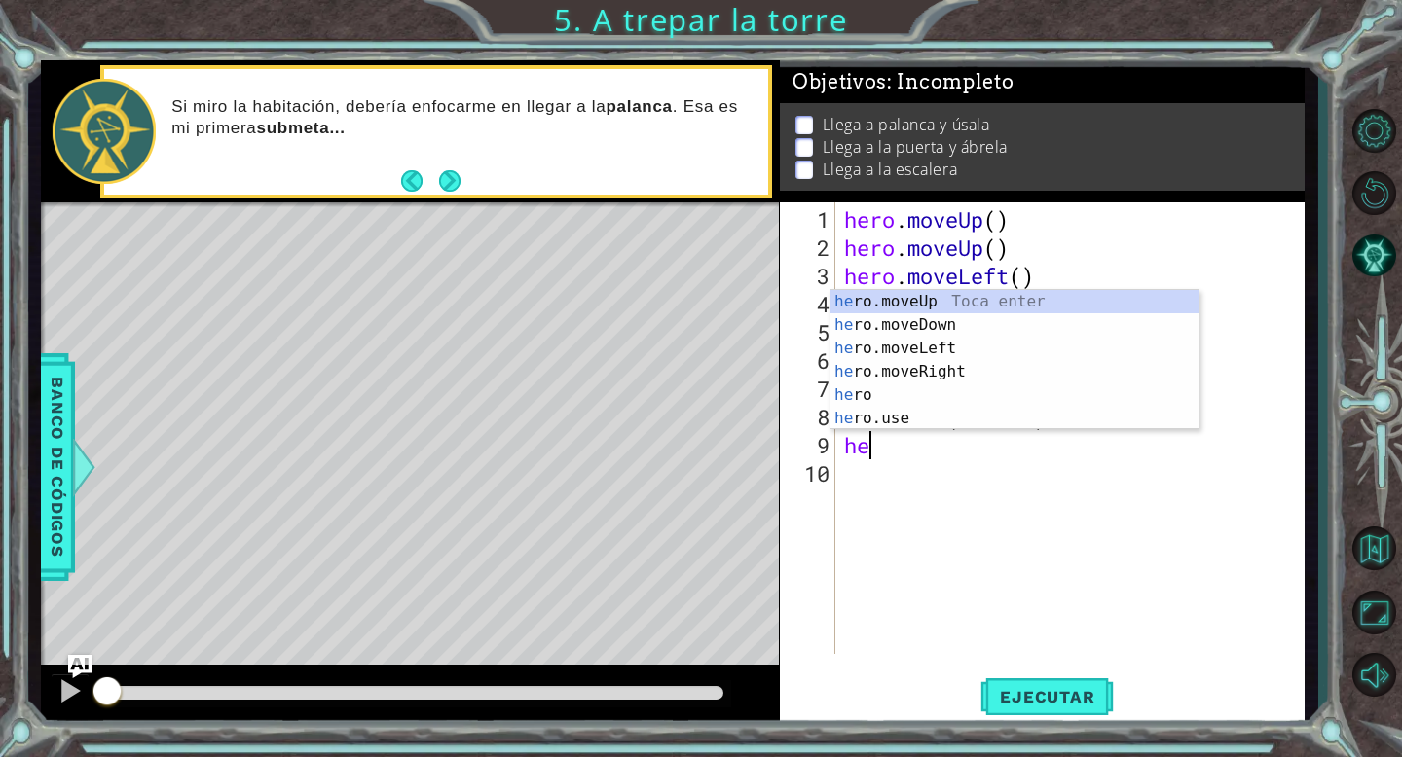
type textarea "her"
click at [949, 308] on div "her o.moveUp Toca enter her o.moveDown Toca enter her o.moveLeft [PERSON_NAME] …" at bounding box center [1014, 383] width 368 height 187
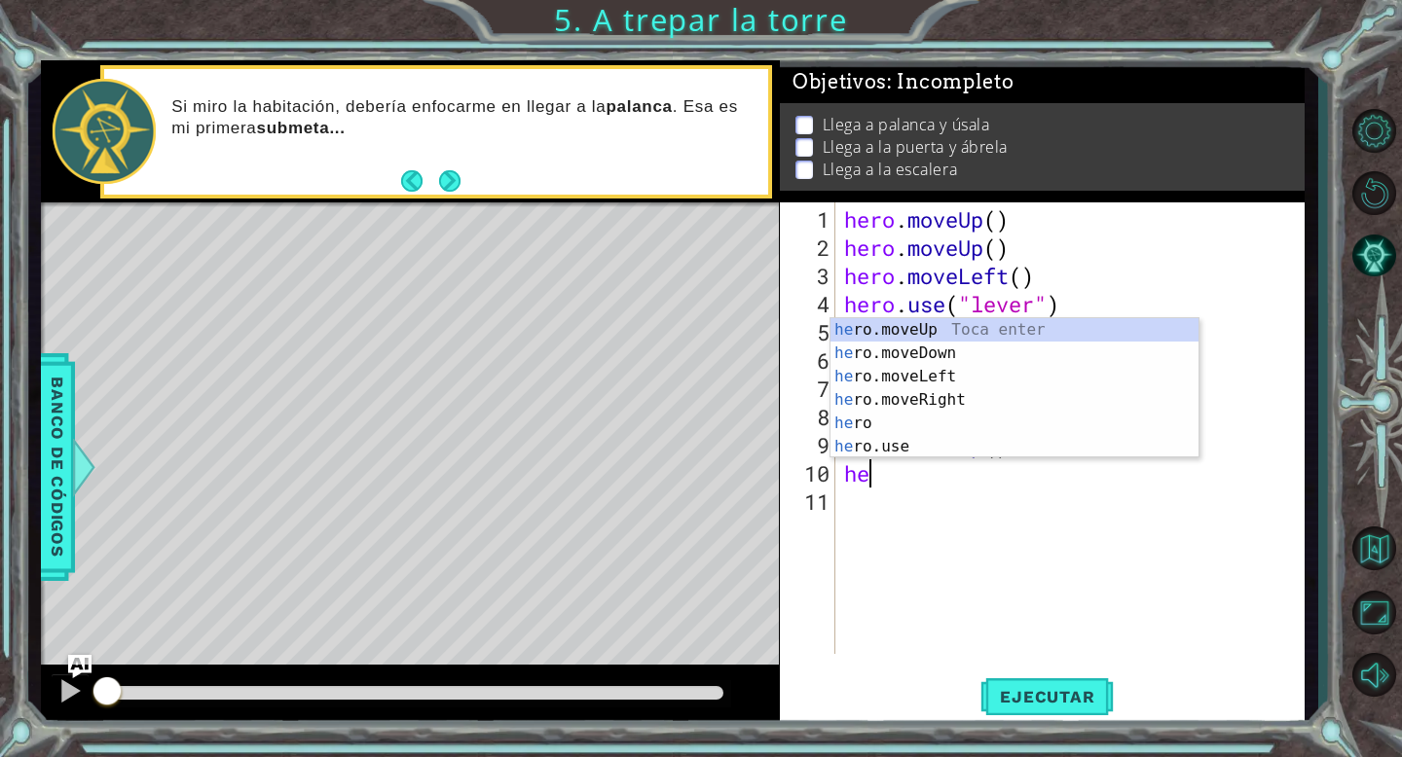
type textarea "hero"
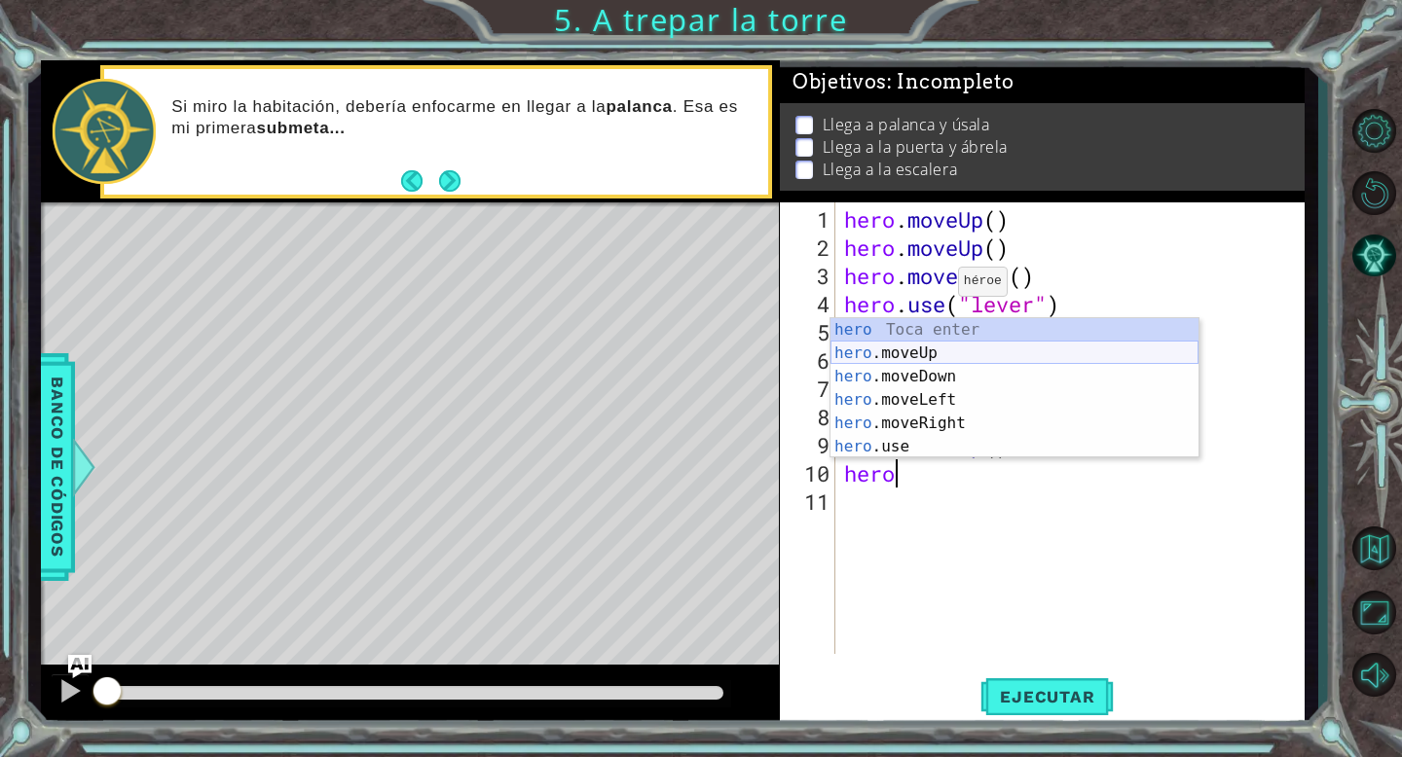
click at [920, 357] on div "hero Toca enter hero .moveUp Toca enter hero .moveDown Toca enter hero .moveLef…" at bounding box center [1014, 411] width 368 height 187
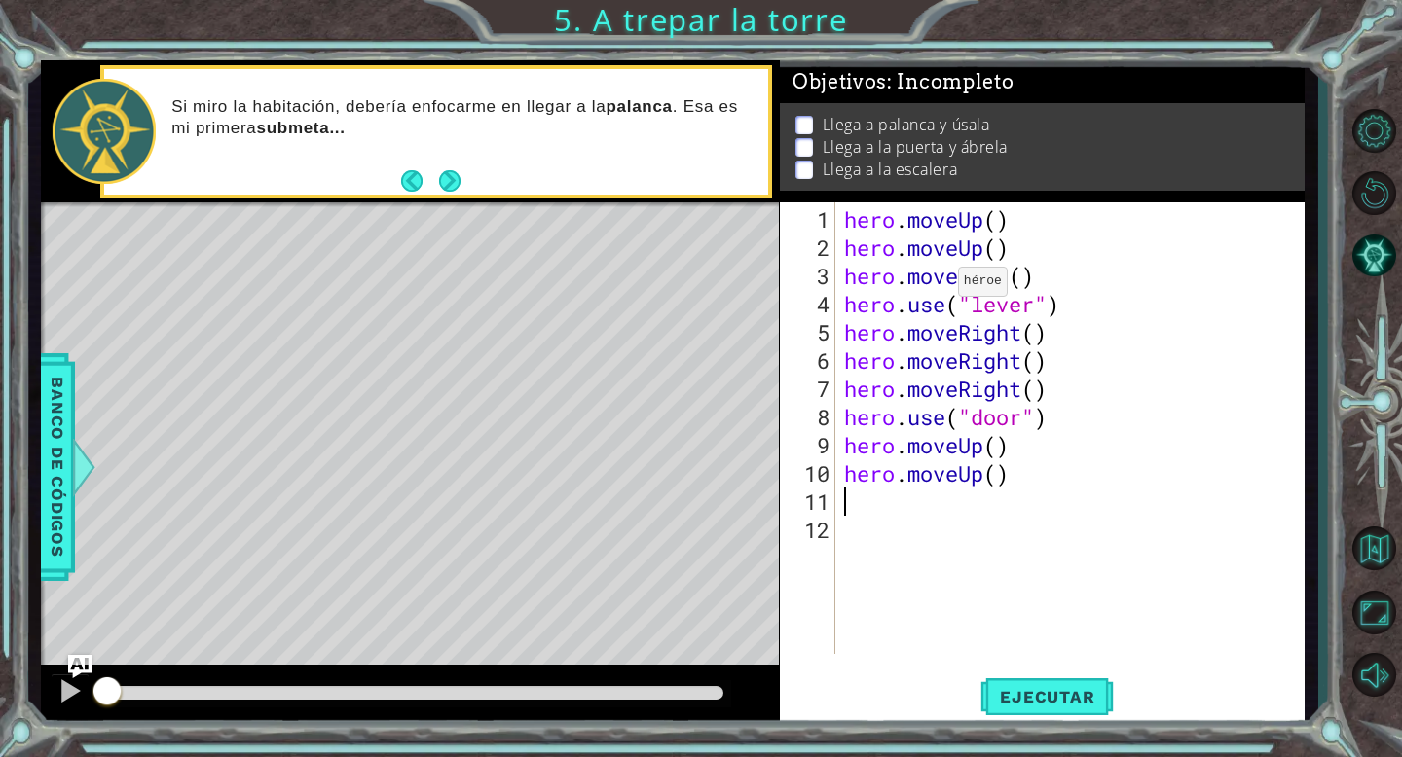
scroll to position [0, 0]
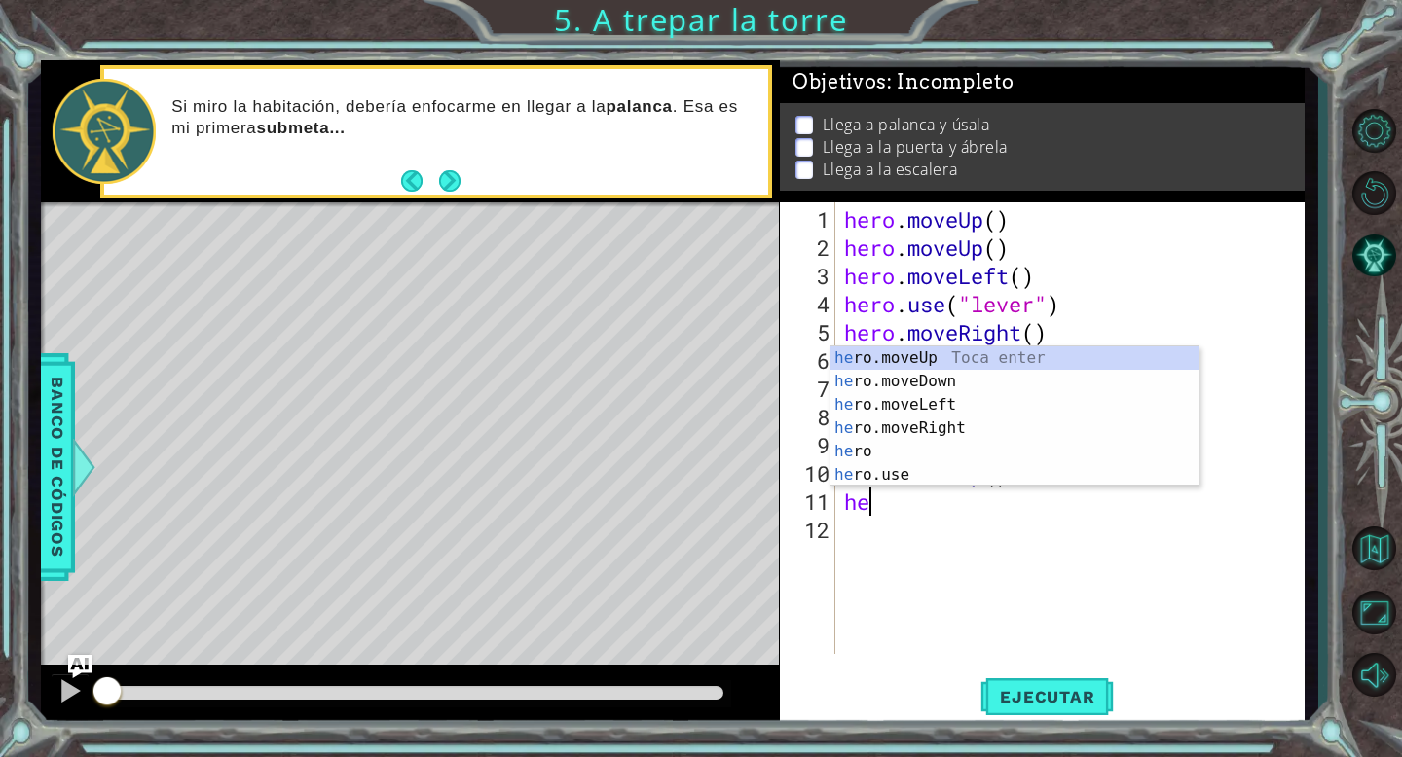
type textarea "hero"
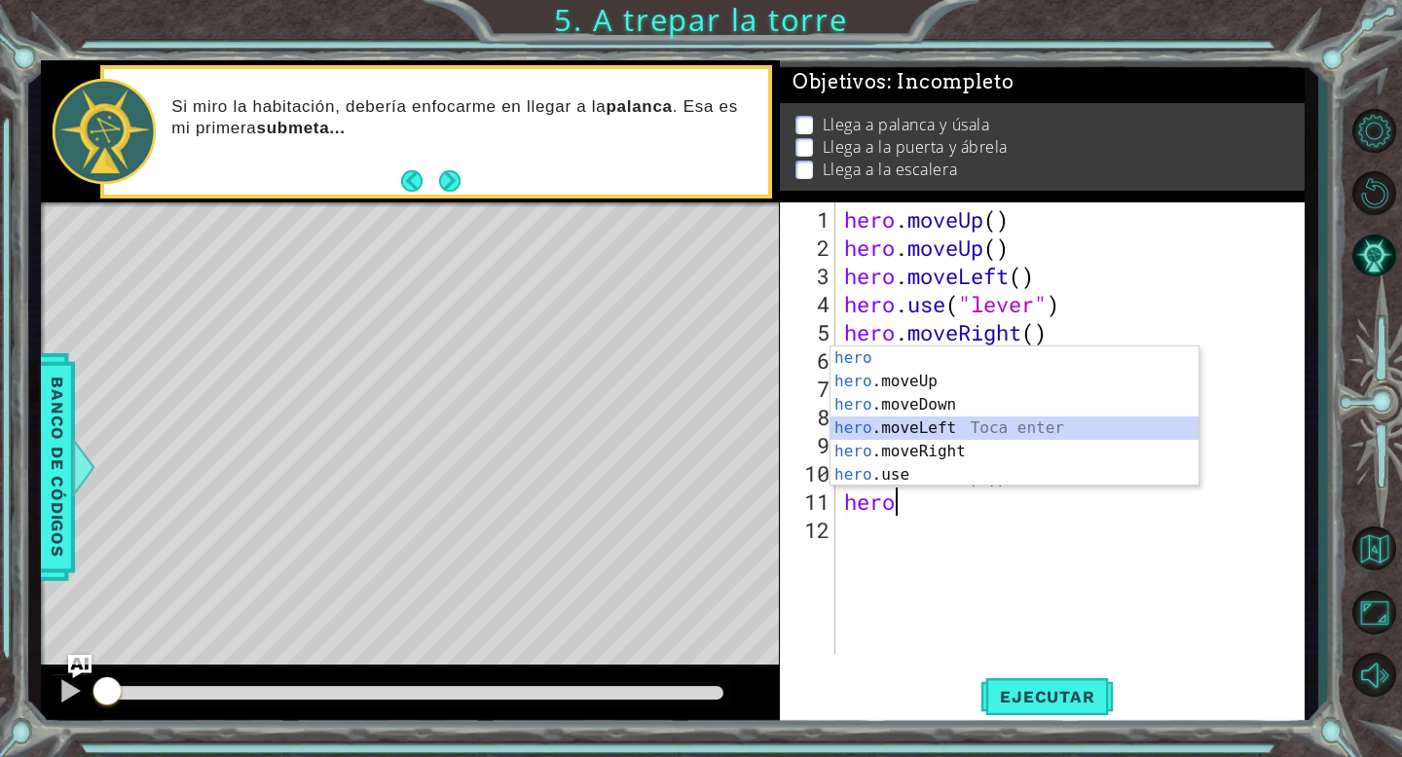
click at [976, 425] on div "hero Toca enter hero .moveUp Toca enter hero .moveDown Toca enter hero .moveLef…" at bounding box center [1014, 440] width 368 height 187
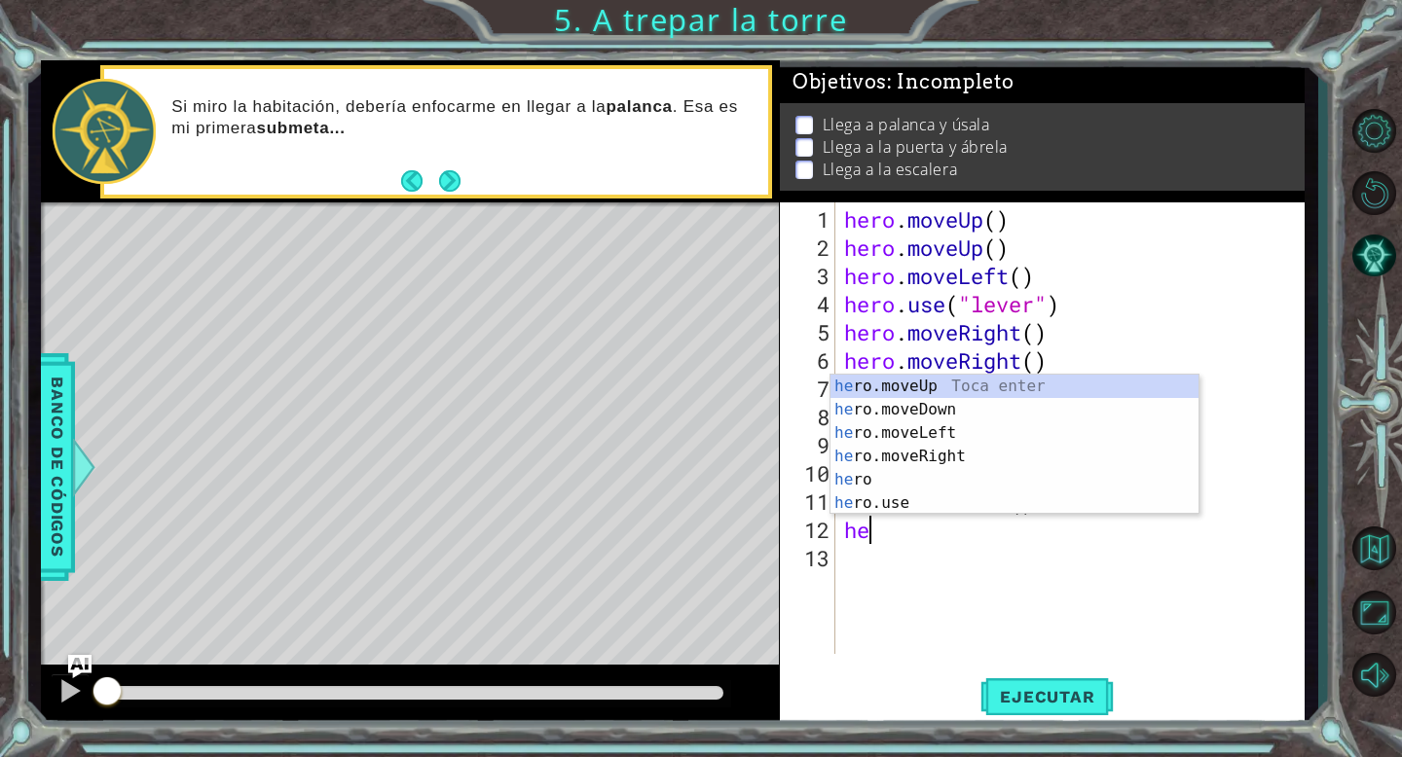
type textarea "hero"
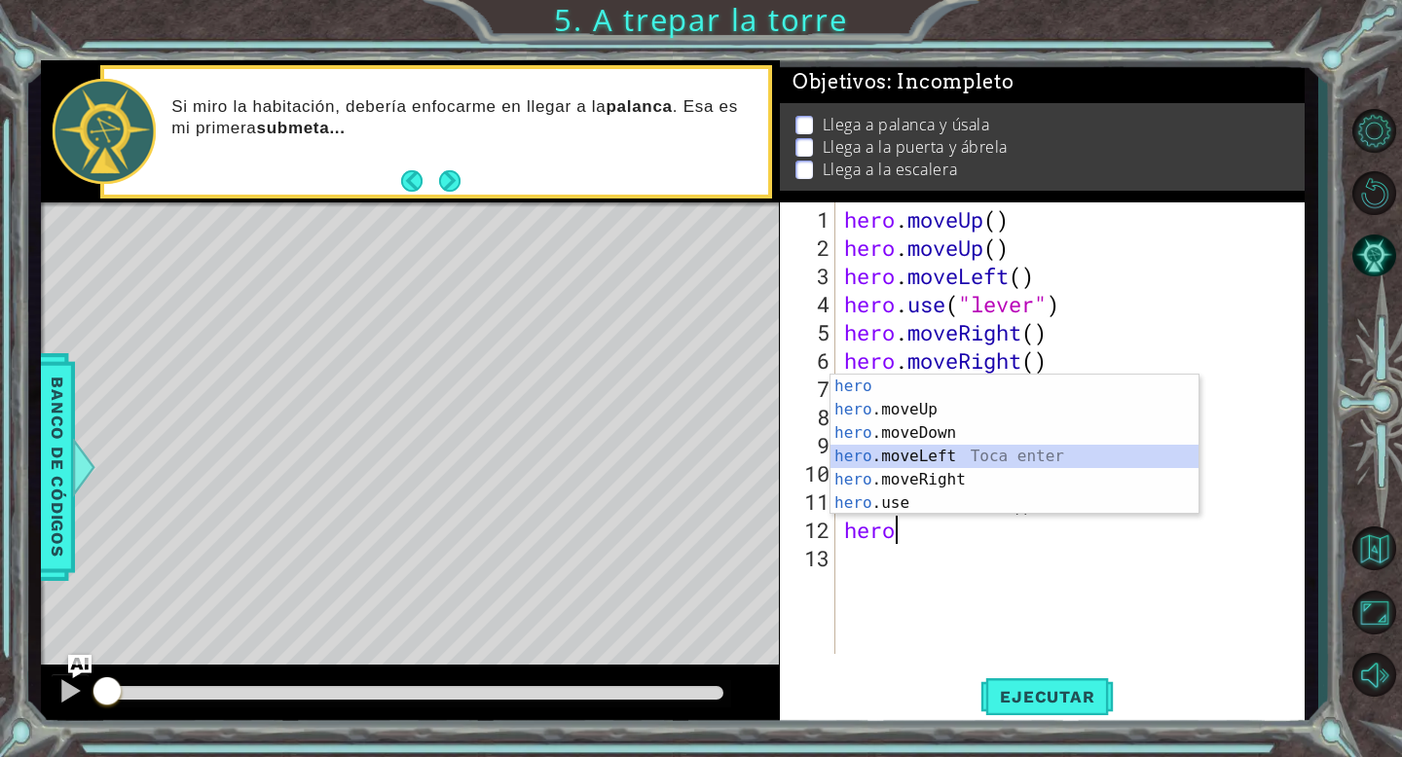
click at [997, 459] on div "hero Toca enter hero .moveUp Toca enter hero .moveDown Toca enter hero .moveLef…" at bounding box center [1014, 468] width 368 height 187
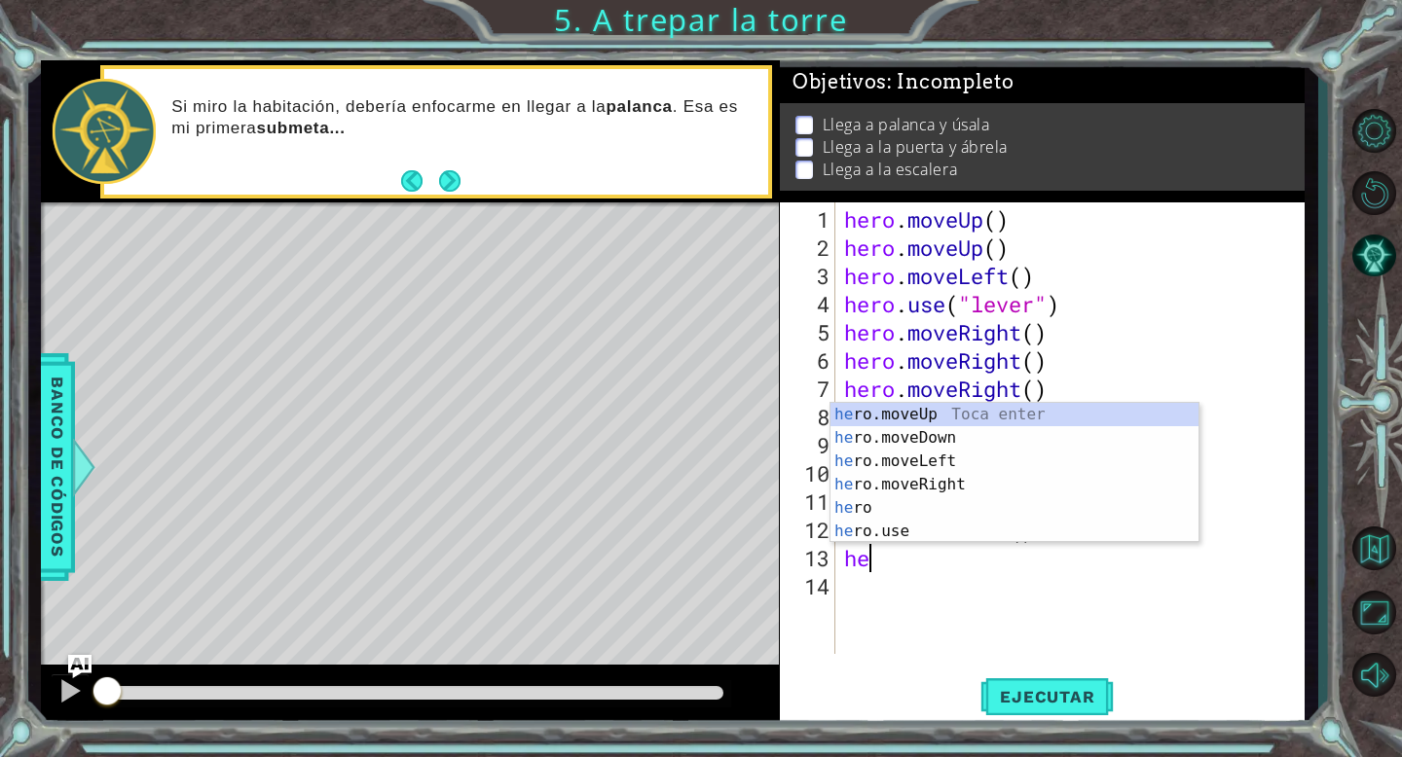
type textarea "hero"
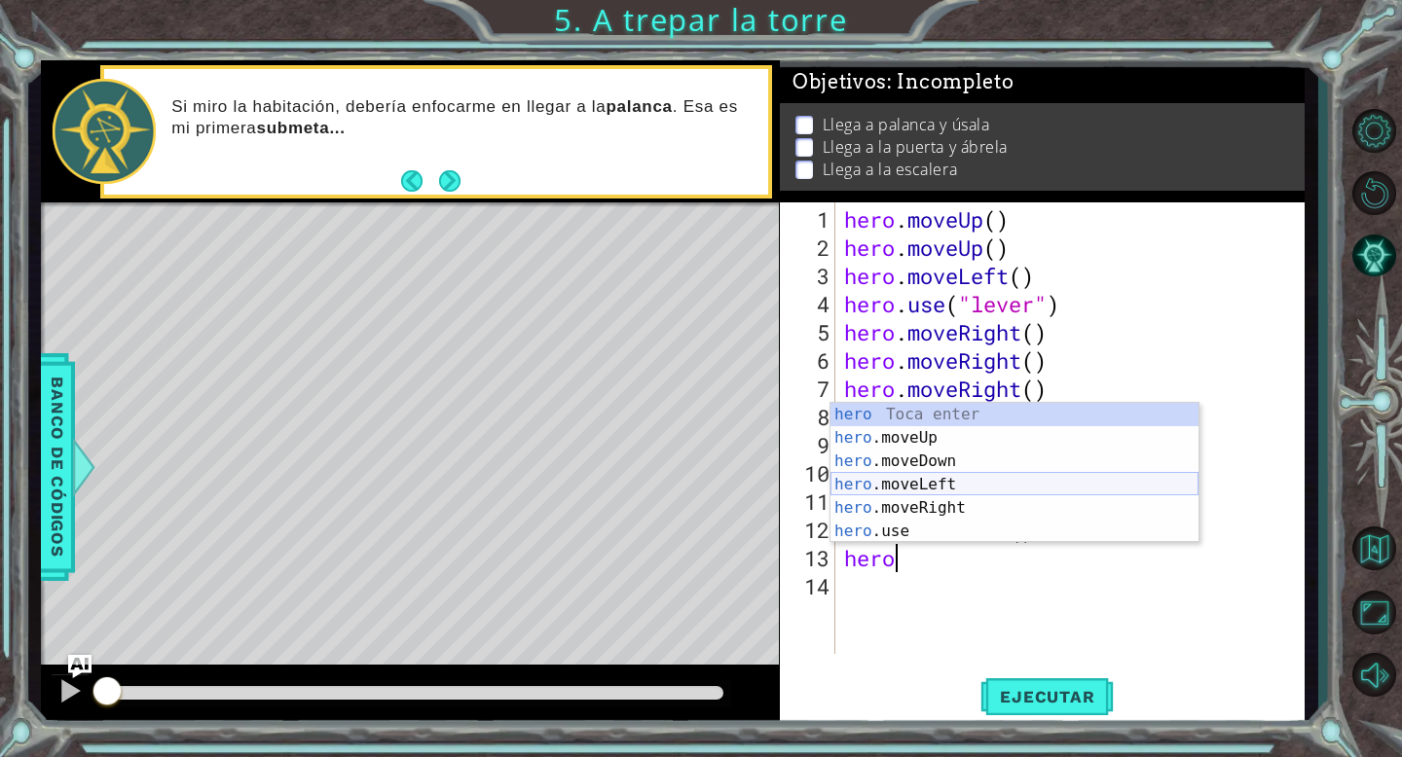
click at [978, 477] on div "hero Toca enter hero .moveUp Toca enter hero .moveDown Toca enter hero .moveLef…" at bounding box center [1014, 496] width 368 height 187
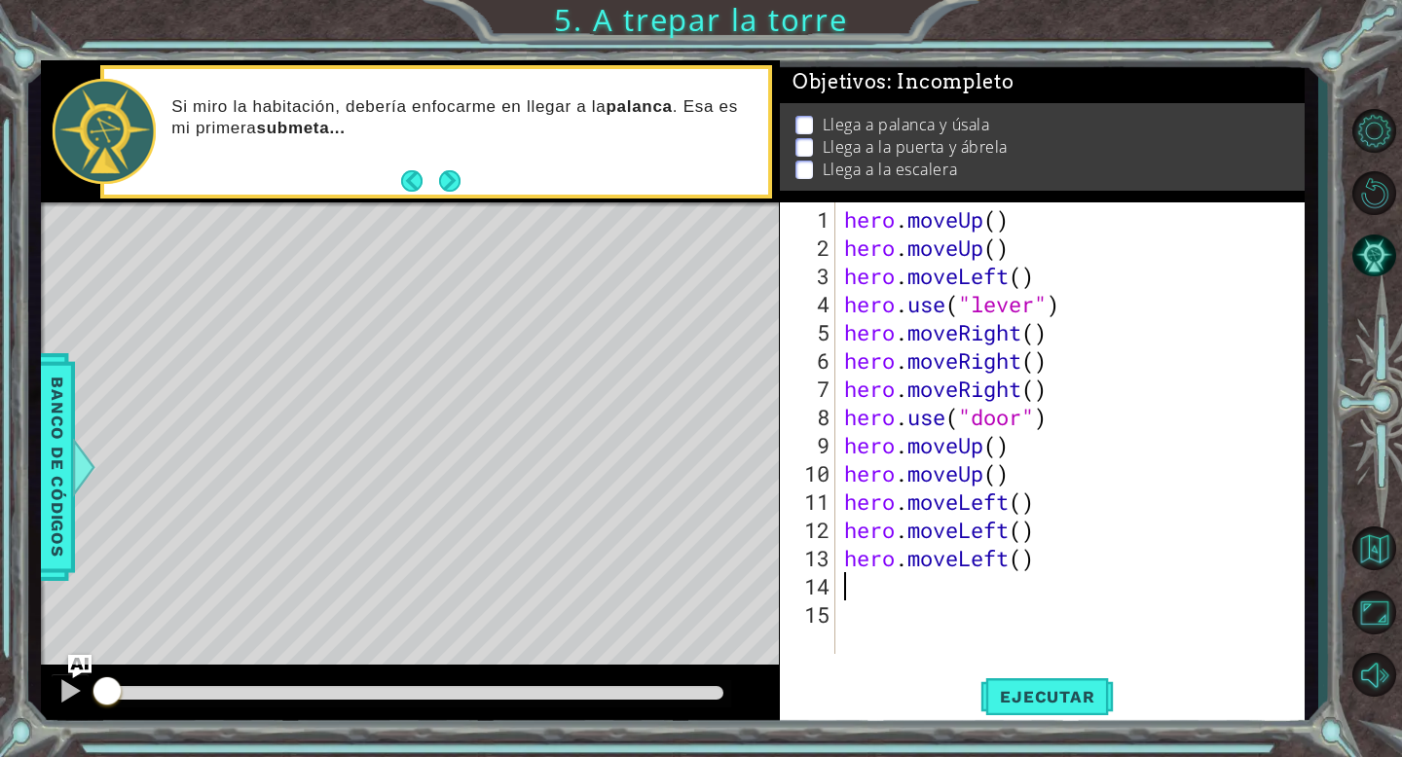
scroll to position [0, 0]
click at [986, 701] on span "Ejecutar" at bounding box center [1046, 696] width 133 height 19
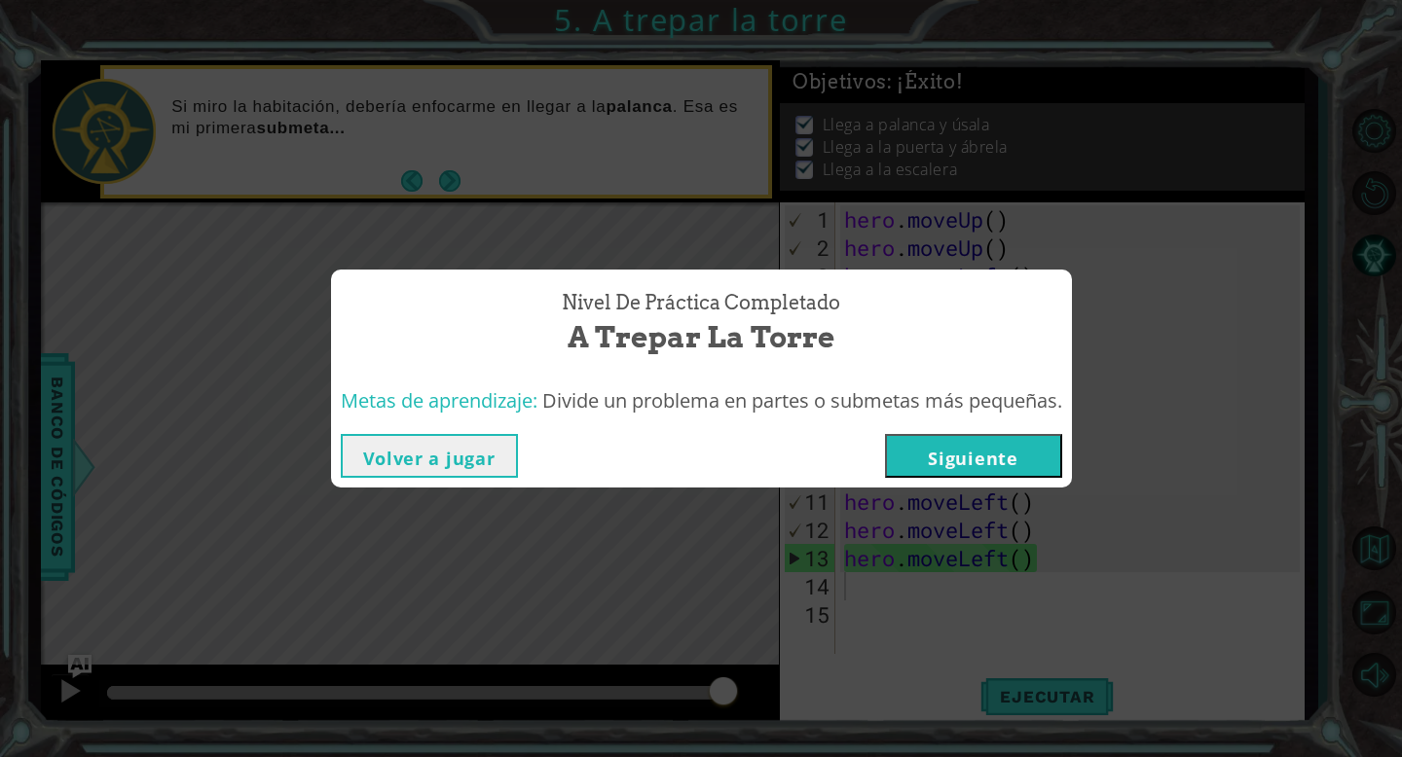
click at [986, 456] on button "Siguiente" at bounding box center [973, 456] width 177 height 44
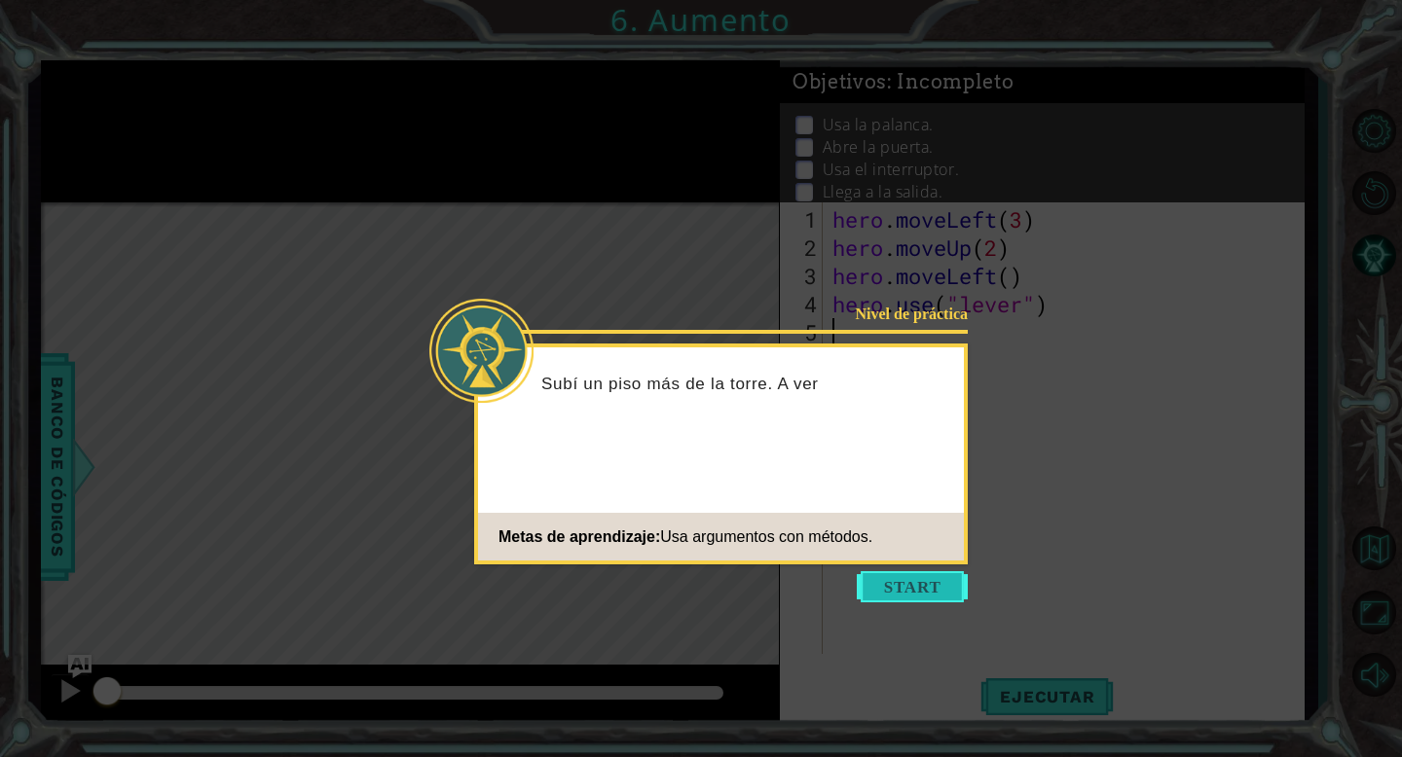
click at [893, 584] on button "Start" at bounding box center [912, 586] width 111 height 31
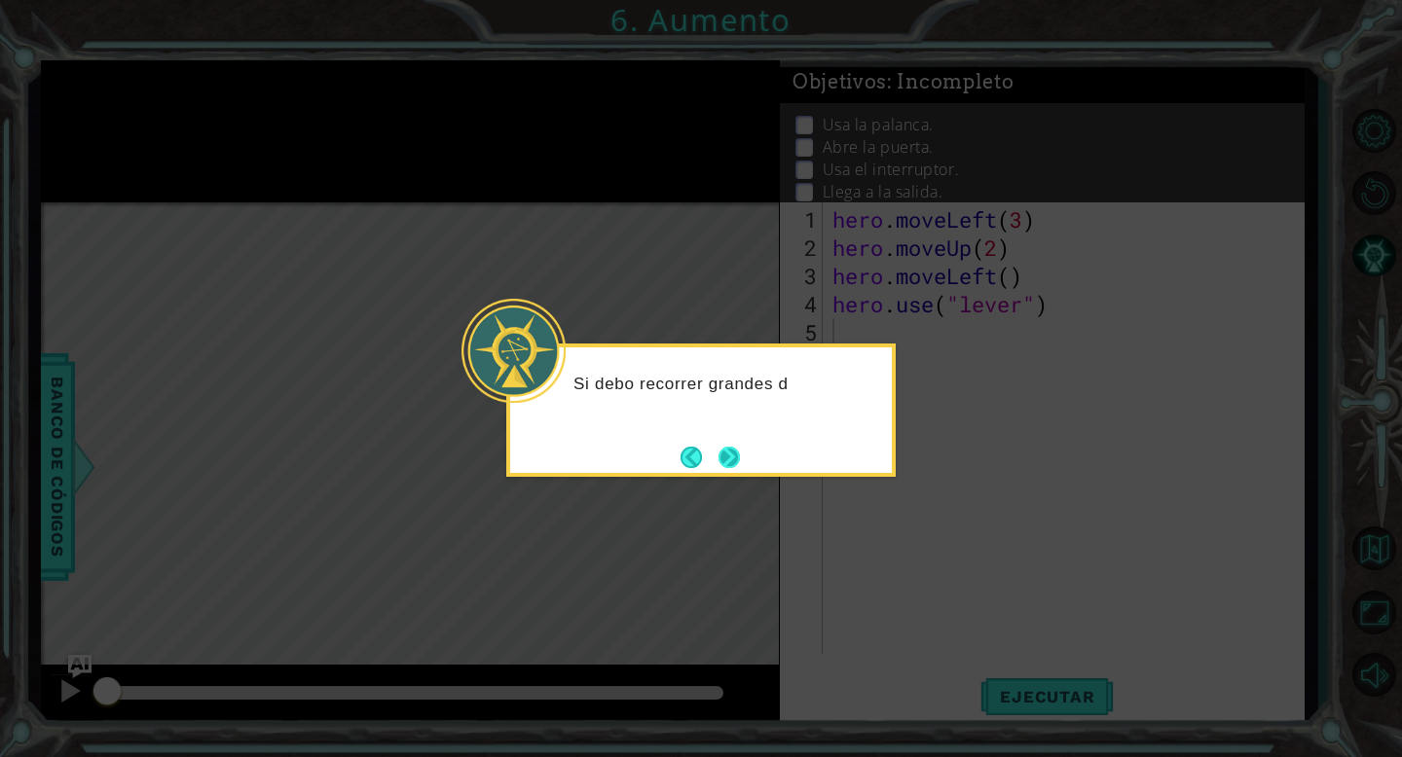
click at [722, 458] on button "Next" at bounding box center [728, 457] width 21 height 21
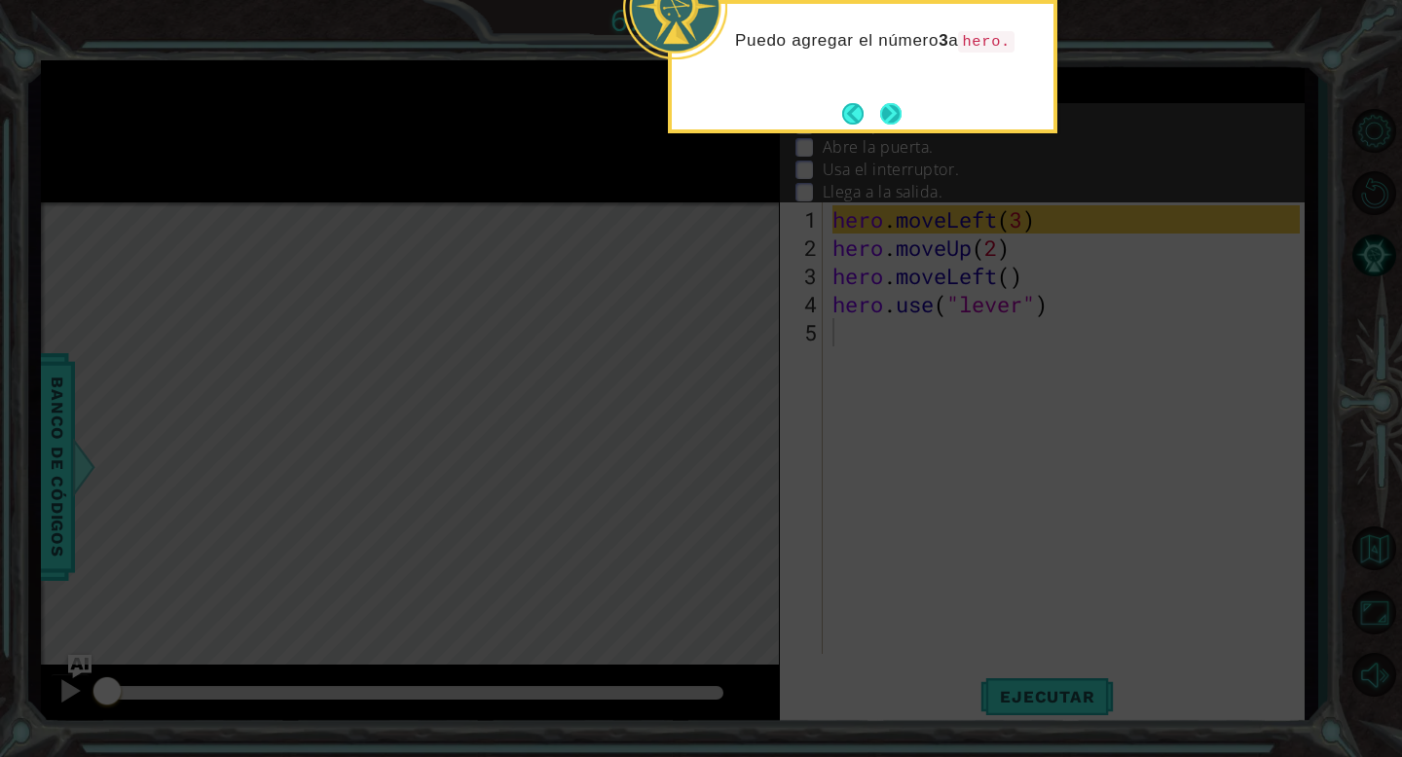
click at [885, 112] on button "Next" at bounding box center [890, 113] width 21 height 21
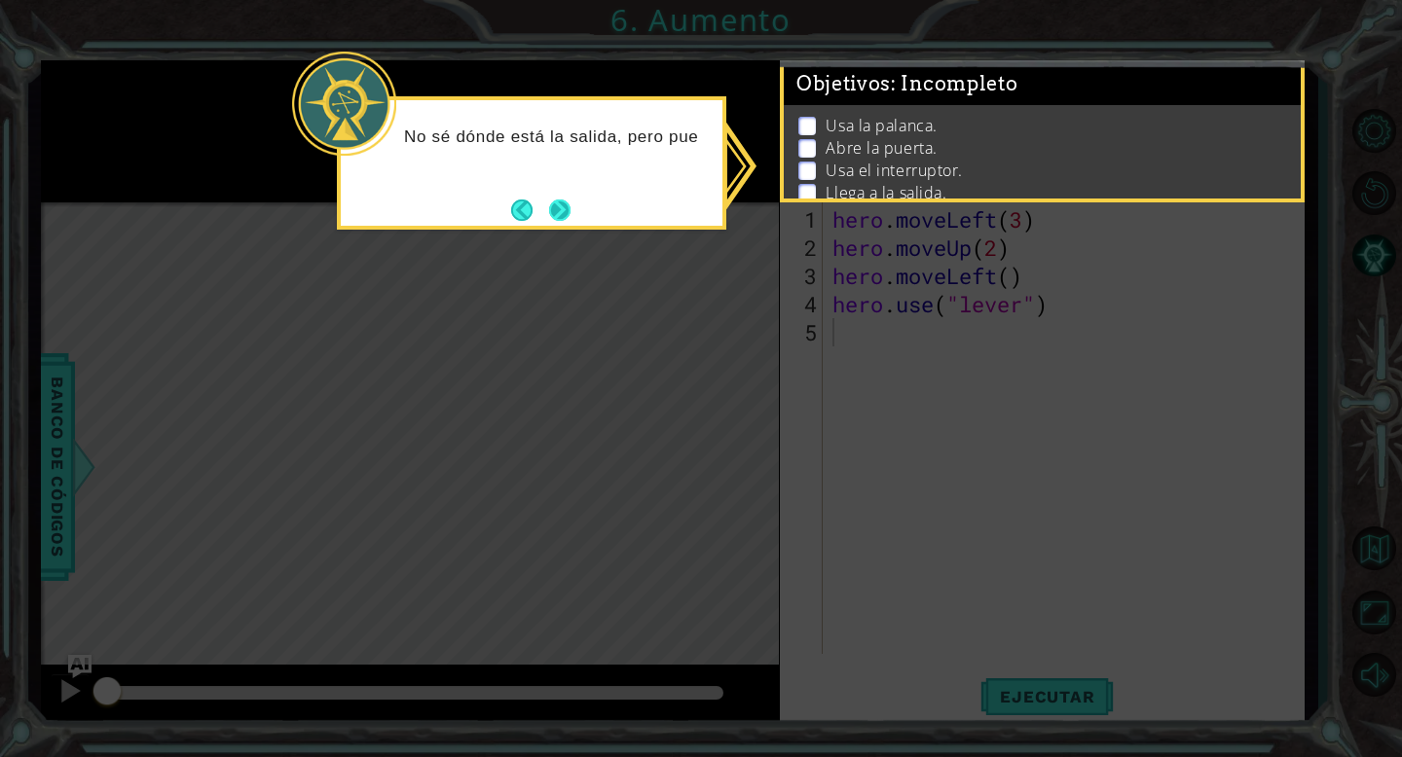
click at [570, 206] on button "Next" at bounding box center [559, 210] width 21 height 21
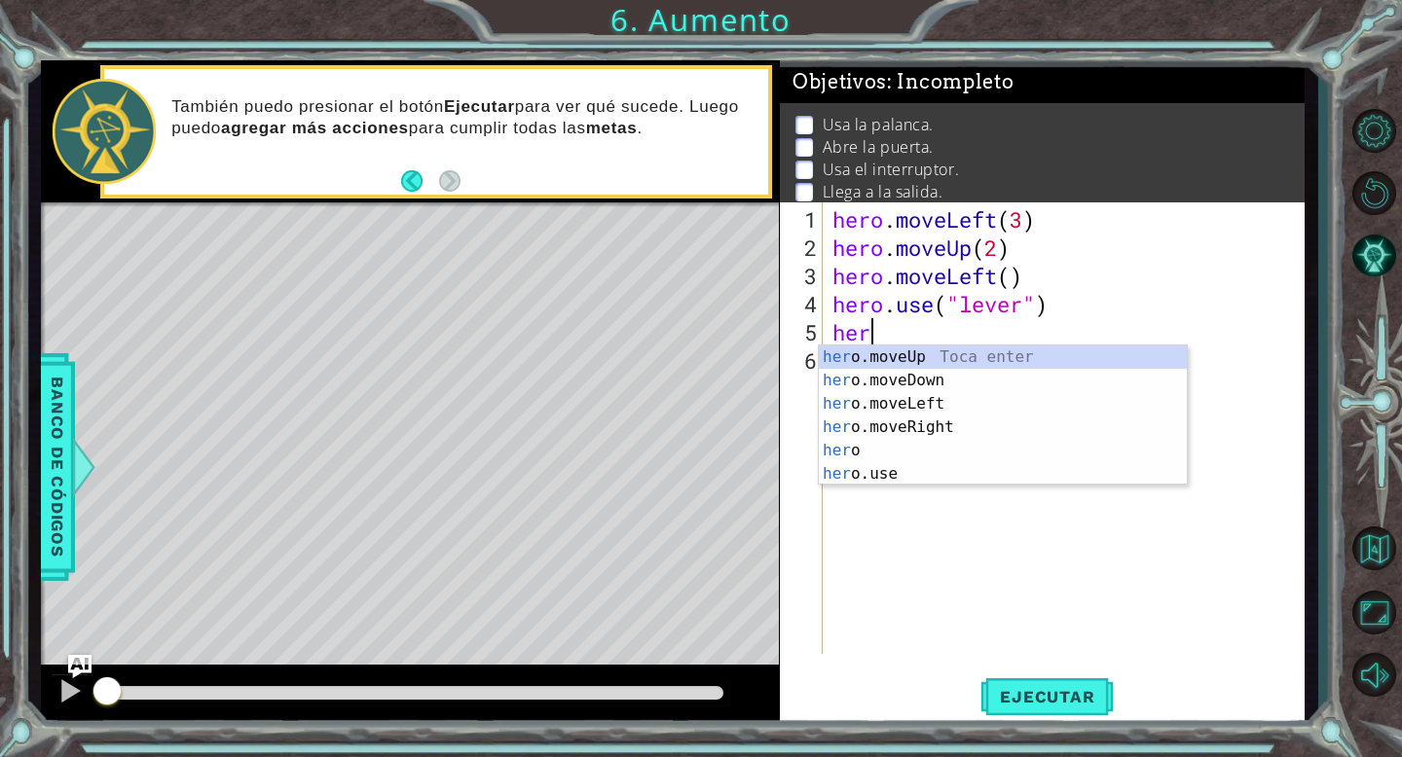
scroll to position [0, 1]
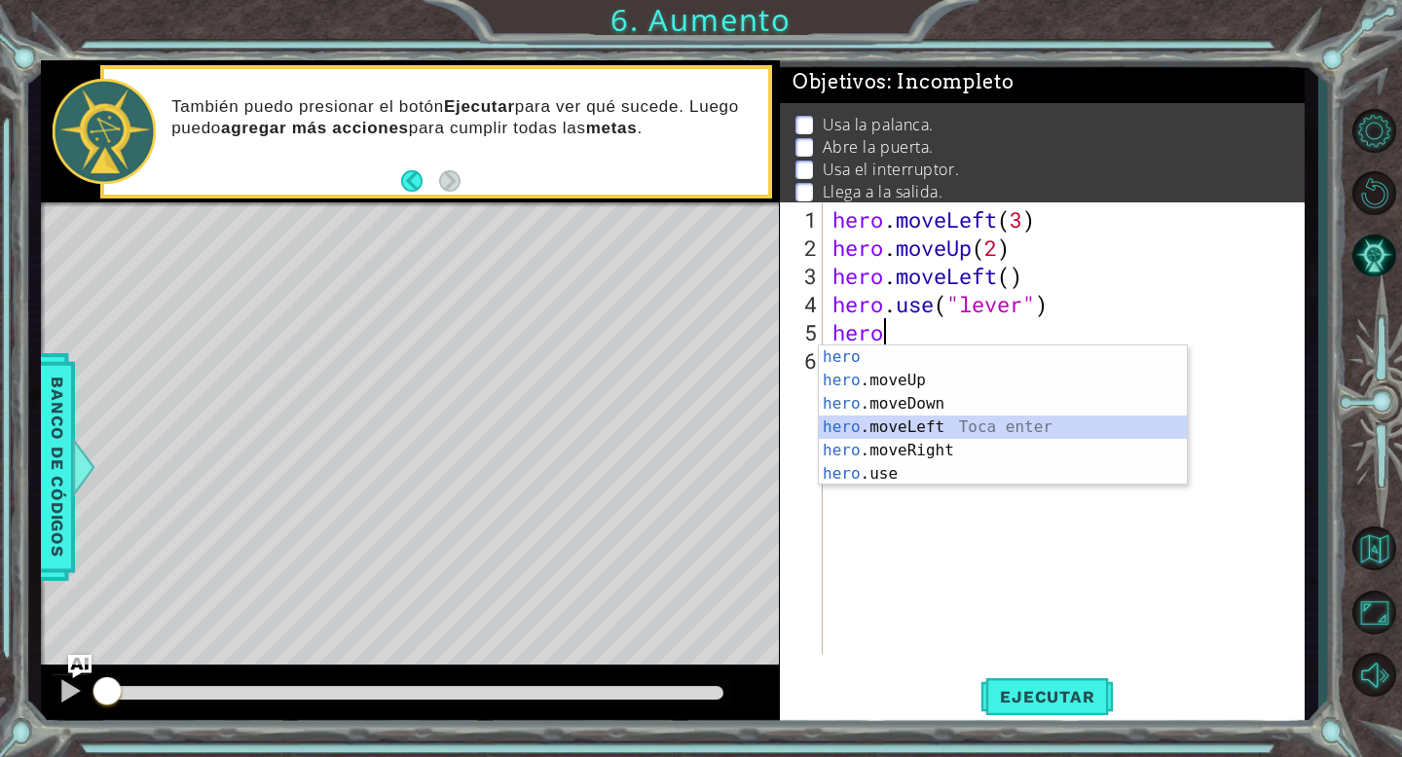
click at [1000, 423] on div "hero Toca enter hero .moveUp Toca enter hero .moveDown Toca enter hero .moveLef…" at bounding box center [1003, 439] width 368 height 187
type textarea "hero.moveLeft(1)"
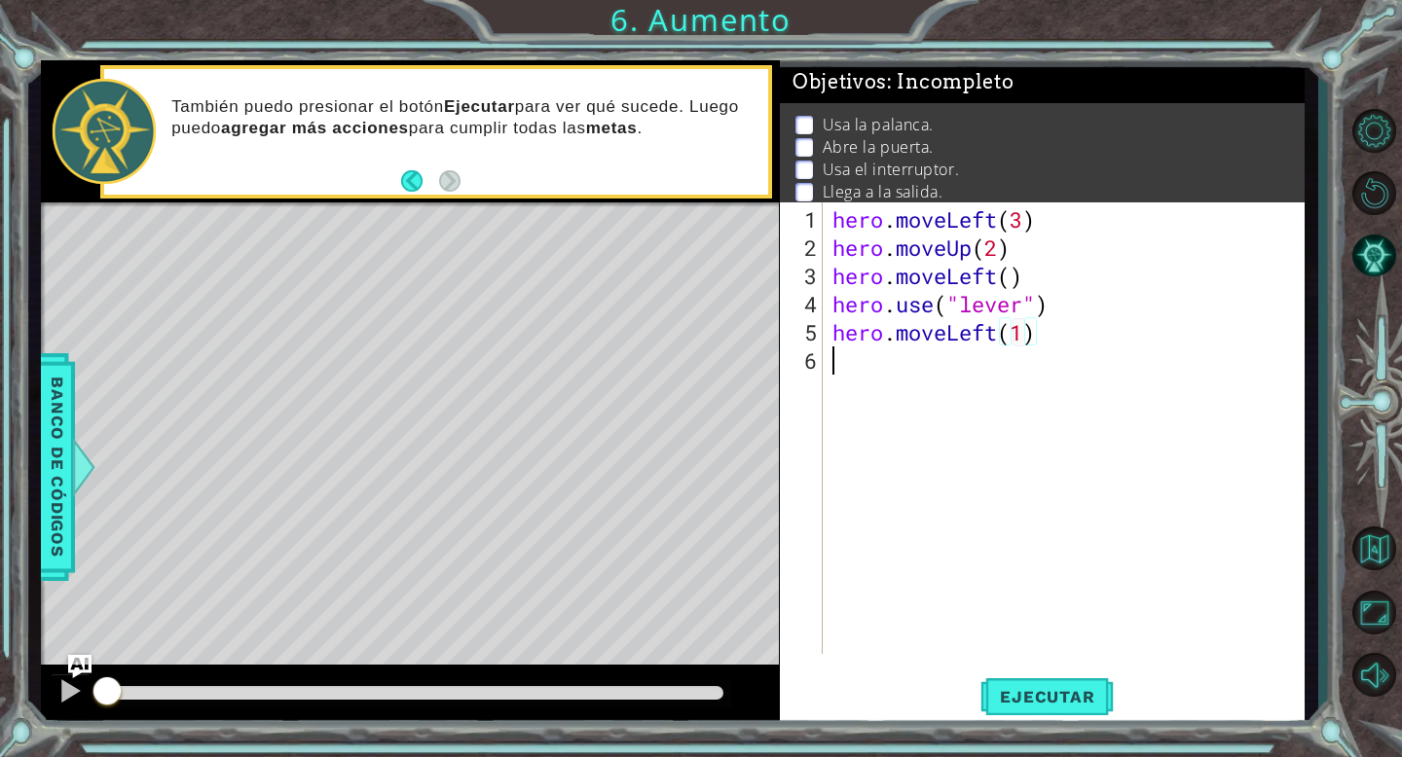
click at [1013, 348] on div "hero . moveLeft ( 3 ) hero . moveUp ( 2 ) hero . moveLeft ( ) hero . use ( "lev…" at bounding box center [1068, 459] width 481 height 508
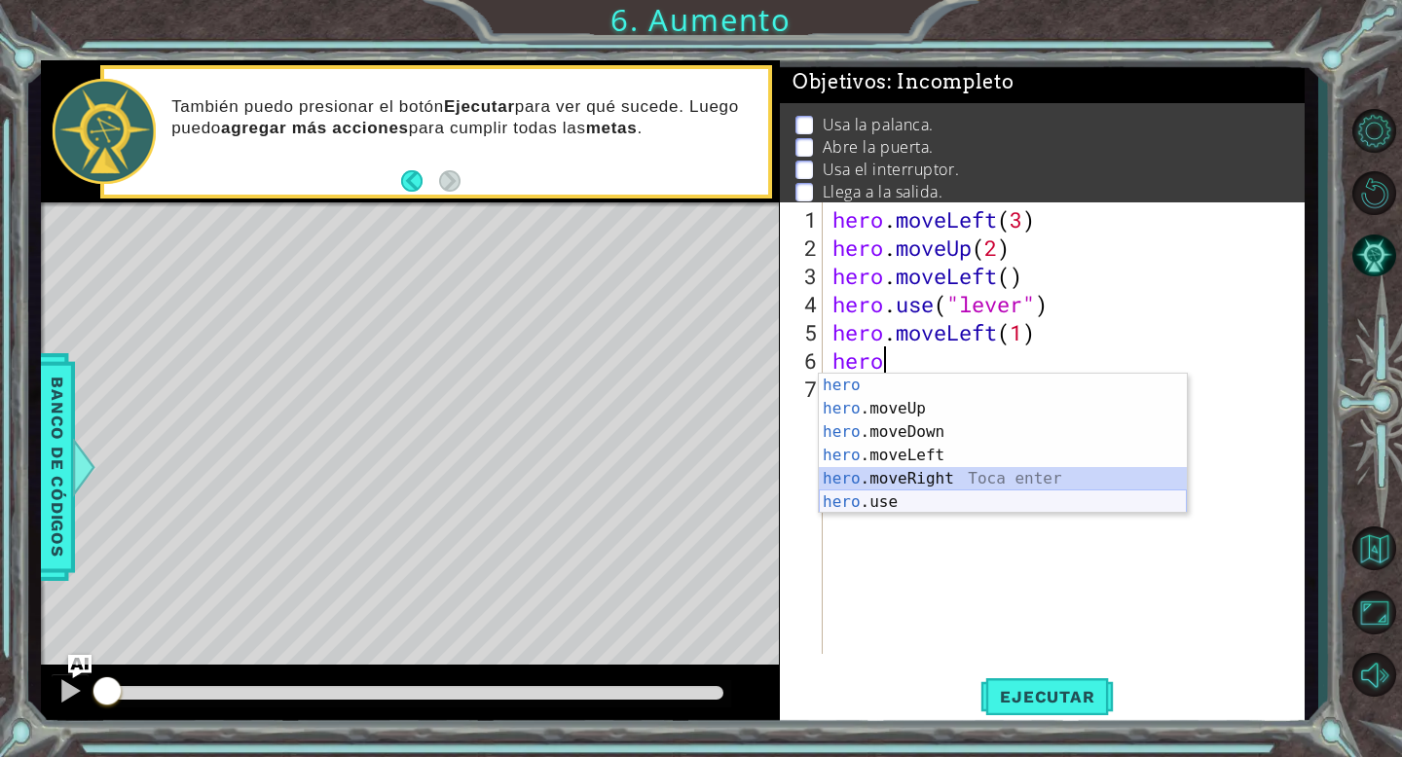
drag, startPoint x: 964, startPoint y: 489, endPoint x: 954, endPoint y: 507, distance: 20.9
click at [954, 507] on div "hero Toca enter hero .moveUp Toca enter hero .moveDown Toca enter hero .moveLef…" at bounding box center [1003, 467] width 368 height 187
type textarea "hero.moveRight(1)"
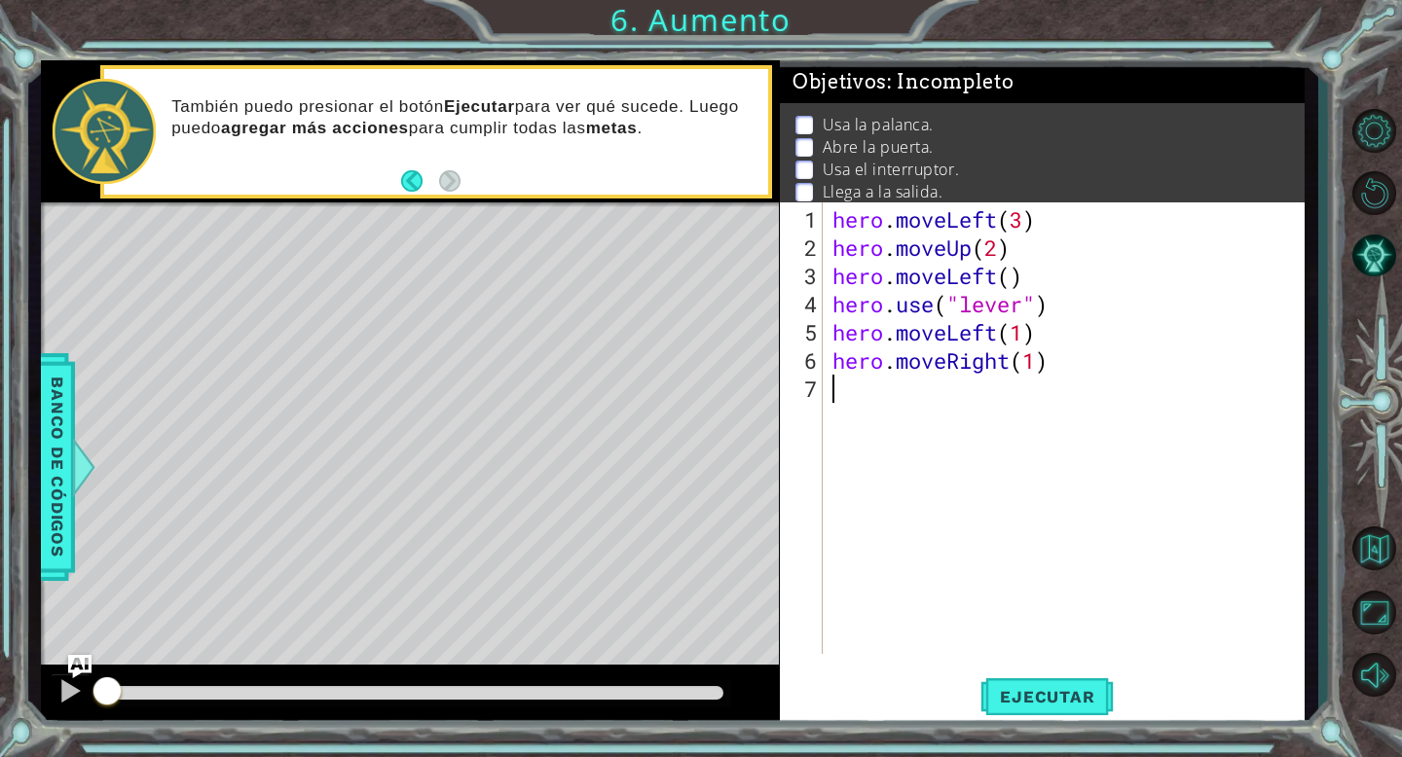
click at [954, 507] on div "hero . moveLeft ( 3 ) hero . moveUp ( 2 ) hero . moveLeft ( ) hero . use ( "lev…" at bounding box center [1068, 459] width 481 height 508
click at [978, 362] on div "hero . moveLeft ( 3 ) hero . moveUp ( 2 ) hero . moveLeft ( ) hero . use ( "lev…" at bounding box center [1068, 459] width 481 height 508
click at [1029, 366] on div "hero . moveLeft ( 3 ) hero . moveUp ( 2 ) hero . moveLeft ( ) hero . use ( "lev…" at bounding box center [1068, 459] width 481 height 508
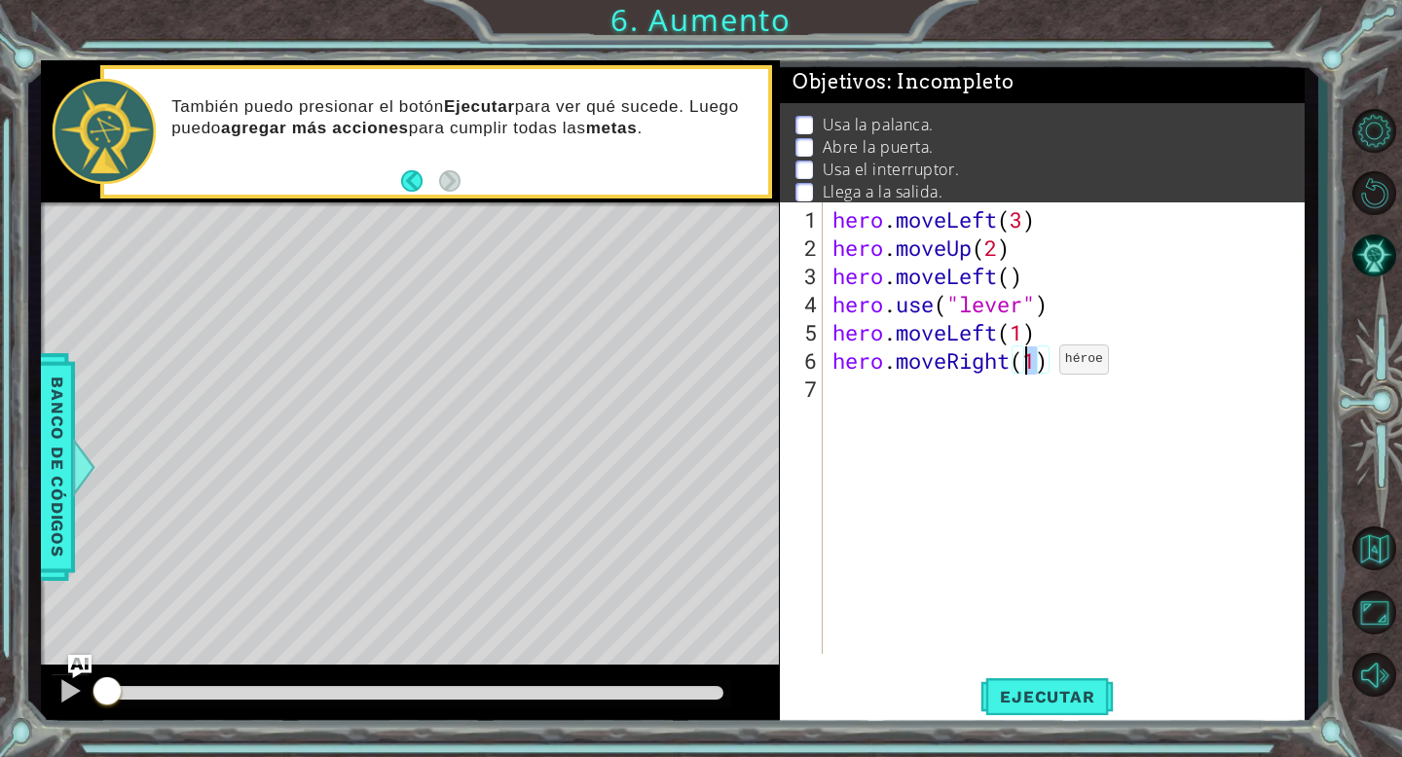
click at [1029, 366] on div "hero . moveLeft ( 3 ) hero . moveUp ( 2 ) hero . moveLeft ( ) hero . use ( "lev…" at bounding box center [1068, 459] width 481 height 508
type textarea "hero.moveRight(1)"
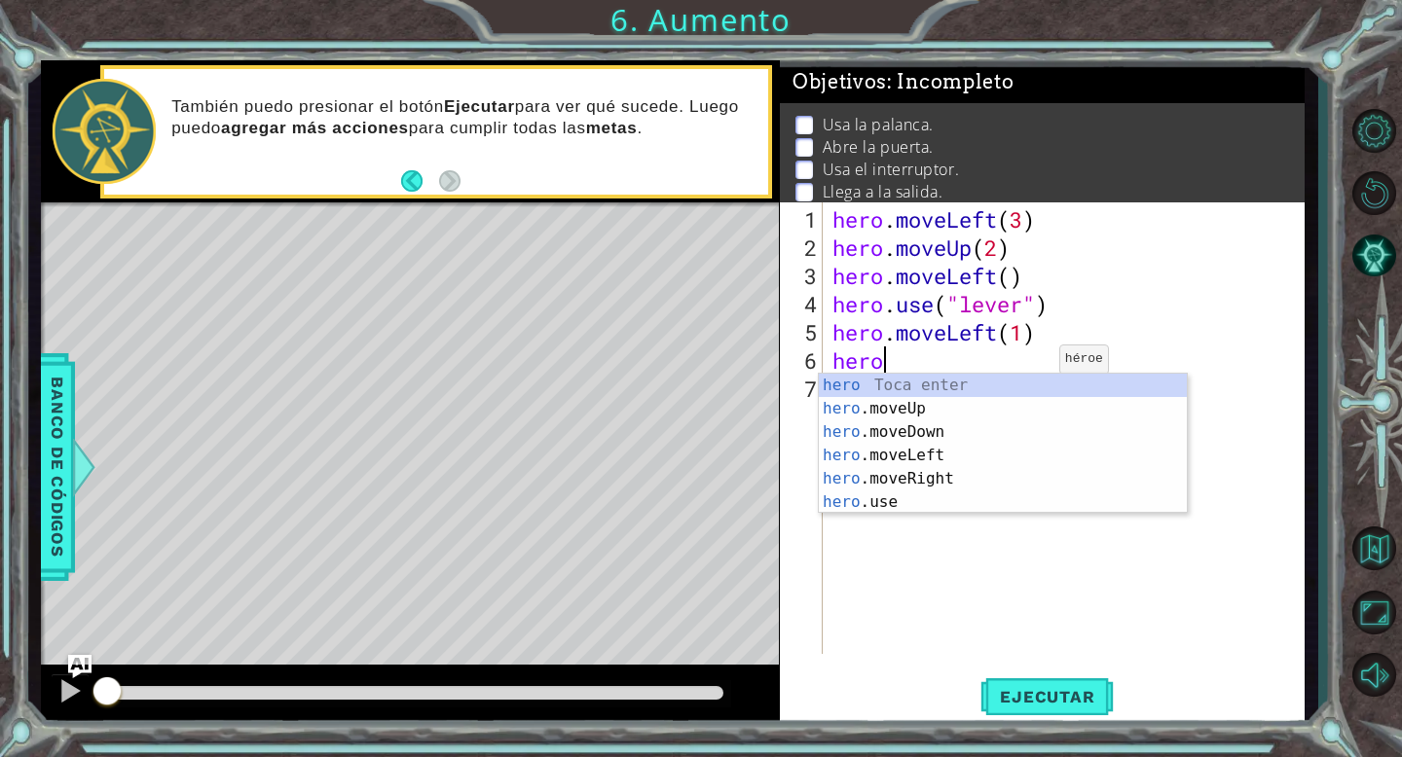
scroll to position [0, 1]
click at [908, 499] on div "hero Toca enter hero .moveUp Toca enter hero .moveDown Toca enter hero .moveLef…" at bounding box center [1003, 467] width 368 height 187
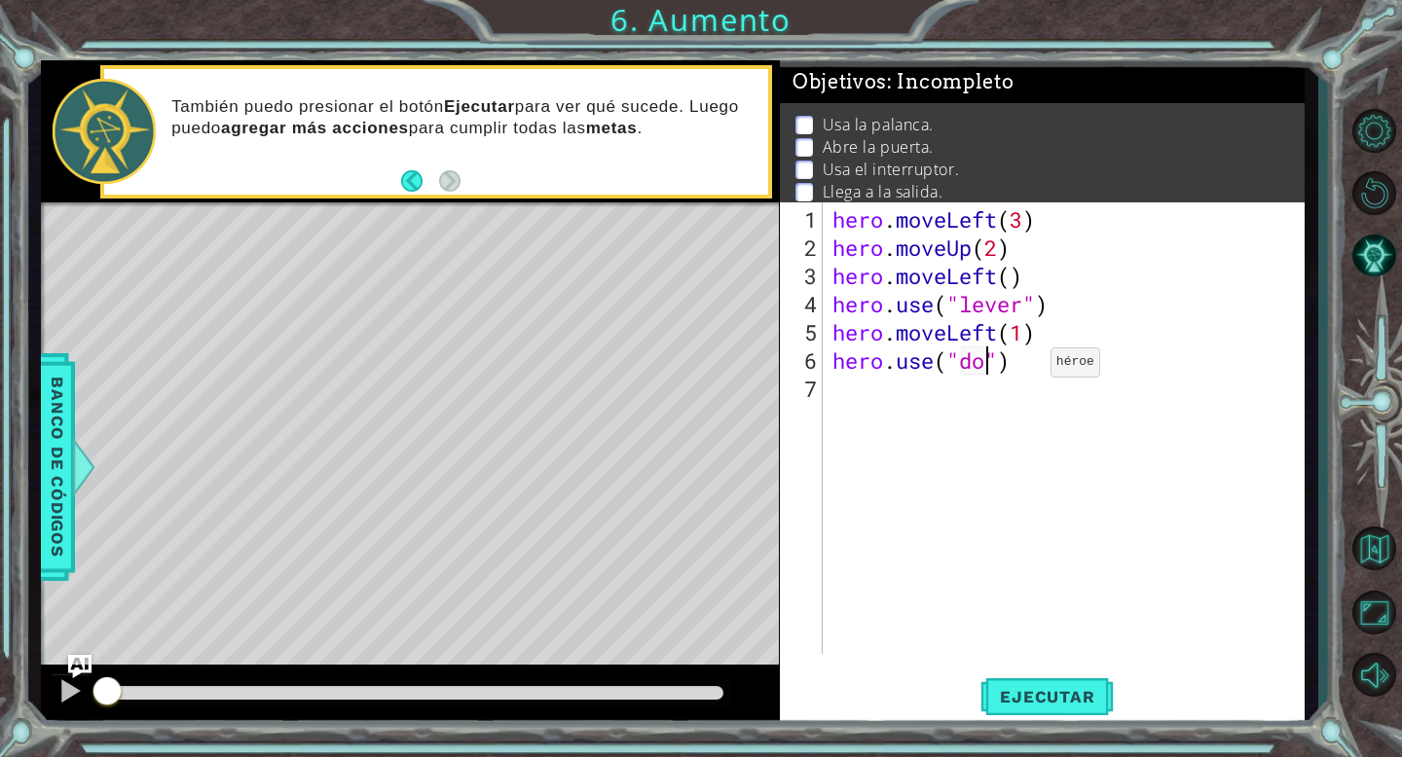
type textarea "hero.use("door")"
click at [930, 400] on div "hero . moveLeft ( 3 ) hero . moveUp ( 2 ) hero . moveLeft ( ) hero . use ( "lev…" at bounding box center [1068, 459] width 481 height 508
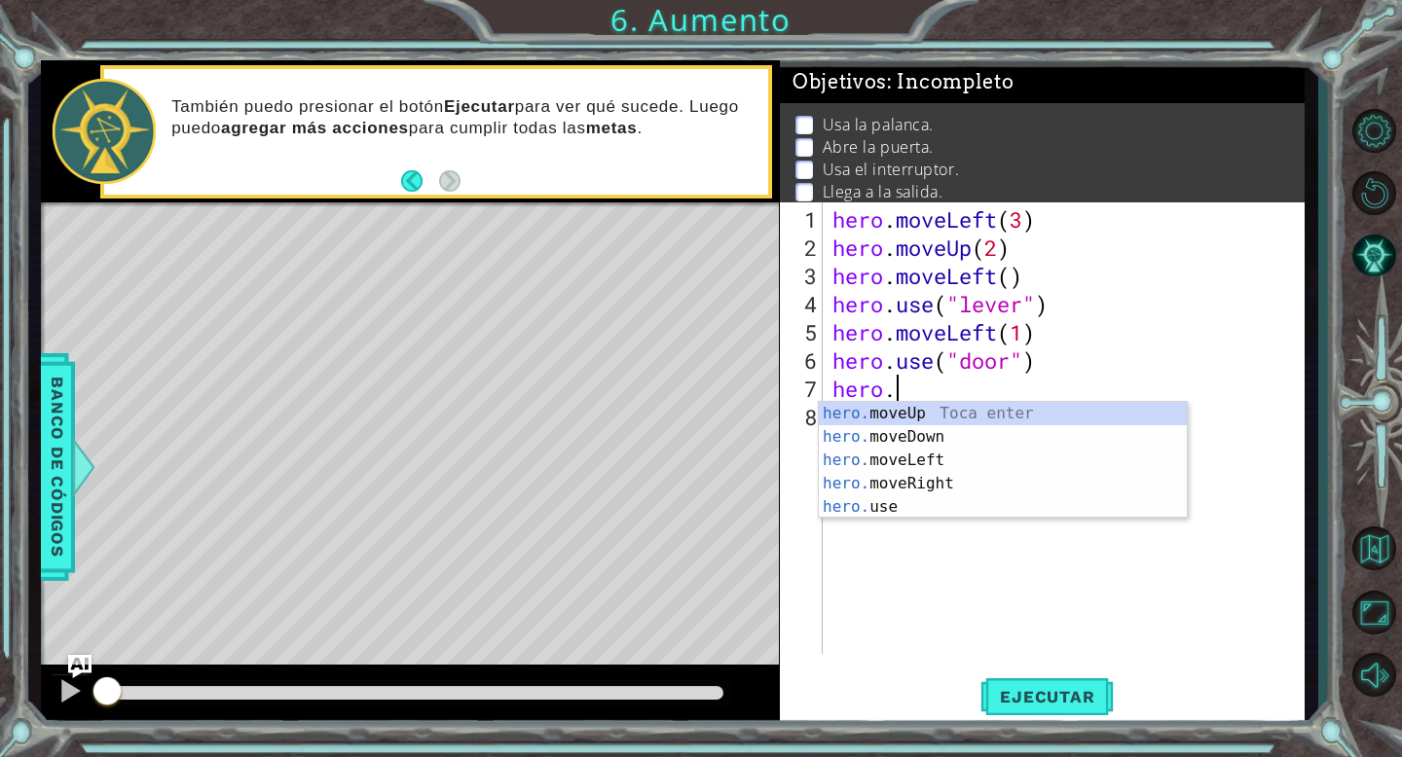
scroll to position [0, 2]
click at [881, 413] on div "hero. moveUp Toca enter hero. moveDown Toca enter hero. moveLeft Toca enter her…" at bounding box center [1003, 484] width 368 height 164
type textarea "hero.moveUp(1)"
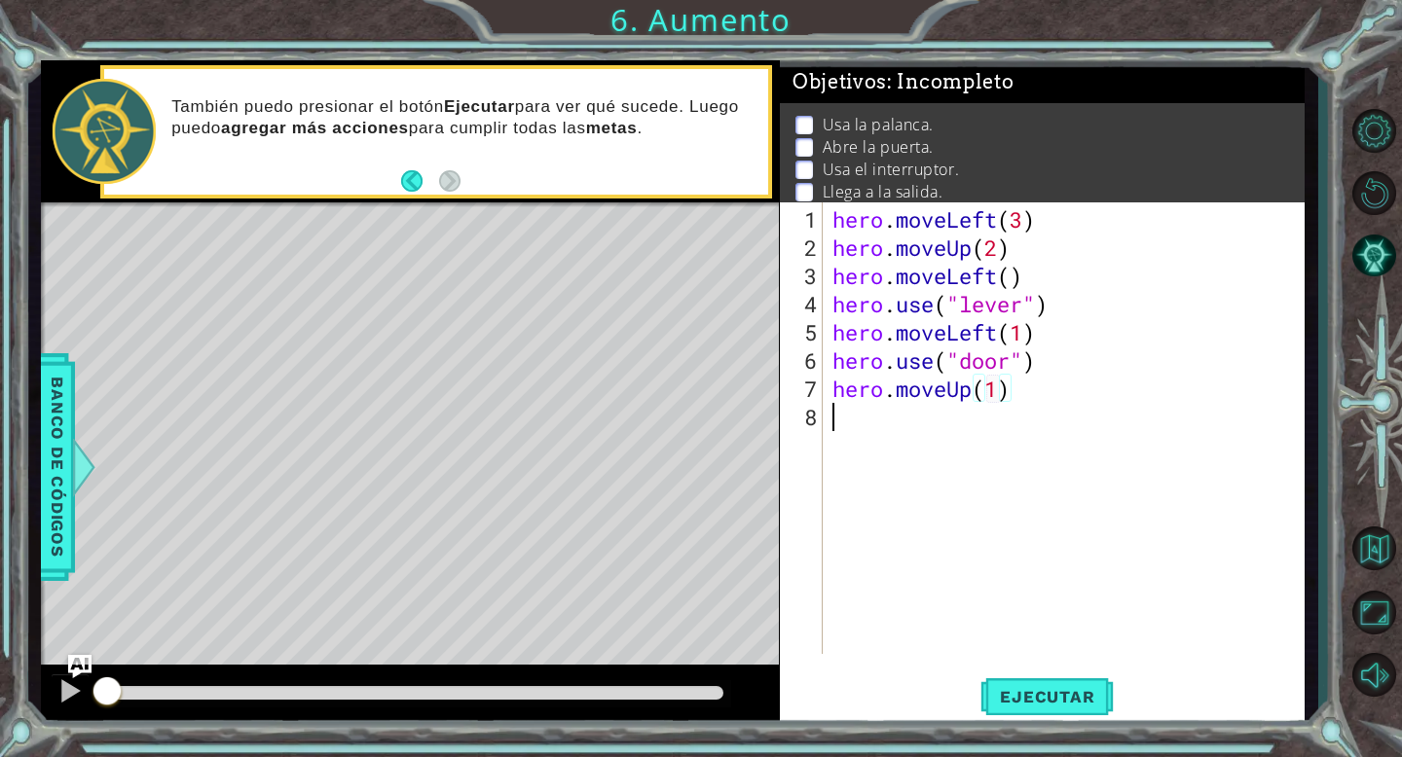
click at [883, 415] on div "hero . moveLeft ( 3 ) hero . moveUp ( 2 ) hero . moveLeft ( ) hero . use ( "lev…" at bounding box center [1068, 459] width 481 height 508
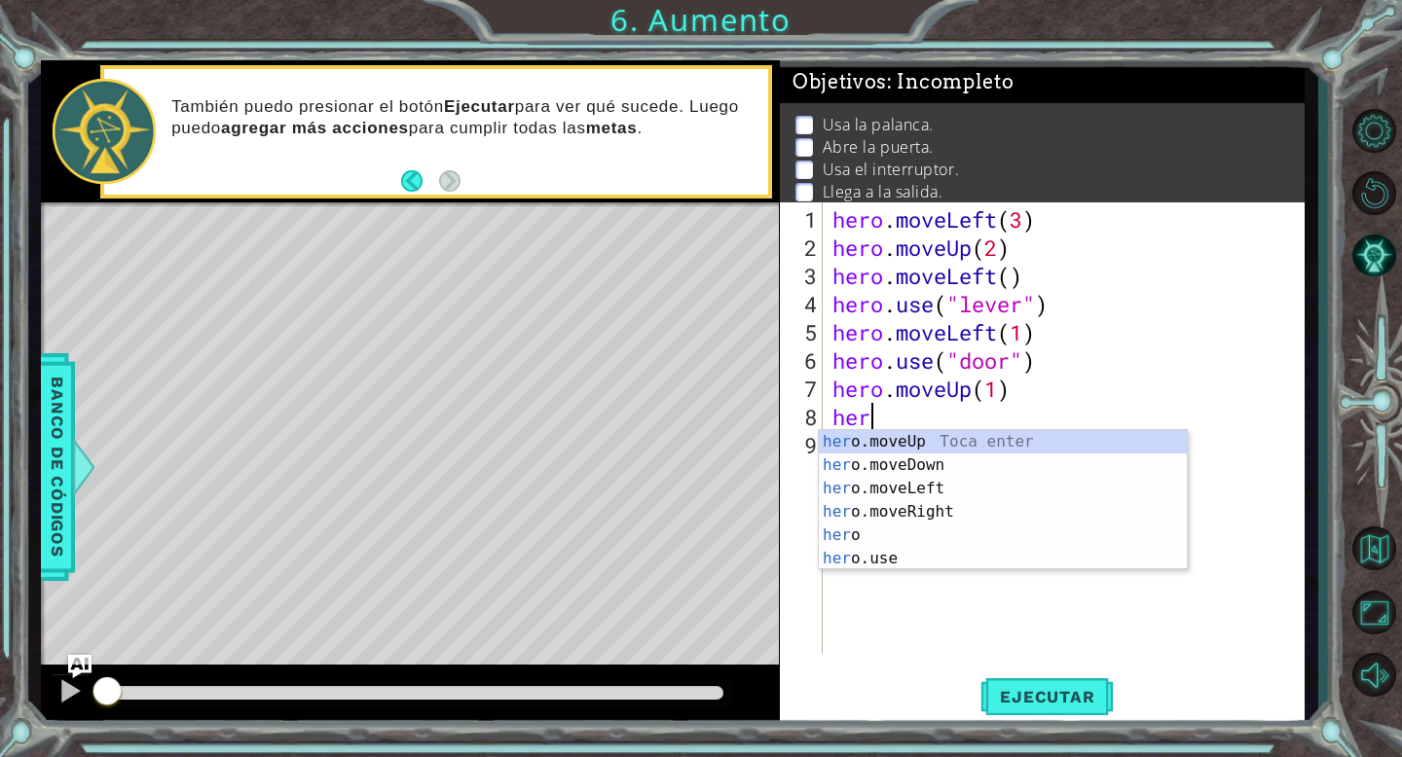
scroll to position [0, 0]
click at [902, 438] on div "her o.moveUp Toca enter her o.moveDown Toca enter her o.moveLeft [PERSON_NAME] …" at bounding box center [1003, 523] width 368 height 187
type textarea "hero.moveUp(1)"
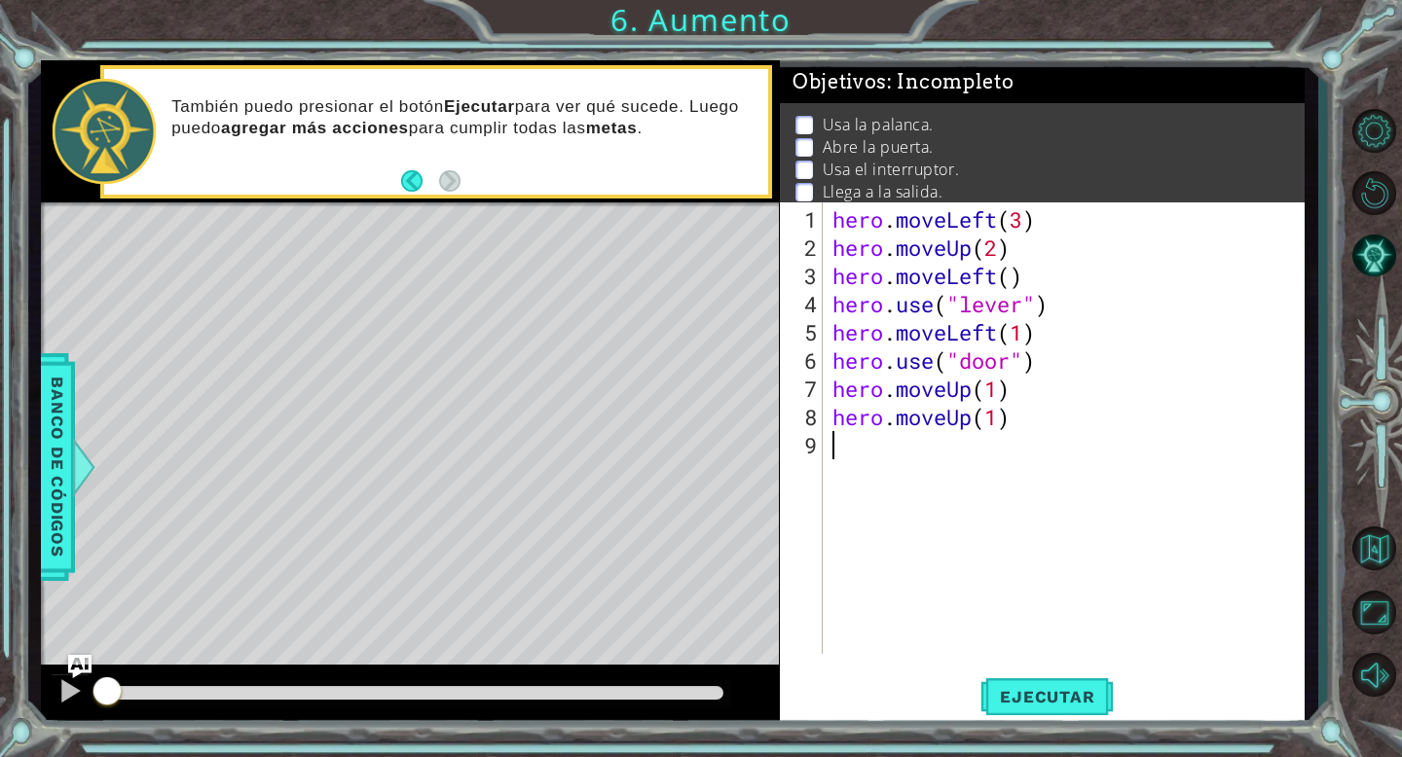
click at [889, 442] on div "hero . moveLeft ( 3 ) hero . moveUp ( 2 ) hero . moveLeft ( ) hero . use ( "lev…" at bounding box center [1068, 459] width 481 height 508
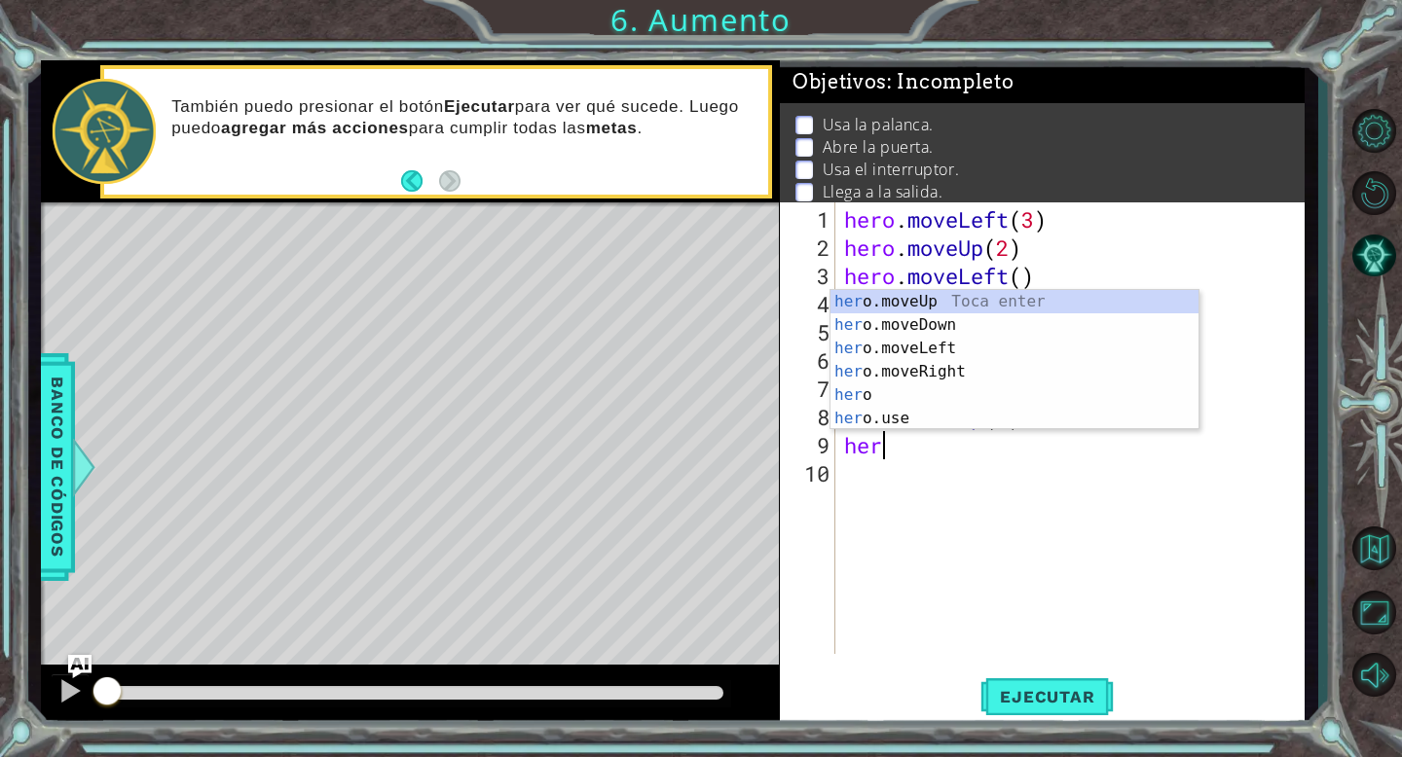
scroll to position [0, 1]
click at [939, 332] on div "hero Toca enter hero .moveUp Toca enter hero .moveDown Toca enter hero .moveLef…" at bounding box center [1014, 383] width 368 height 187
type textarea "hero.moveUp(1)"
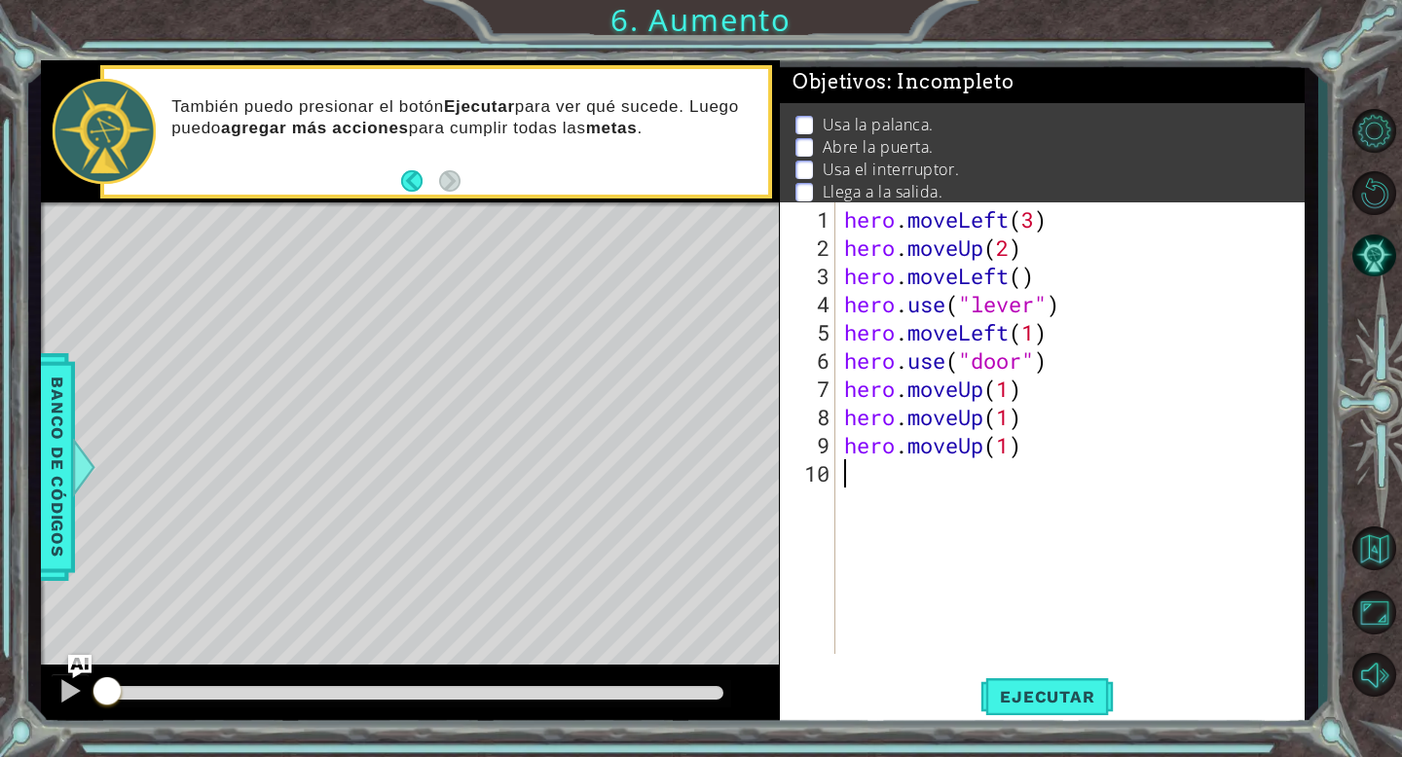
click at [878, 491] on div "hero . moveLeft ( 3 ) hero . moveUp ( 2 ) hero . moveLeft ( ) hero . use ( "lev…" at bounding box center [1074, 459] width 469 height 508
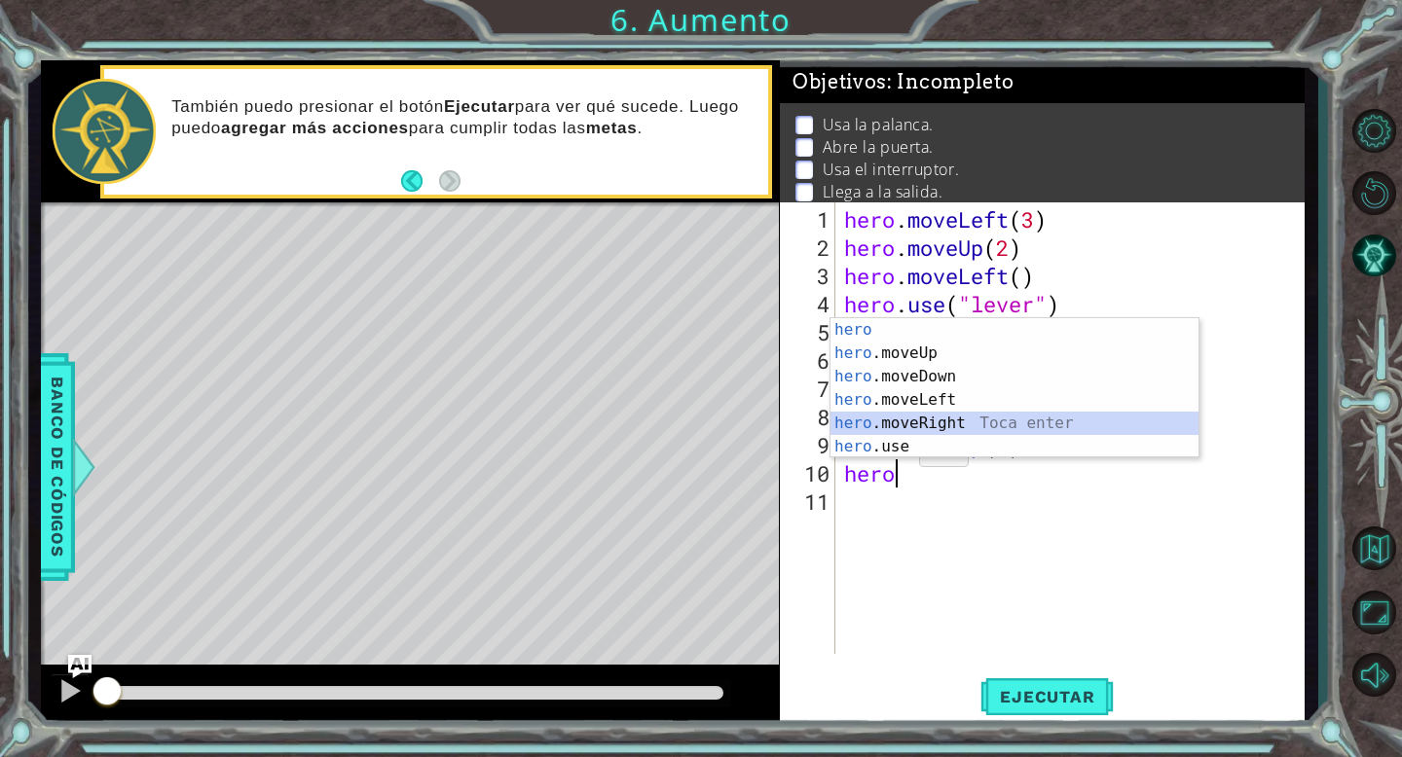
click at [921, 428] on div "hero Toca enter hero .moveUp Toca enter hero .moveDown Toca enter hero .moveLef…" at bounding box center [1014, 411] width 368 height 187
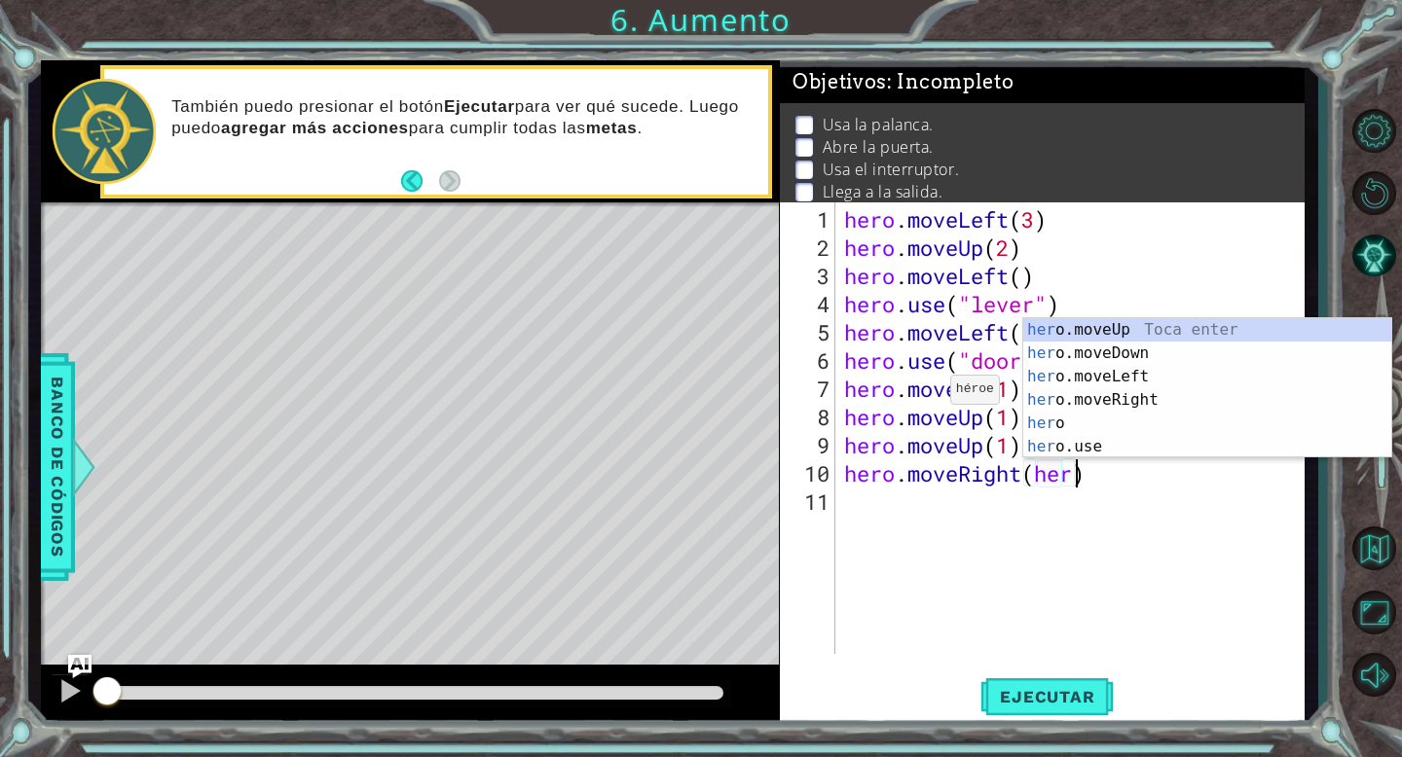
scroll to position [0, 11]
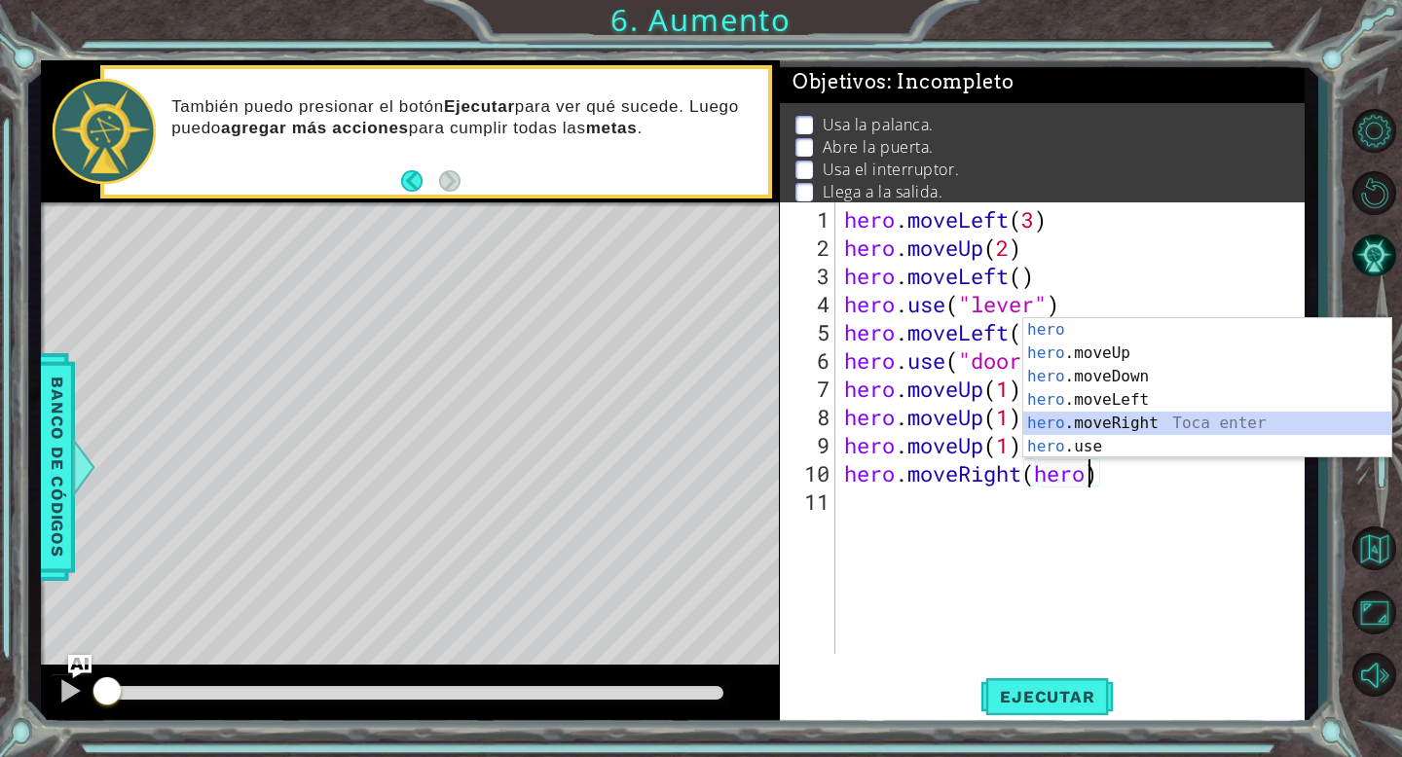
click at [1057, 423] on div "hero Toca enter hero .moveUp Toca enter hero .moveDown Toca enter hero .moveLef…" at bounding box center [1207, 411] width 368 height 187
type textarea "hero.moveRight(1)"
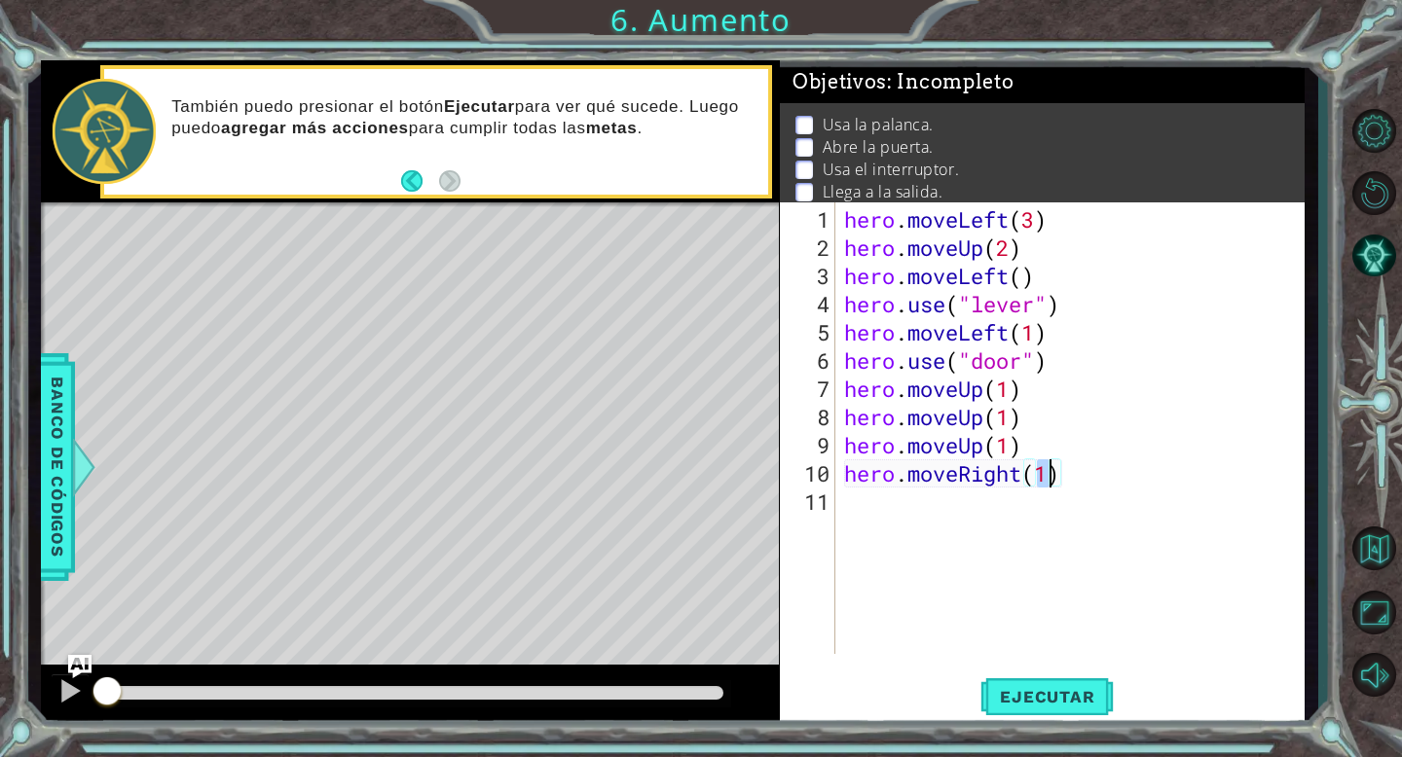
click at [1001, 518] on div "hero . moveLeft ( 3 ) hero . moveUp ( 2 ) hero . moveLeft ( ) hero . use ( "lev…" at bounding box center [1074, 459] width 469 height 508
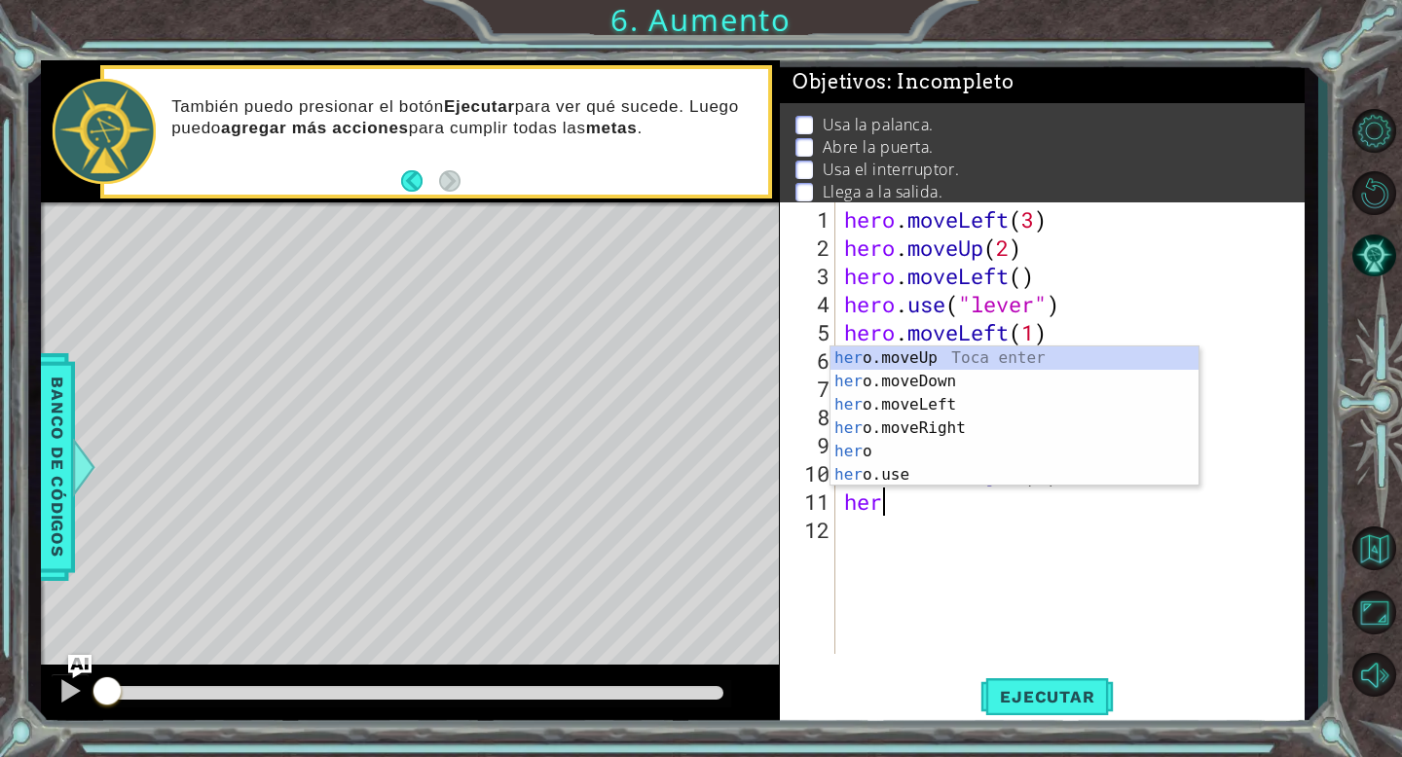
scroll to position [0, 0]
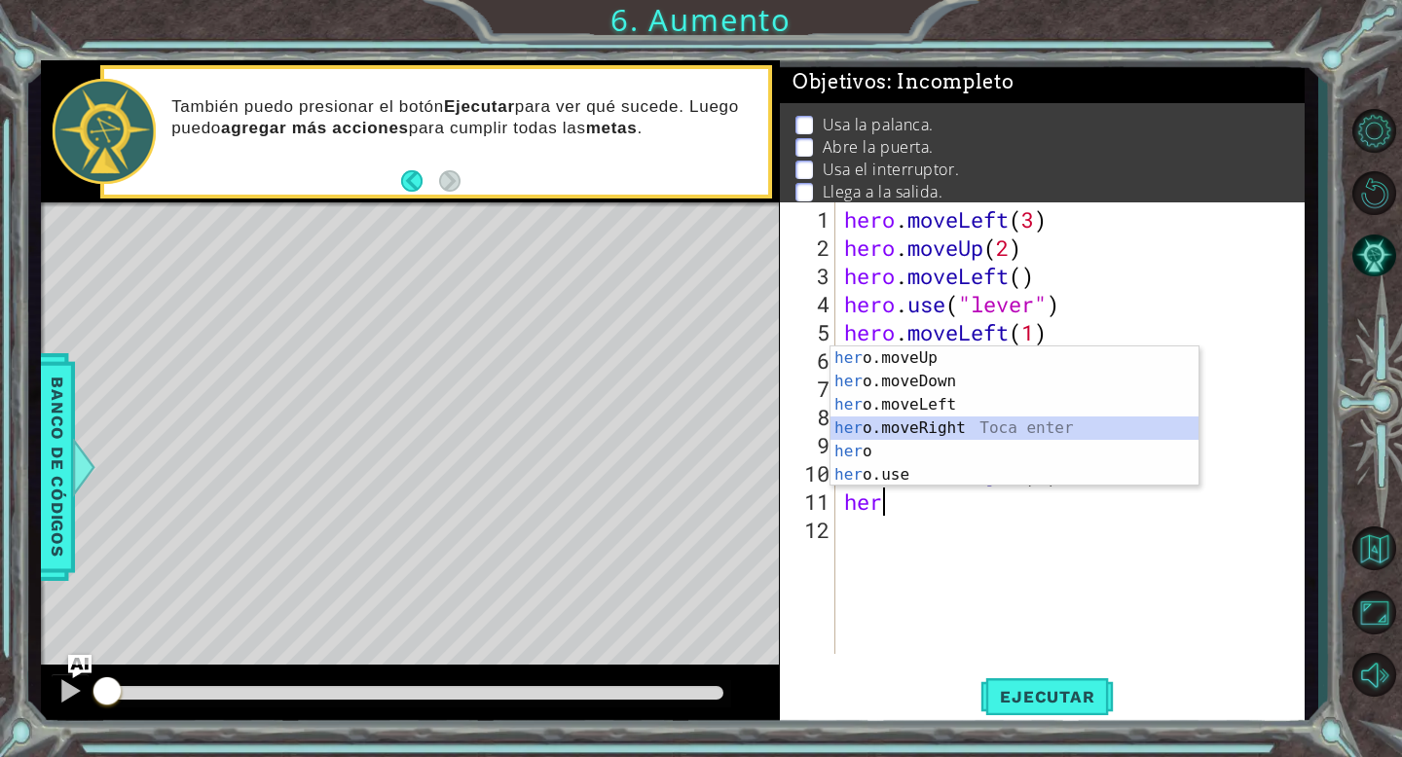
click at [996, 423] on div "her o.moveUp Toca enter her o.moveDown Toca enter her o.moveLeft [PERSON_NAME] …" at bounding box center [1014, 440] width 368 height 187
type textarea "hero.moveRight(1)"
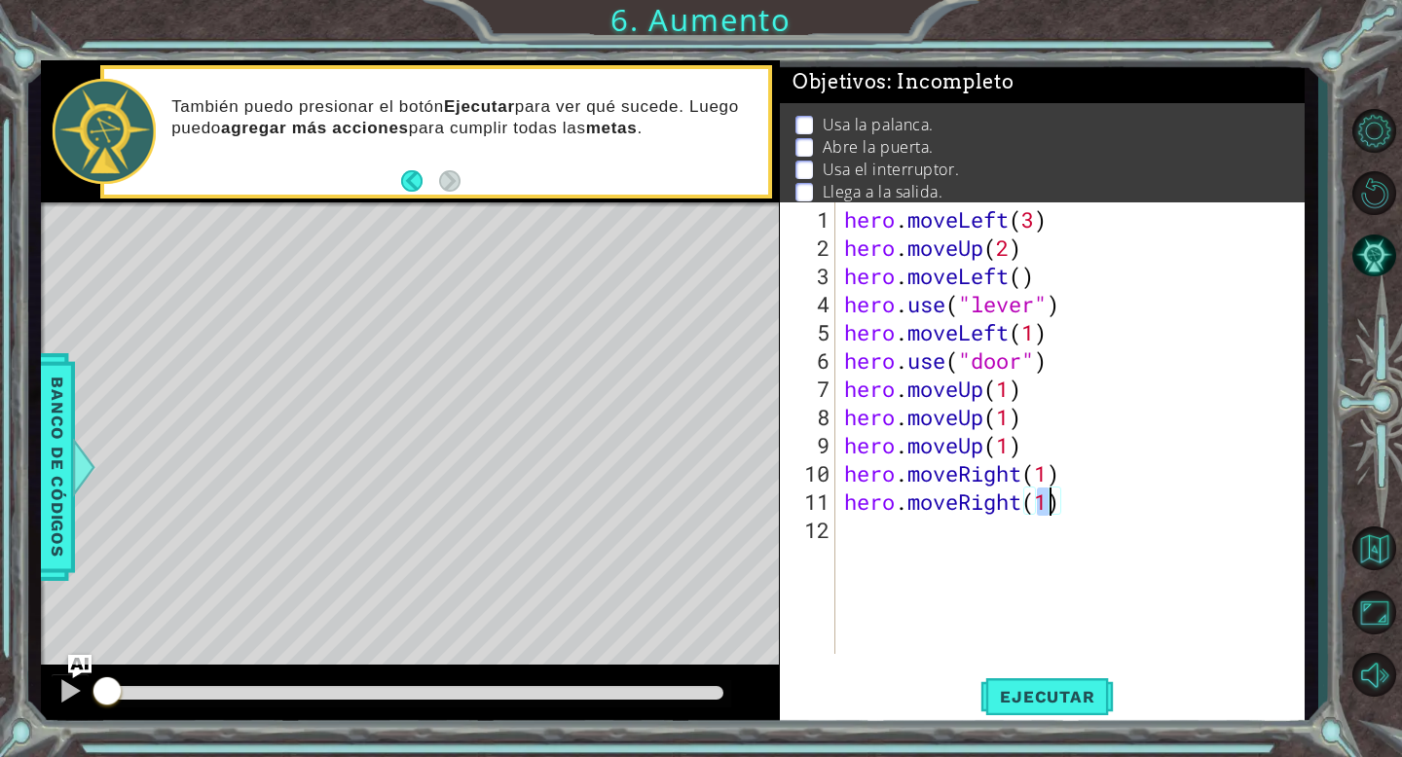
click at [951, 526] on div "hero . moveLeft ( 3 ) hero . moveUp ( 2 ) hero . moveLeft ( ) hero . use ( "lev…" at bounding box center [1074, 459] width 469 height 508
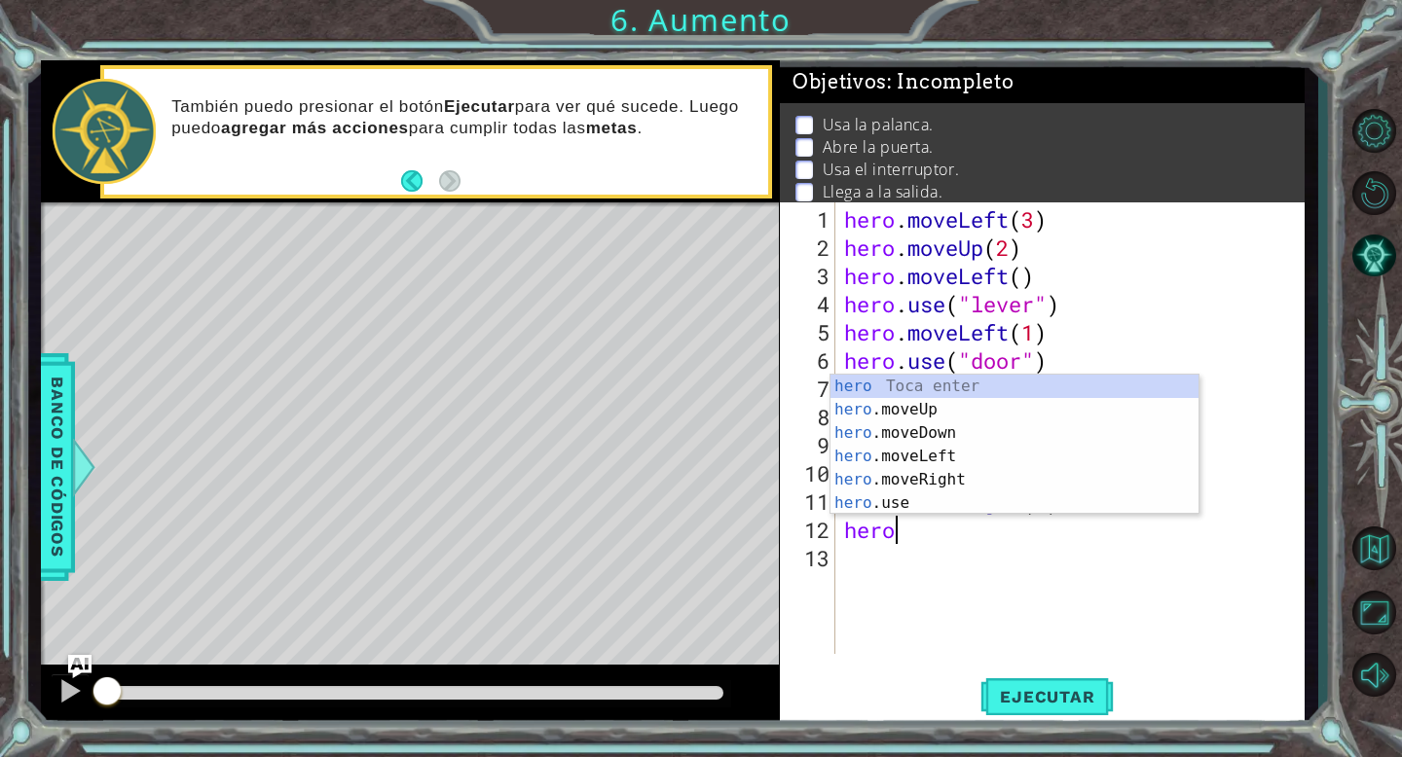
scroll to position [0, 1]
click at [942, 503] on div "hero Toca enter hero .moveUp Toca enter hero .moveDown Toca enter hero .moveLef…" at bounding box center [1014, 468] width 368 height 187
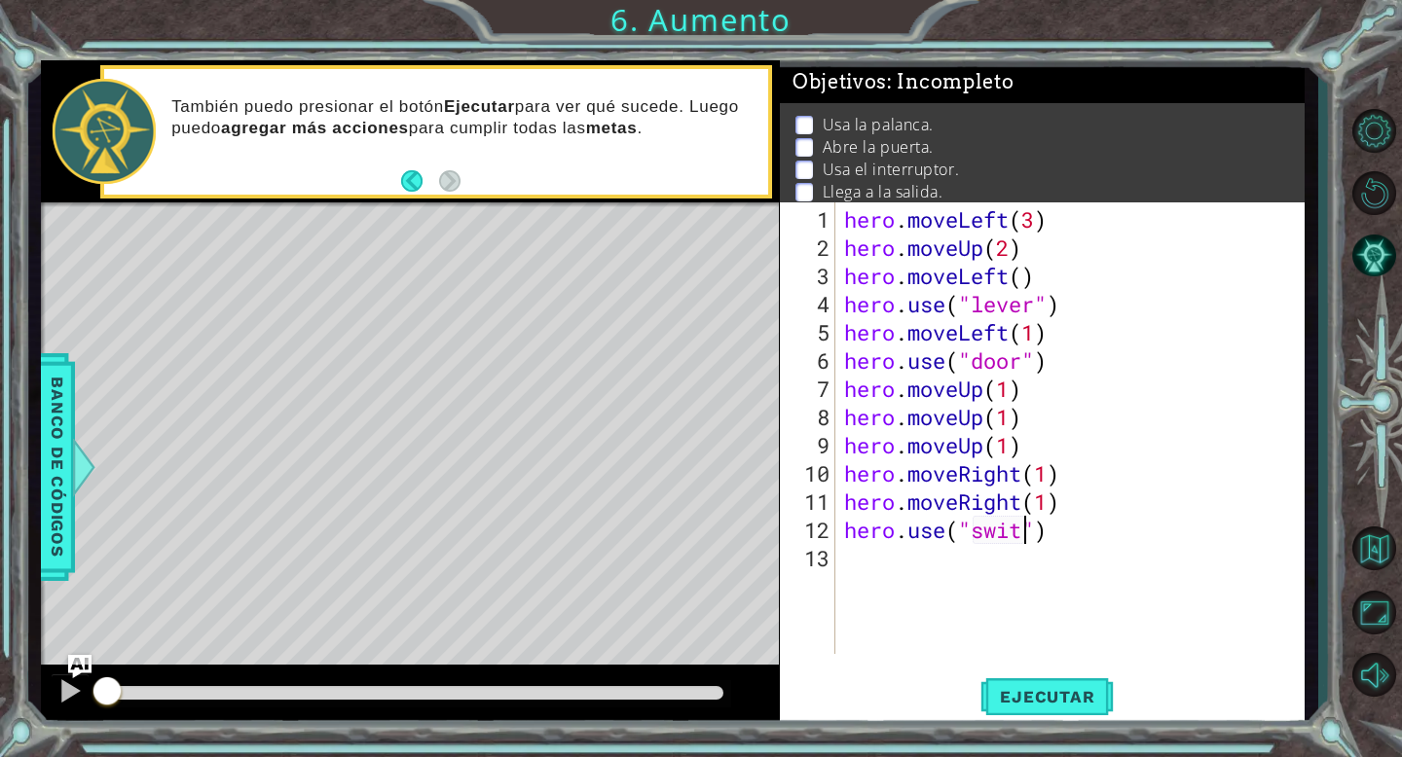
type textarea "hero.use("swith")"
click at [942, 583] on div "hero . moveLeft ( 3 ) hero . moveUp ( 2 ) hero . moveLeft ( ) hero . use ( "lev…" at bounding box center [1074, 459] width 469 height 508
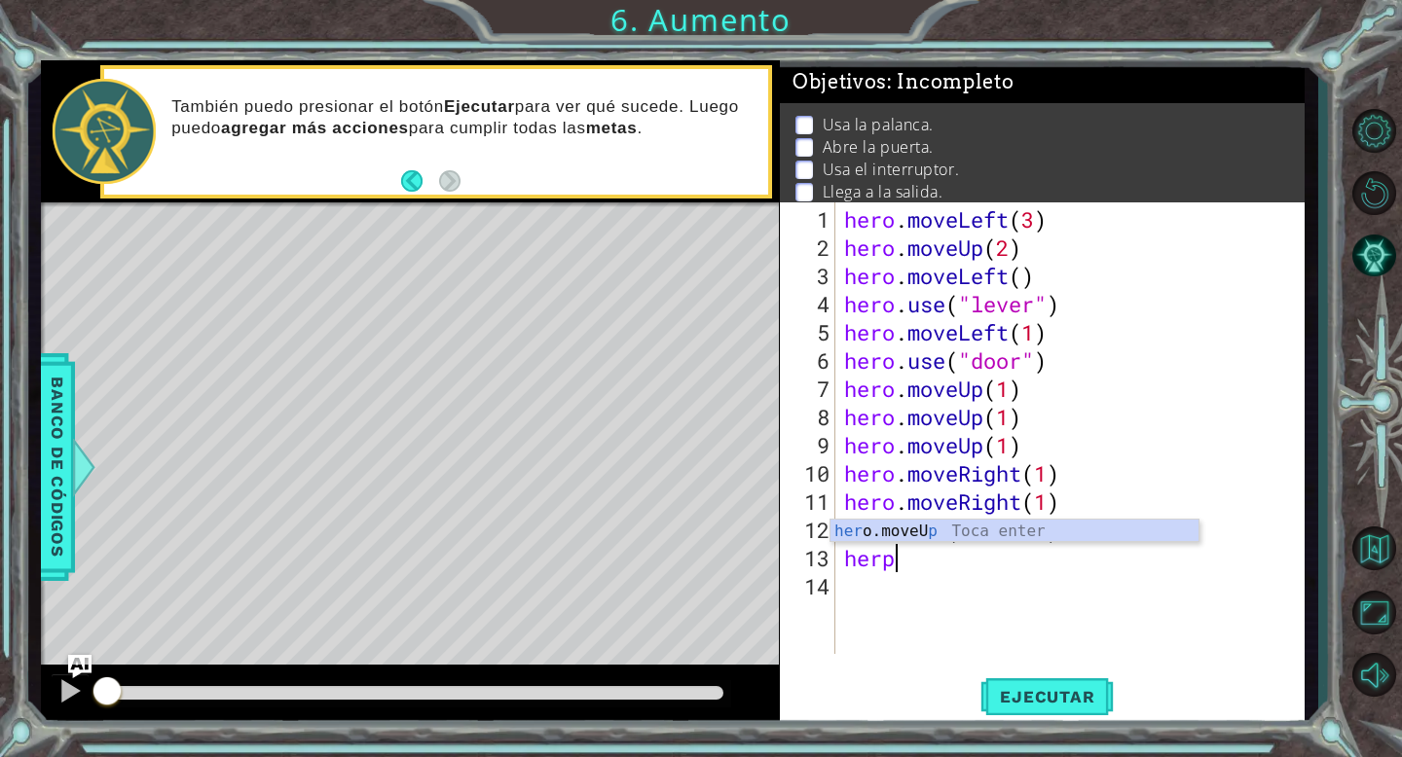
scroll to position [0, 1]
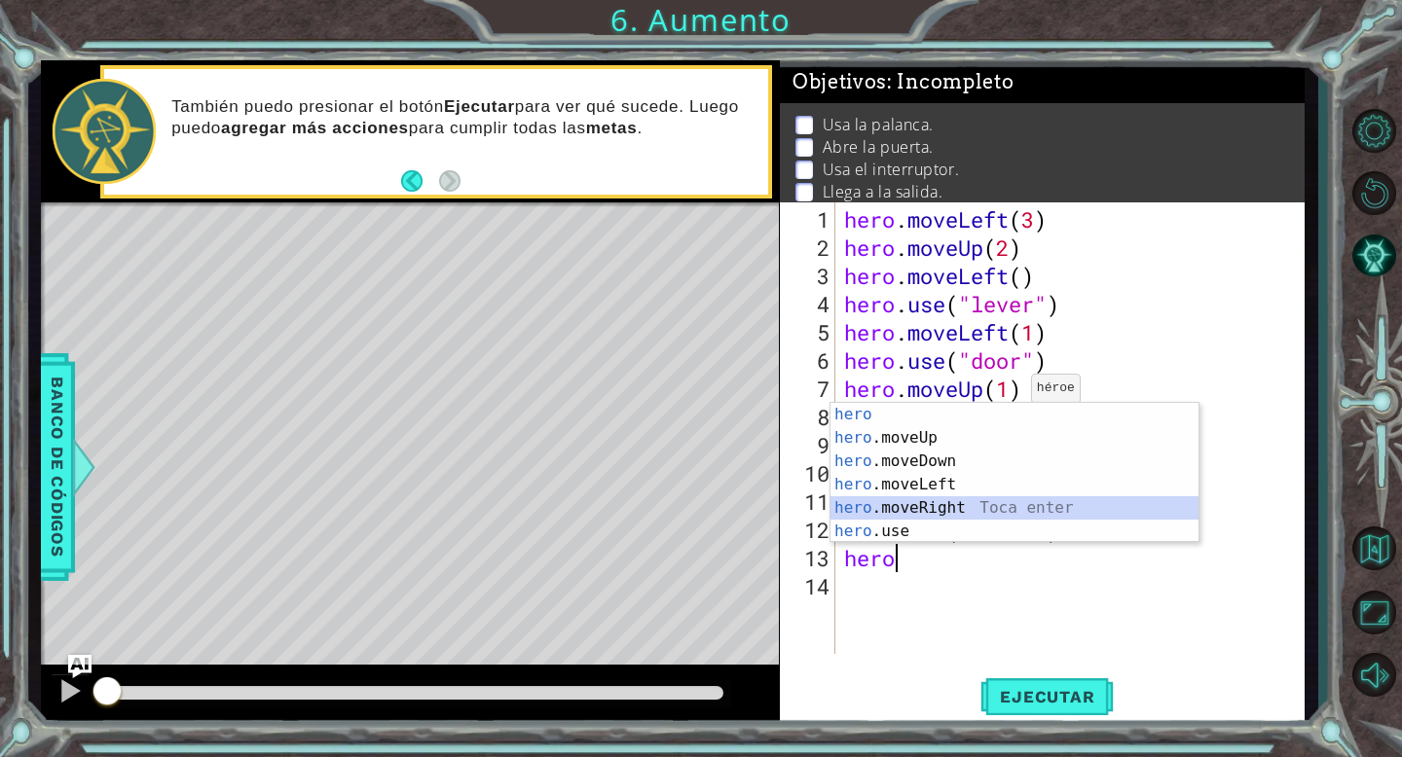
click at [949, 509] on div "hero Toca enter hero .moveUp Toca enter hero .moveDown Toca enter hero .moveLef…" at bounding box center [1014, 496] width 368 height 187
type textarea "hero.moveRight(1)"
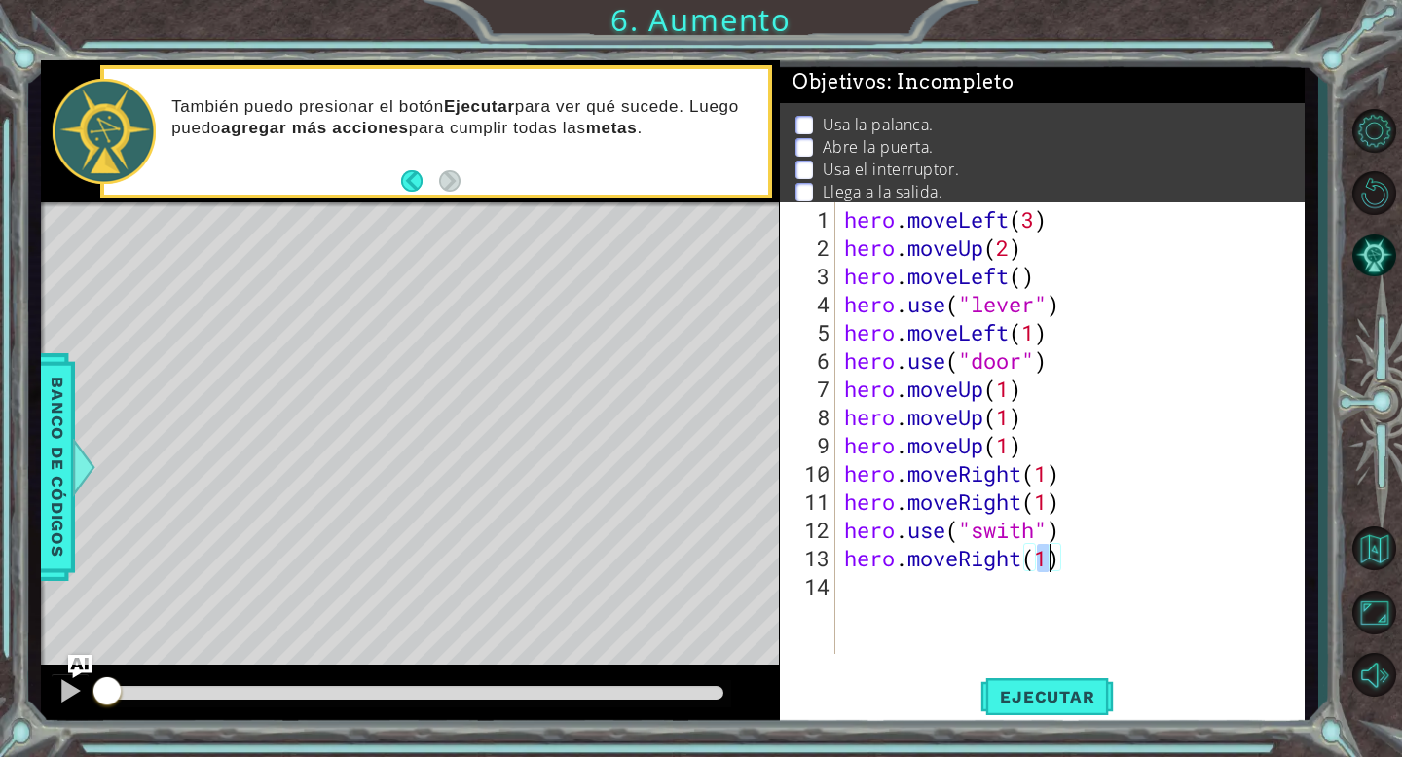
click at [890, 596] on div "hero . moveLeft ( 3 ) hero . moveUp ( 2 ) hero . moveLeft ( ) hero . use ( "lev…" at bounding box center [1074, 459] width 469 height 508
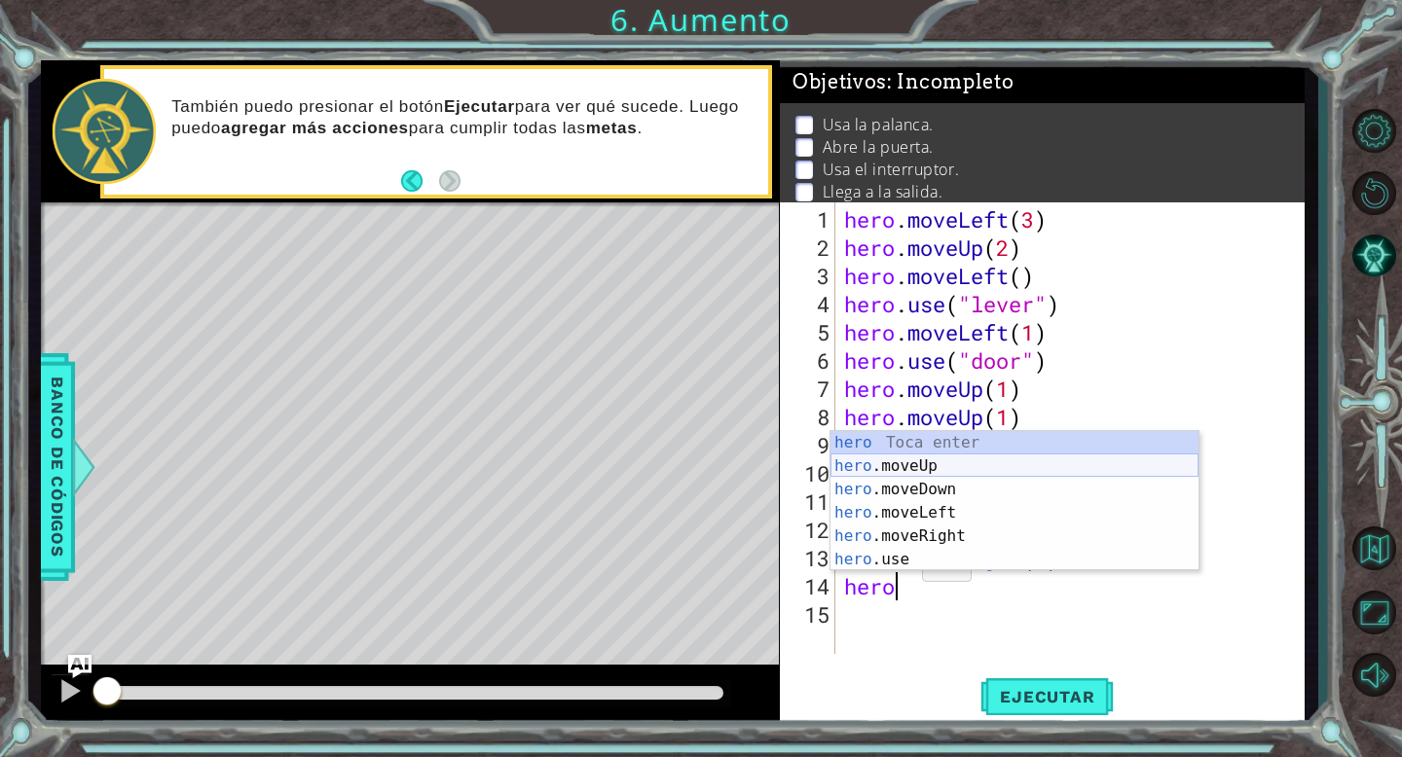
click at [930, 471] on div "hero Toca enter hero .moveUp Toca enter hero .moveDown Toca enter hero .moveLef…" at bounding box center [1014, 524] width 368 height 187
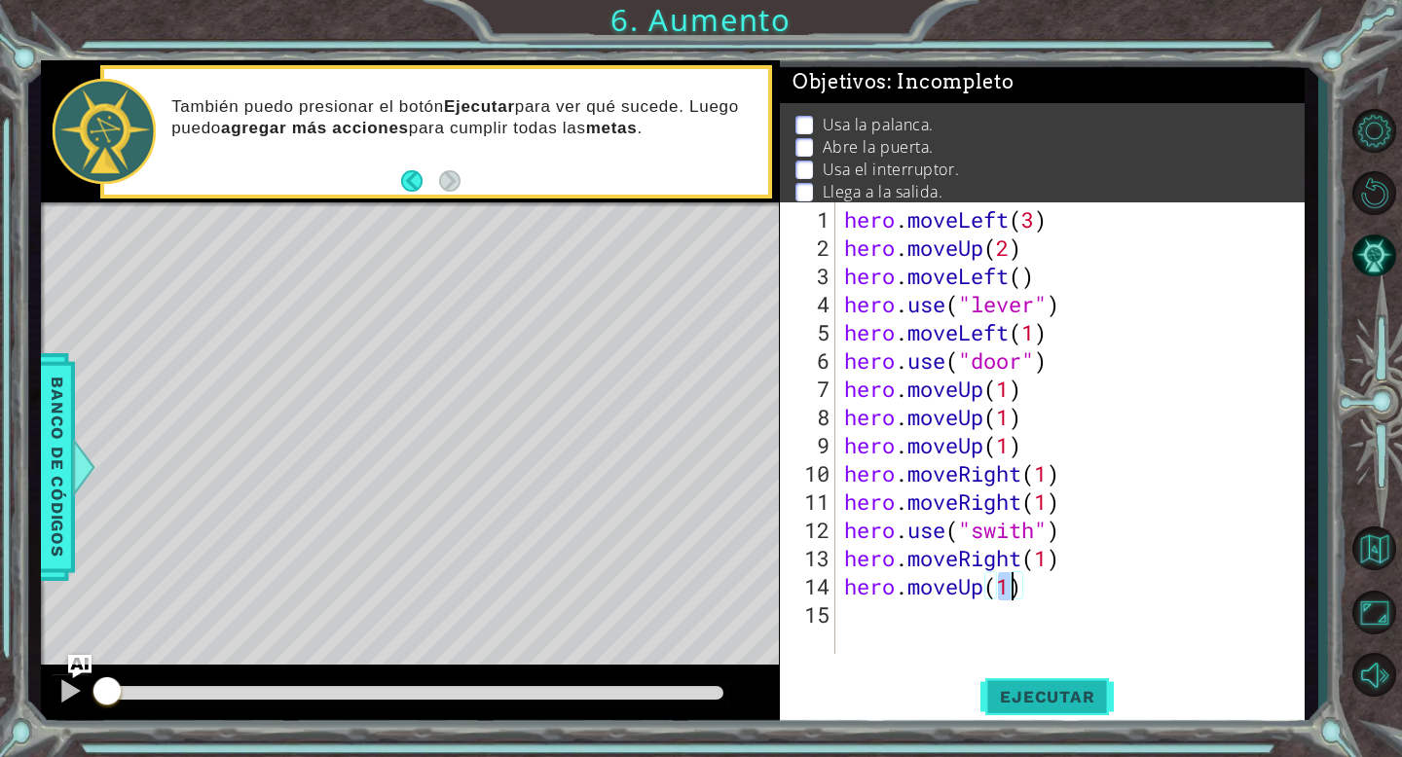
click at [1028, 690] on span "Ejecutar" at bounding box center [1046, 696] width 133 height 19
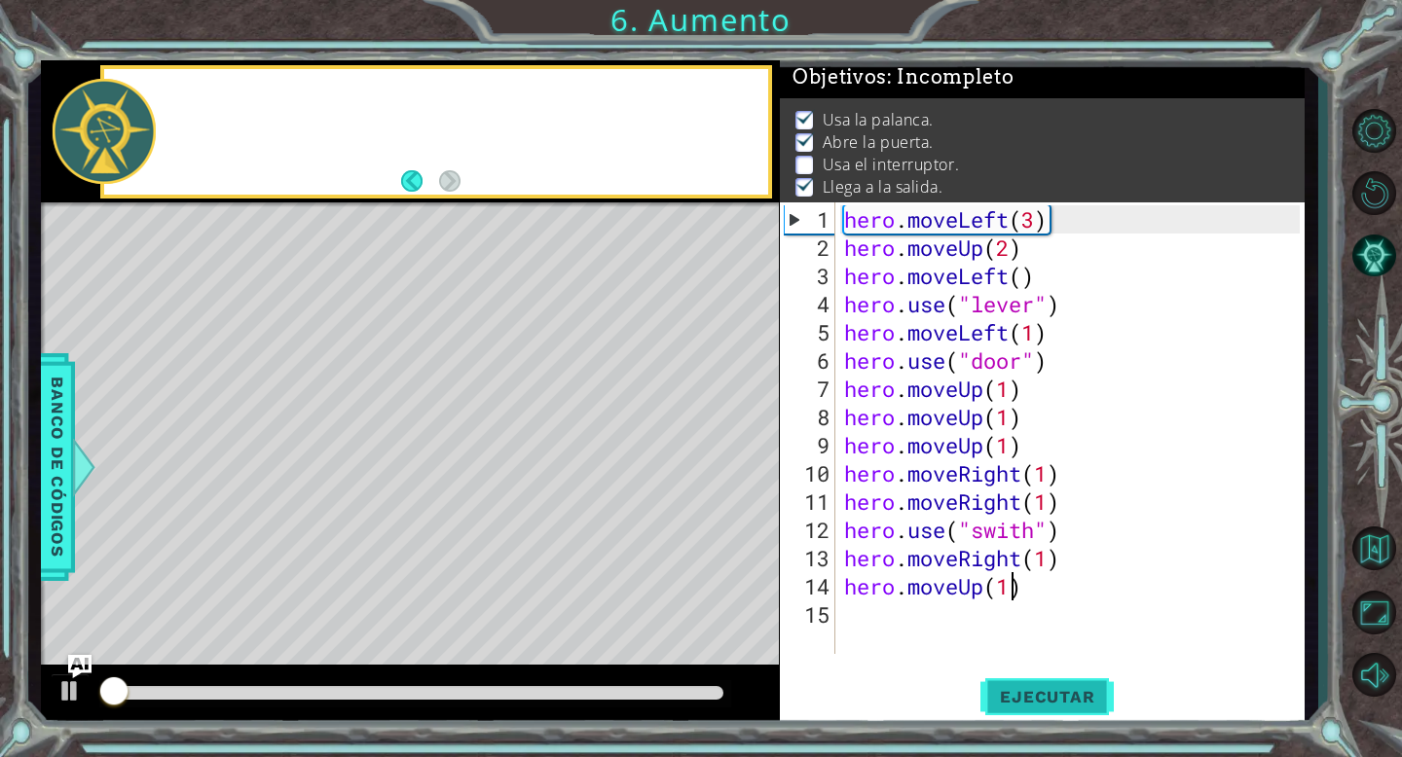
scroll to position [5, 0]
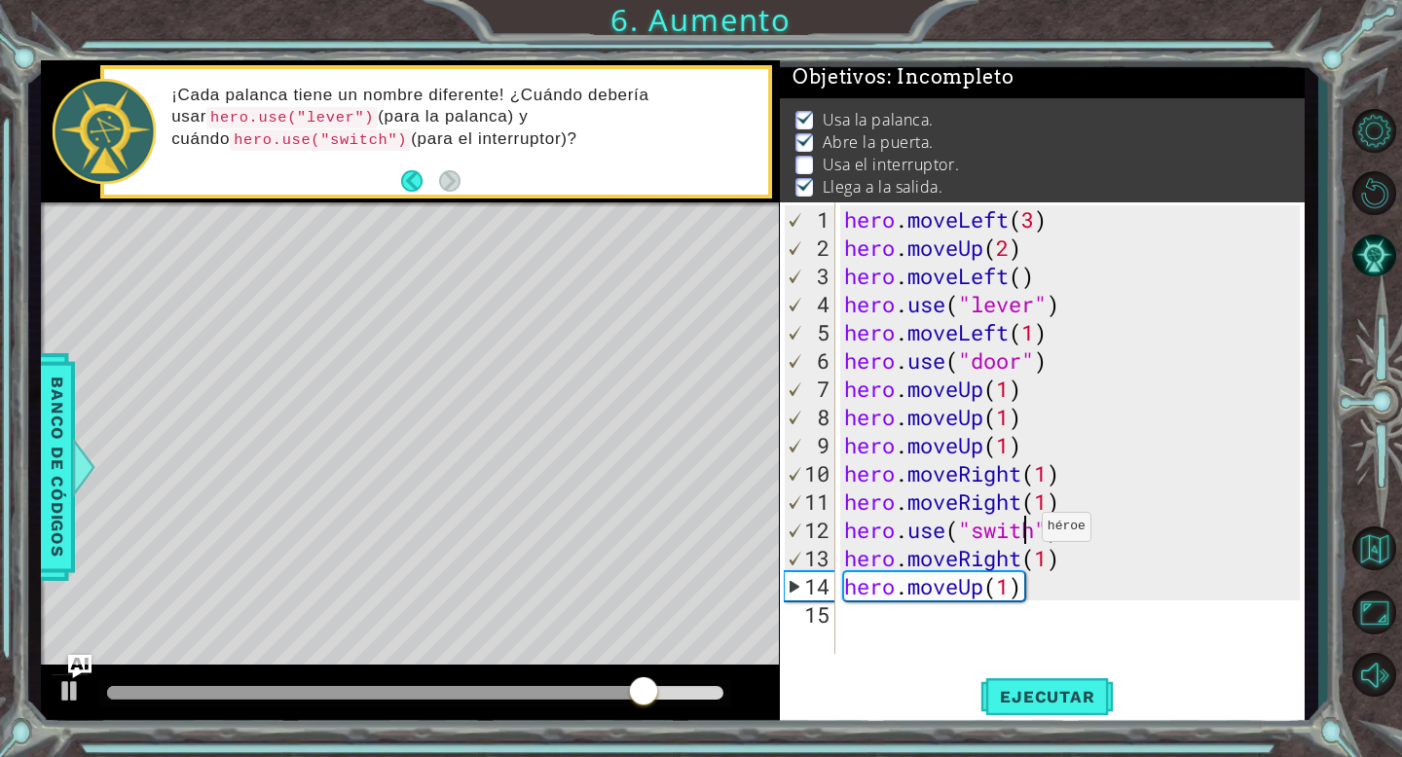
click at [1024, 534] on div "hero . moveLeft ( 3 ) hero . moveUp ( 2 ) hero . moveLeft ( ) hero . use ( "lev…" at bounding box center [1074, 459] width 469 height 508
type textarea "hero.use("switch")"
click at [1045, 703] on span "Ejecutar" at bounding box center [1046, 696] width 133 height 19
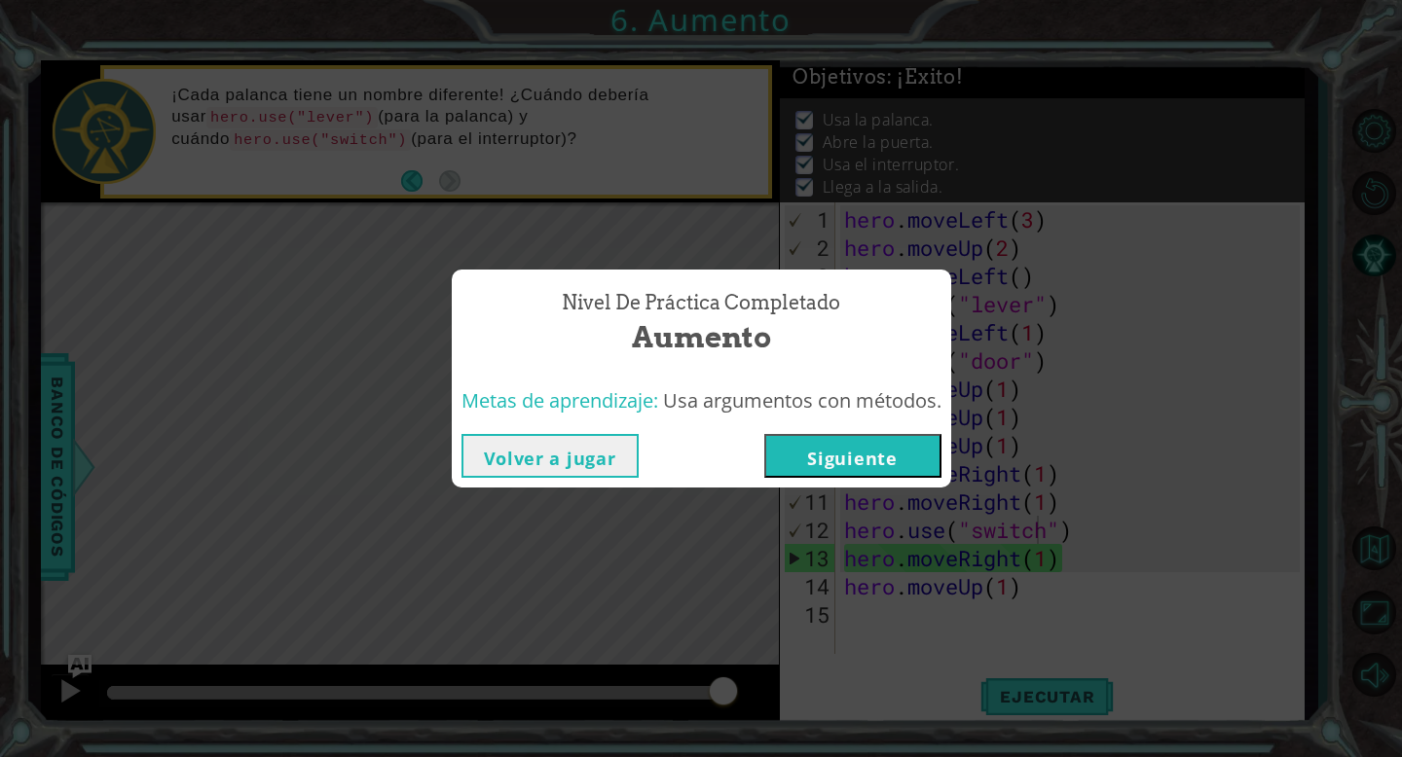
click at [906, 449] on button "Siguiente" at bounding box center [852, 456] width 177 height 44
